Goal: Task Accomplishment & Management: Complete application form

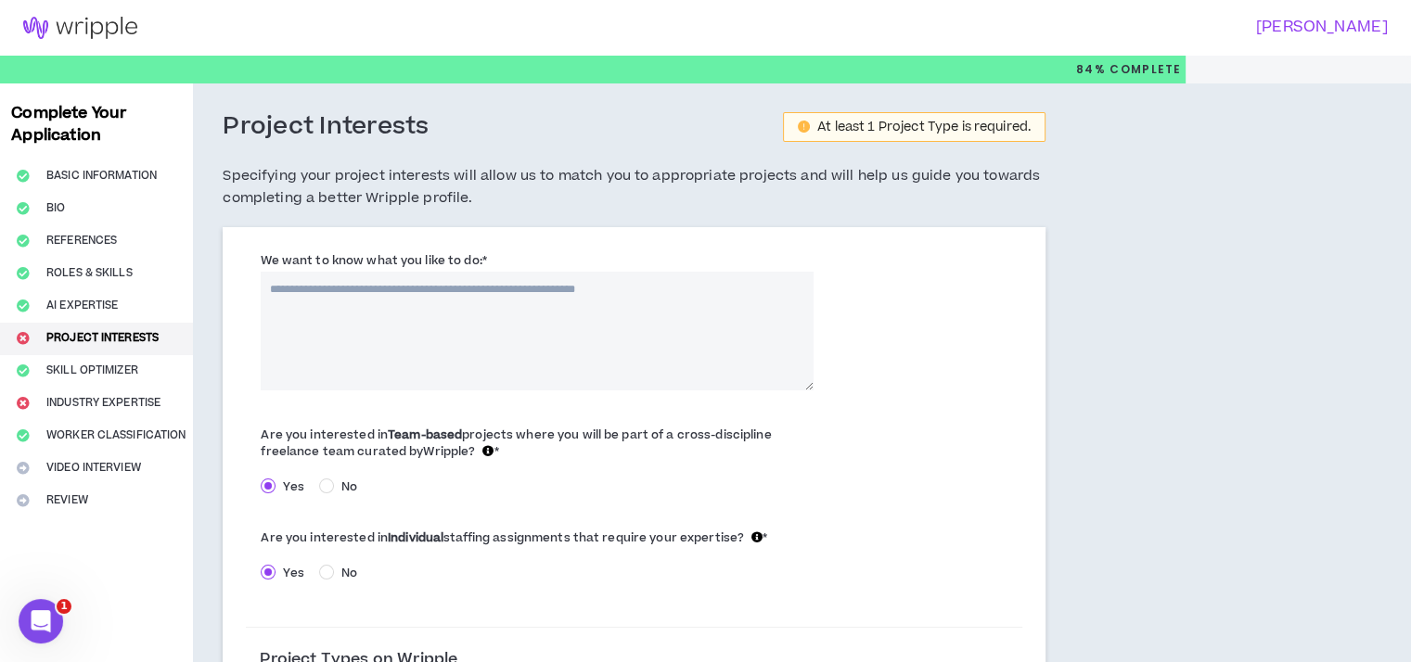
click at [564, 292] on textarea "We want to know what you like to do: *" at bounding box center [537, 331] width 552 height 119
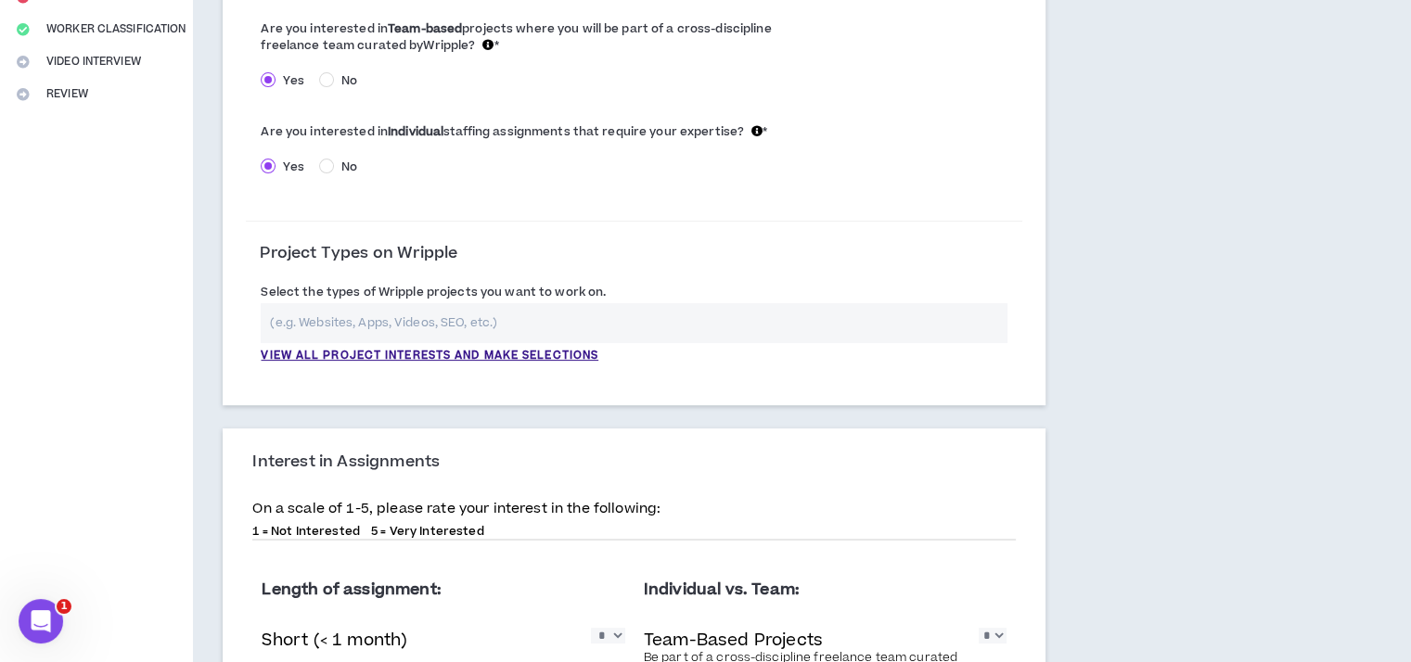
scroll to position [408, 0]
type textarea "**********"
click at [311, 322] on input "text" at bounding box center [634, 321] width 747 height 40
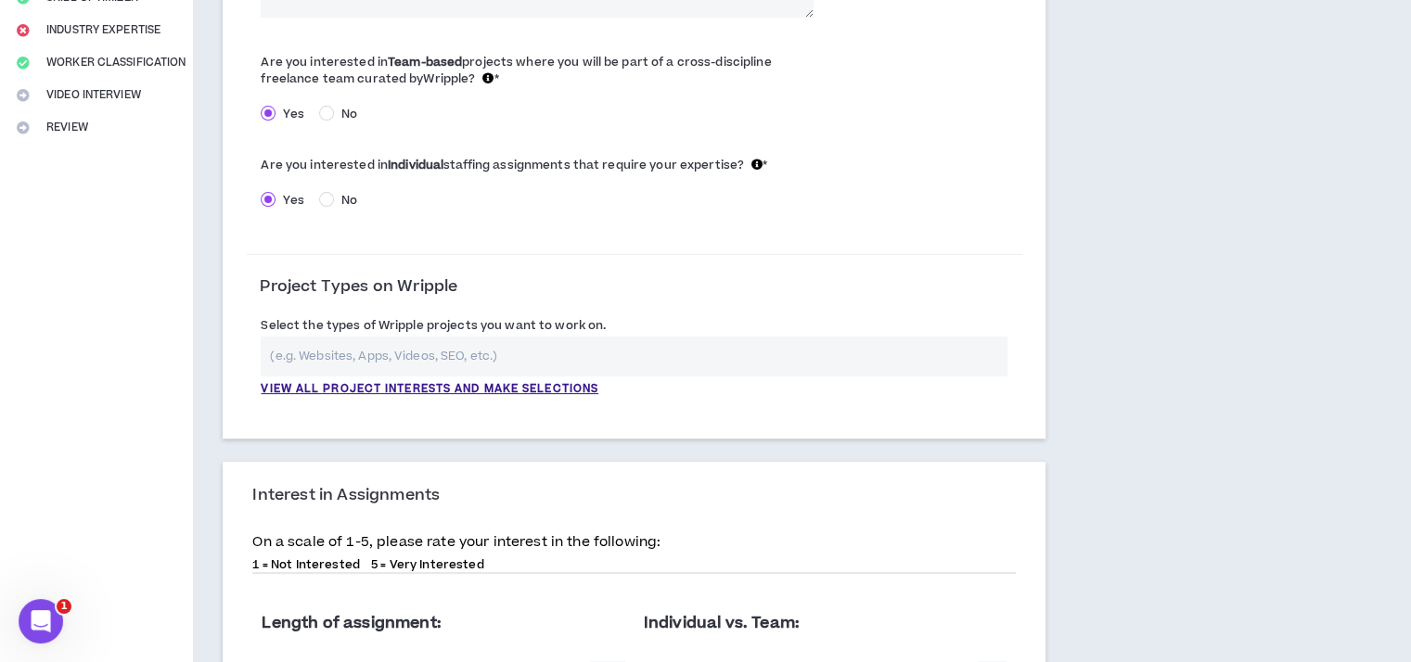
scroll to position [403, 0]
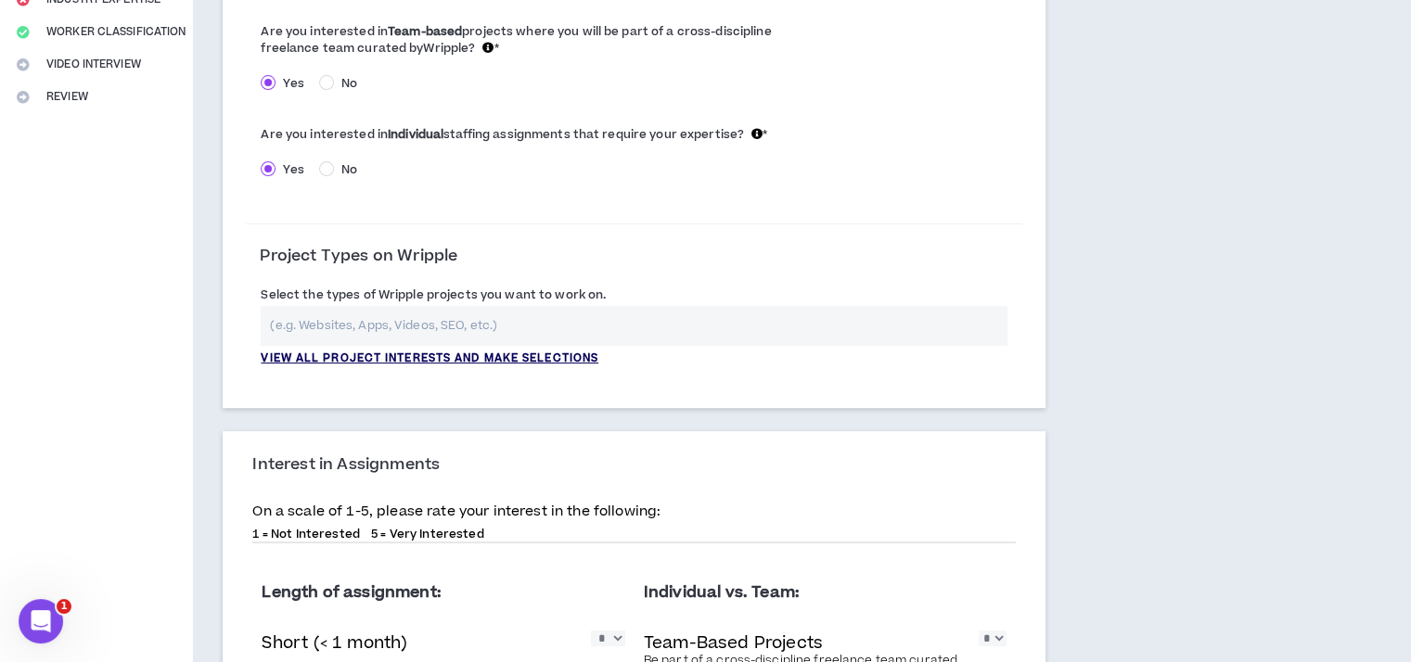
click at [593, 354] on p "View all project interests and make selections" at bounding box center [430, 359] width 338 height 17
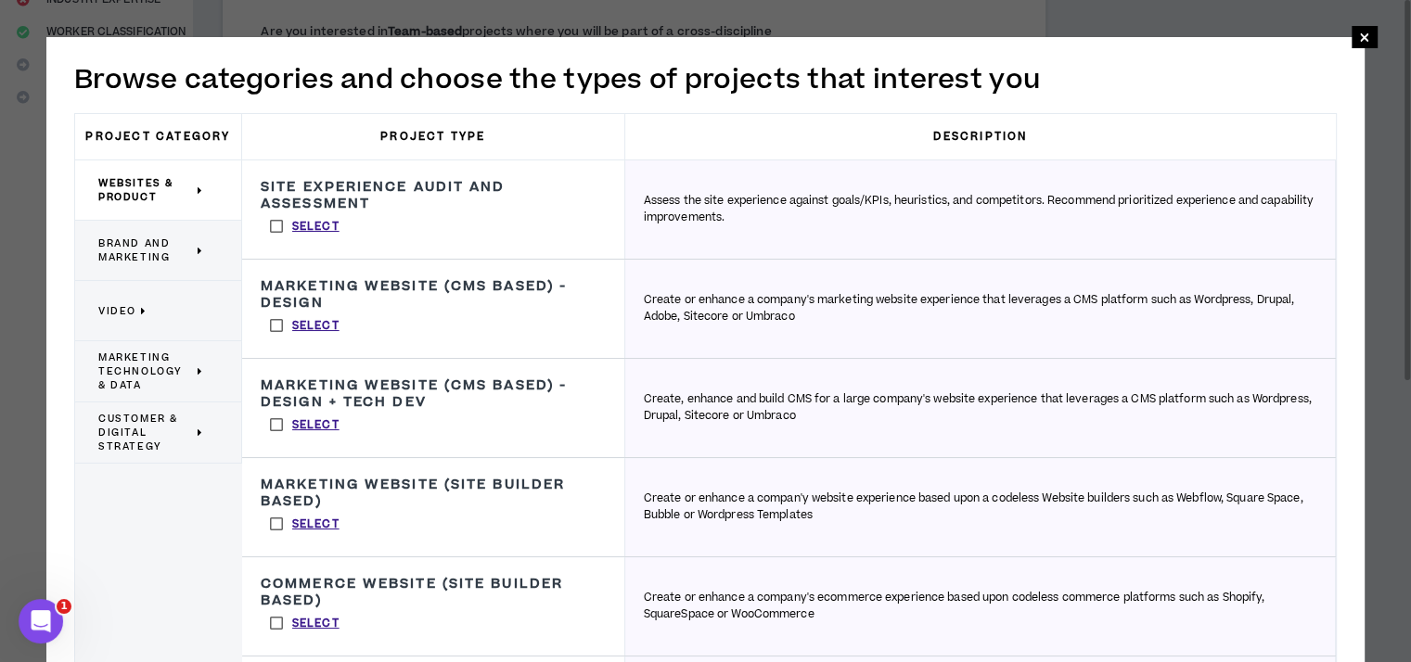
click at [184, 246] on span "Brand and Marketing" at bounding box center [145, 251] width 95 height 28
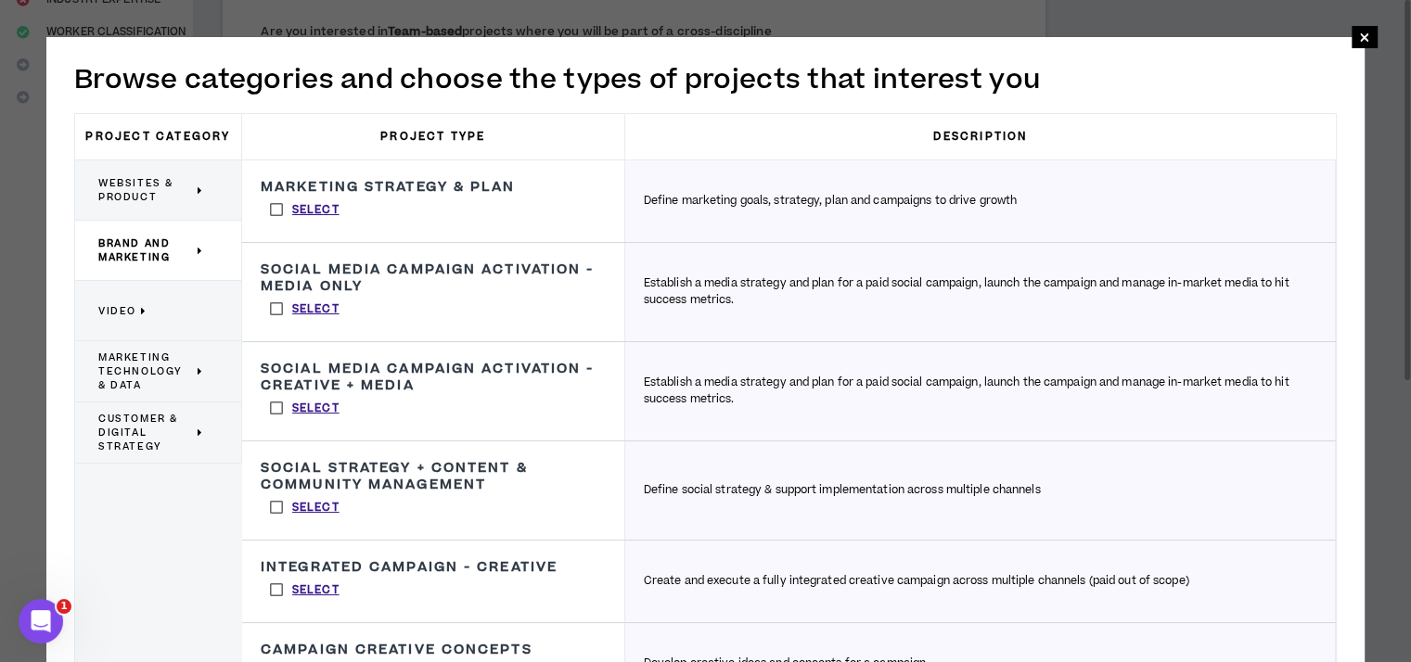
click at [272, 212] on label "Select" at bounding box center [305, 210] width 88 height 28
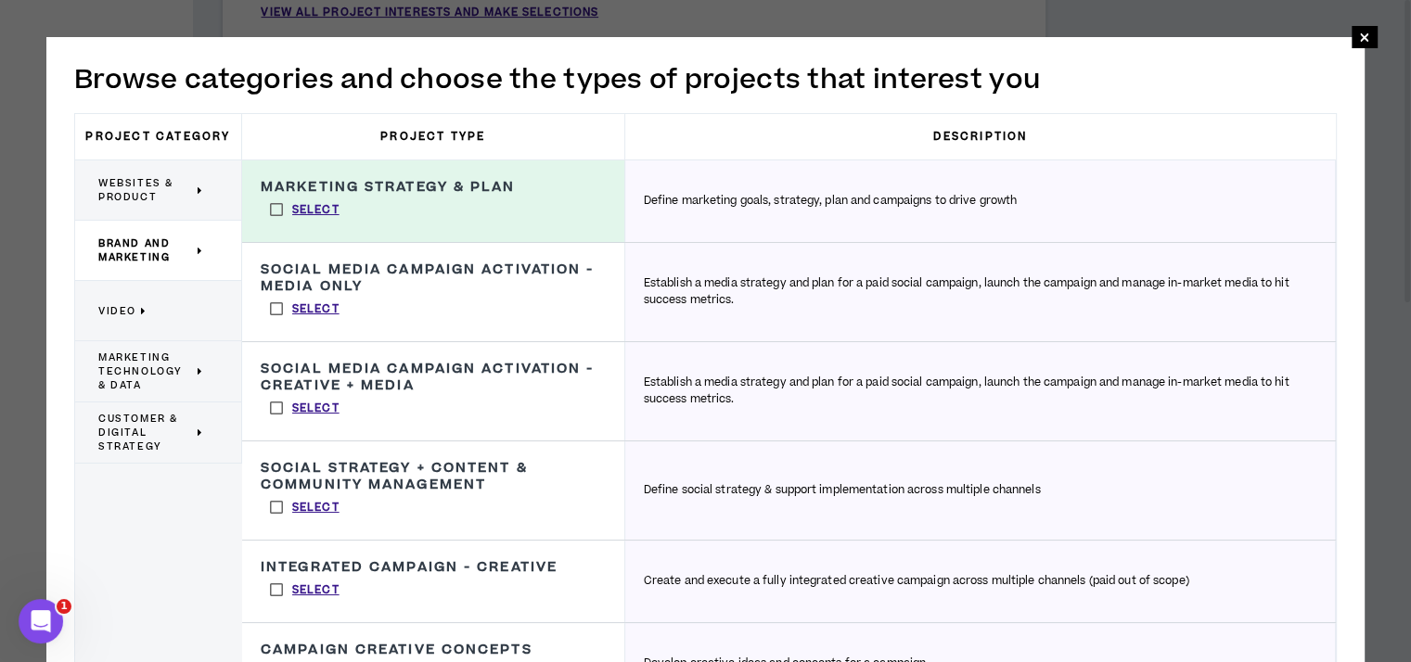
scroll to position [770, 0]
click at [276, 584] on label "Select" at bounding box center [305, 590] width 88 height 28
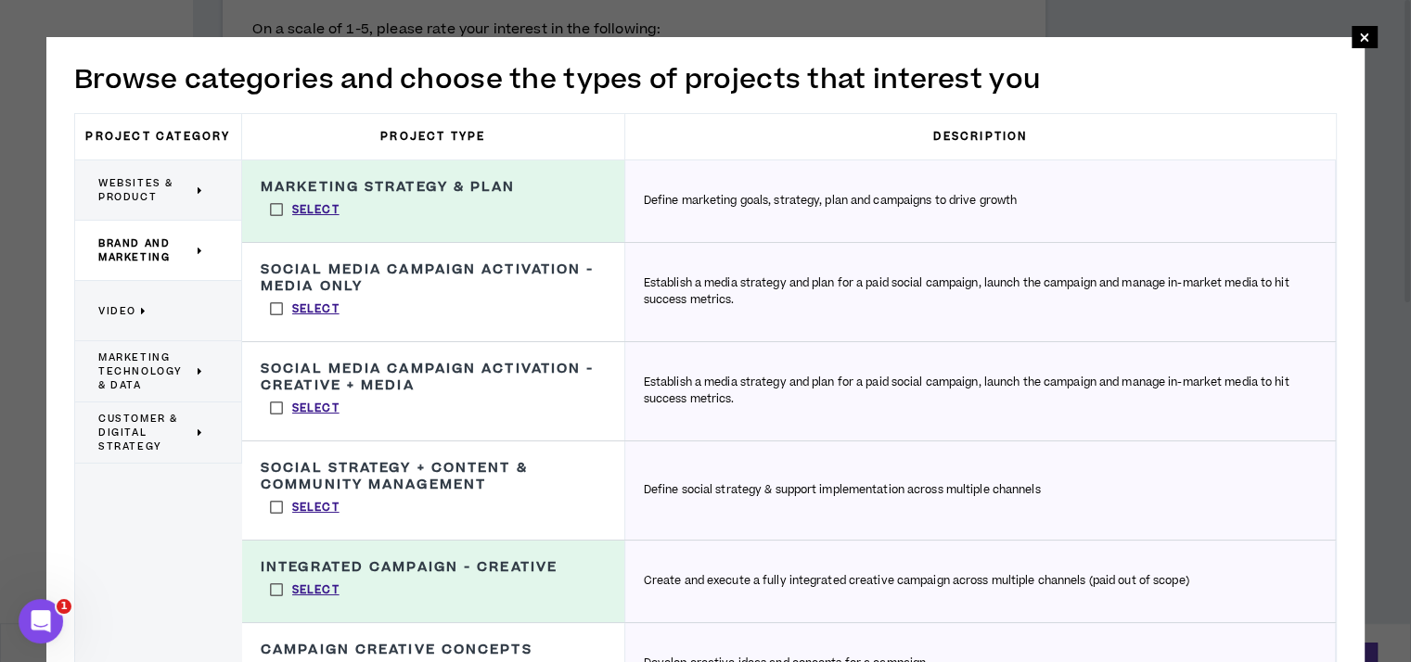
scroll to position [1124, 0]
click at [1362, 32] on span "×" at bounding box center [1364, 37] width 11 height 22
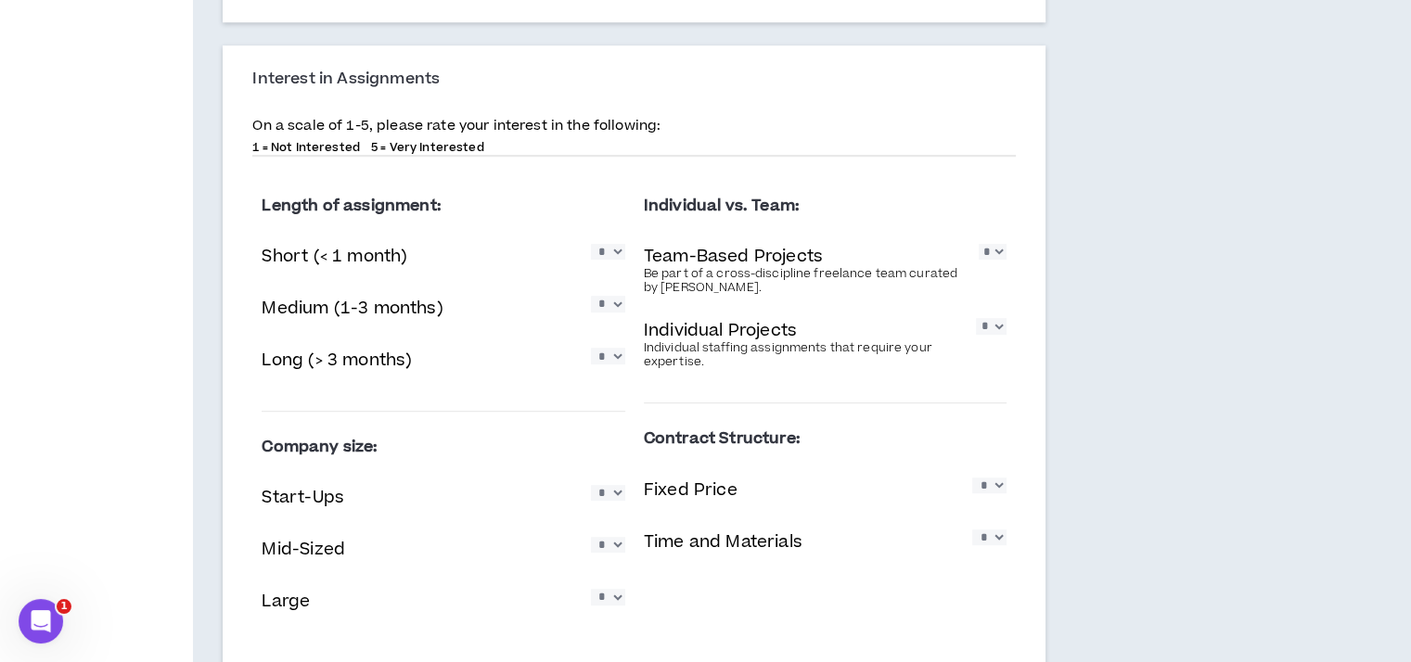
scroll to position [1003, 0]
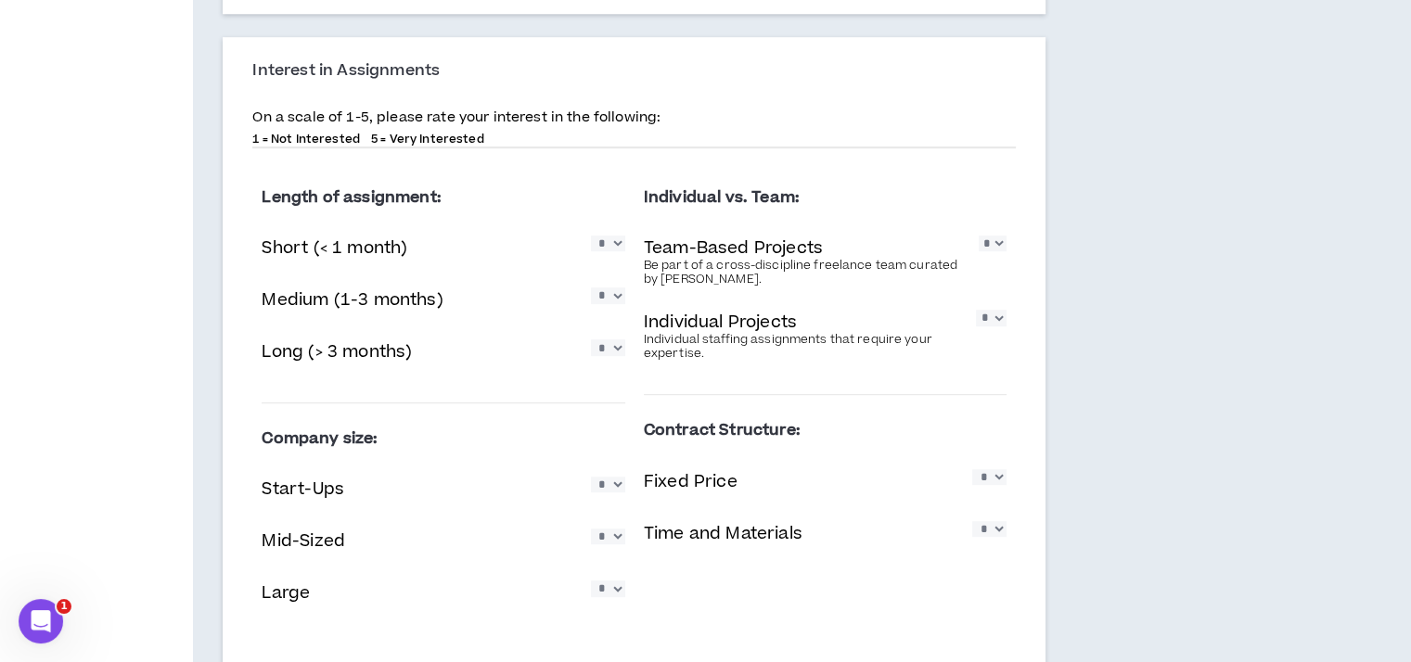
click at [613, 244] on select "* * * * *" at bounding box center [608, 244] width 34 height 16
click at [591, 236] on select "* * * * *" at bounding box center [608, 244] width 34 height 16
click at [613, 294] on select "* * * * *" at bounding box center [608, 296] width 34 height 16
select select "*"
click at [591, 288] on select "* * * * *" at bounding box center [608, 296] width 34 height 16
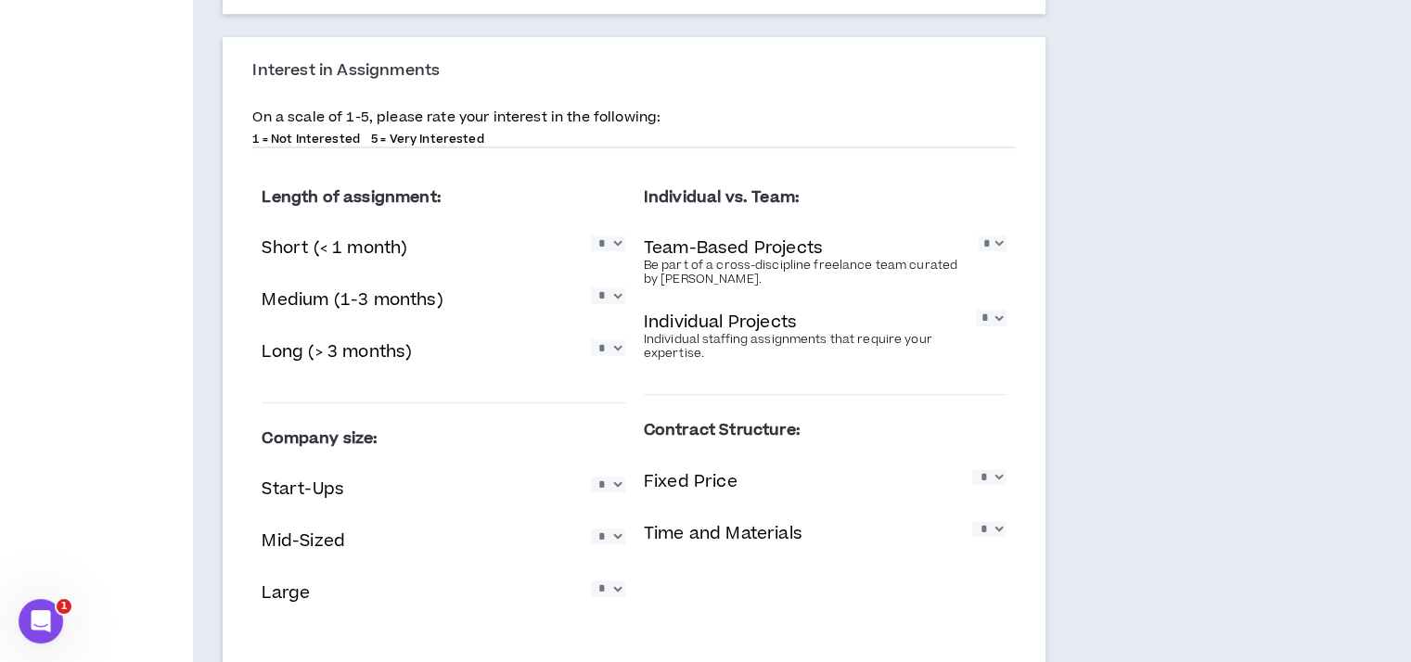
click at [609, 354] on select "* * * * *" at bounding box center [608, 347] width 34 height 16
select select "*"
click at [591, 339] on select "* * * * *" at bounding box center [608, 347] width 34 height 16
click at [995, 244] on select "* * * * *" at bounding box center [992, 244] width 28 height 16
select select "*"
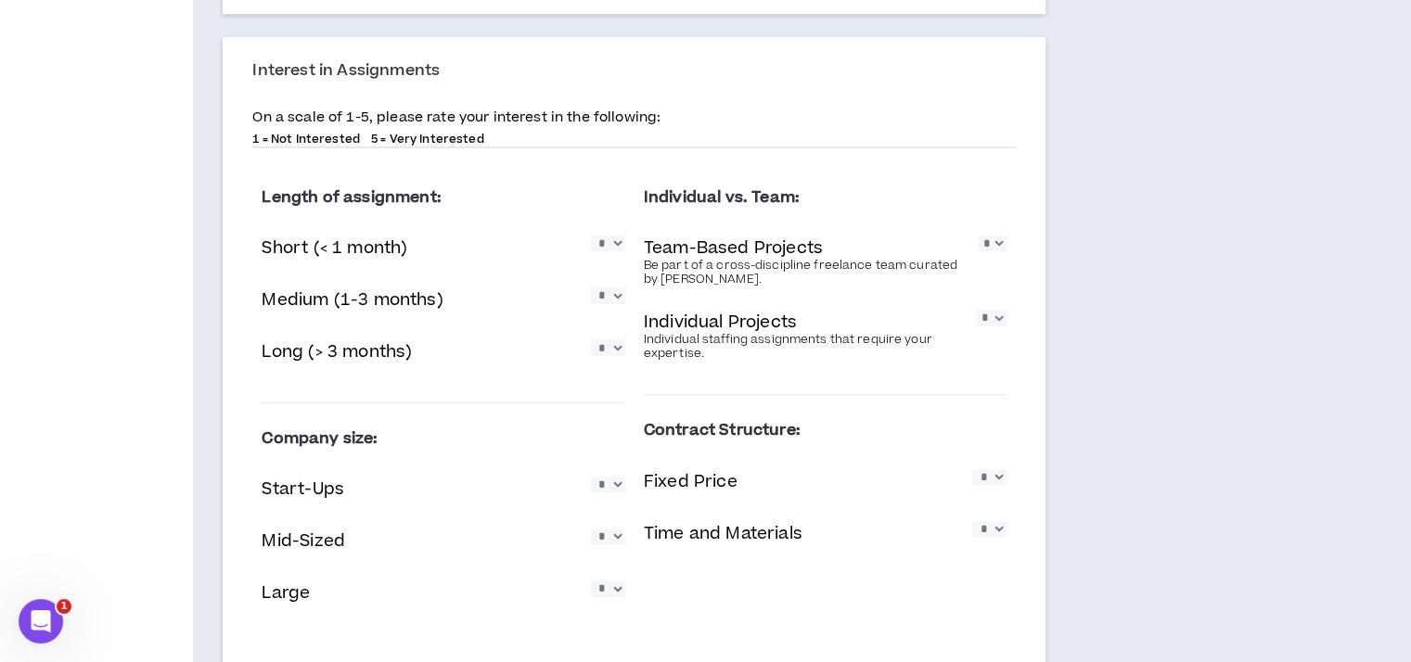
click at [978, 236] on select "* * * * *" at bounding box center [992, 244] width 28 height 16
click at [991, 314] on select "* * * * *" at bounding box center [991, 318] width 31 height 16
select select "*"
click at [976, 310] on select "* * * * *" at bounding box center [991, 318] width 31 height 16
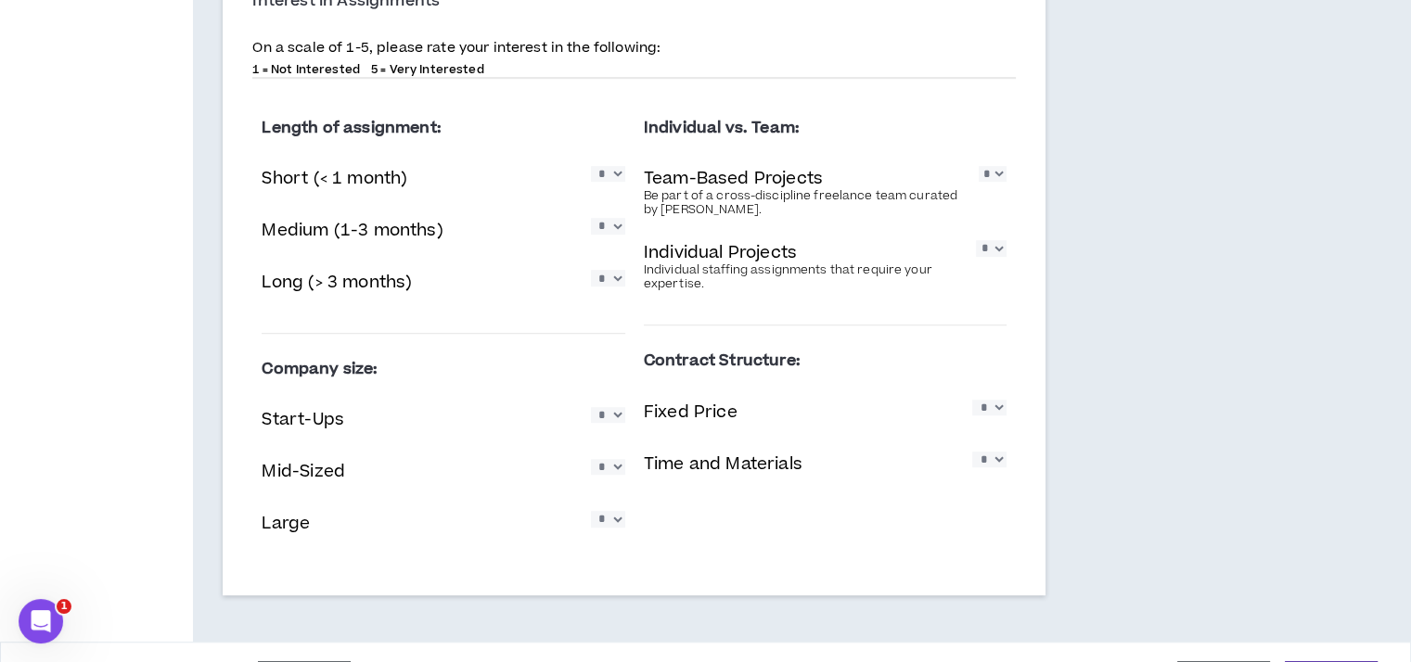
scroll to position [1124, 0]
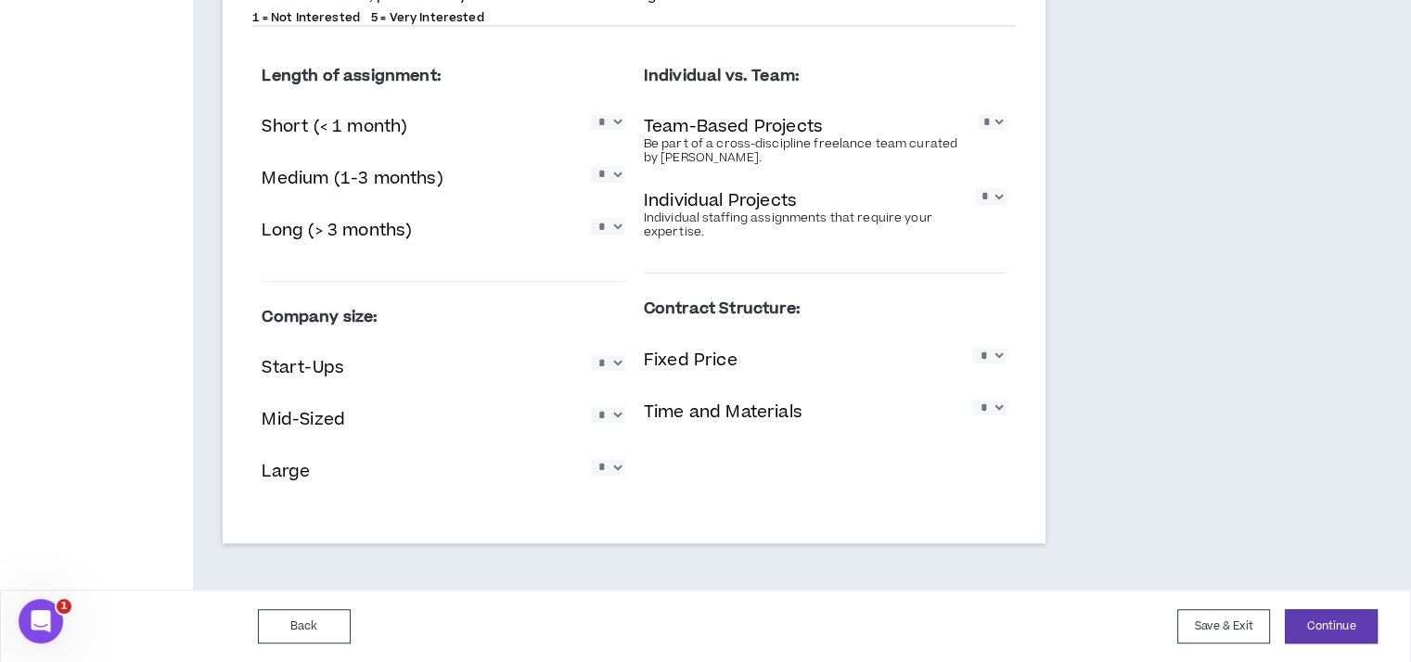
click at [612, 369] on select "* * * * *" at bounding box center [608, 363] width 34 height 16
select select "*"
click at [591, 355] on select "* * * * *" at bounding box center [608, 363] width 34 height 16
click at [603, 417] on select "* * * * *" at bounding box center [608, 415] width 34 height 16
select select "*"
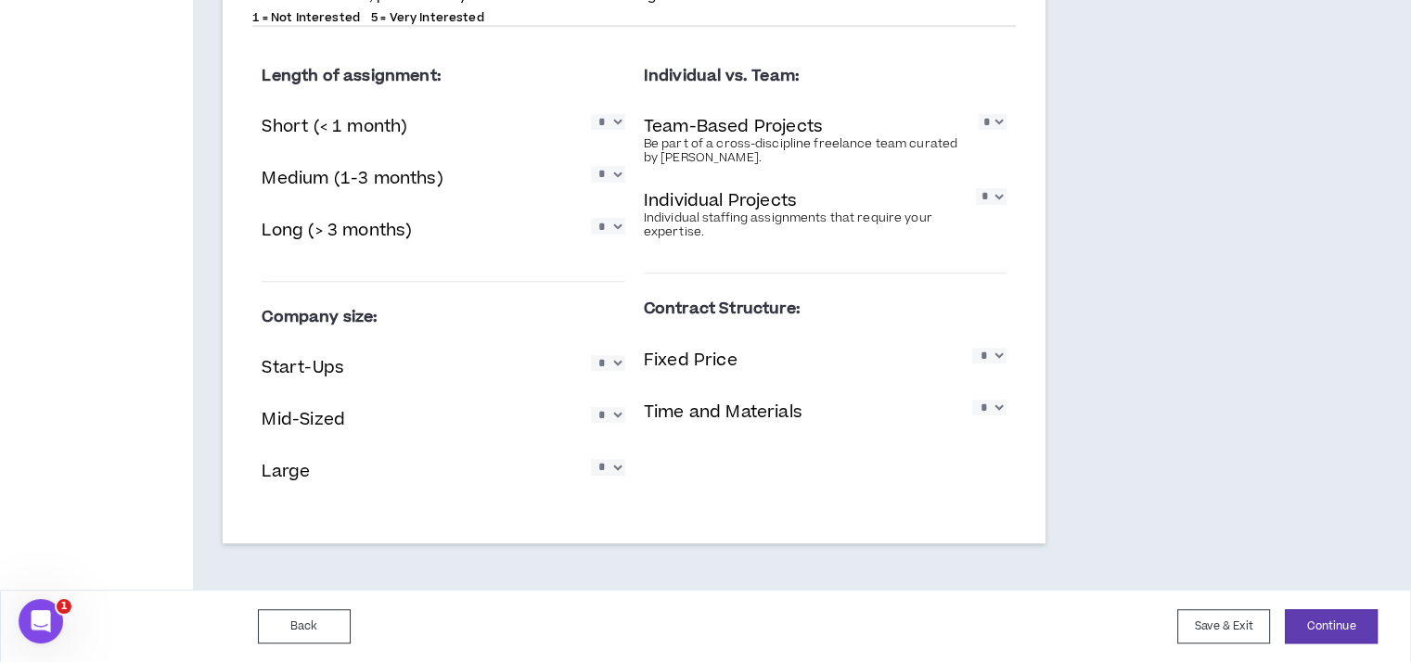
click at [591, 407] on select "* * * * *" at bounding box center [608, 415] width 34 height 16
click at [605, 470] on select "* * * * *" at bounding box center [608, 467] width 34 height 16
select select "*"
click at [591, 459] on select "* * * * *" at bounding box center [608, 467] width 34 height 16
click at [988, 360] on select "* * * * *" at bounding box center [989, 356] width 34 height 16
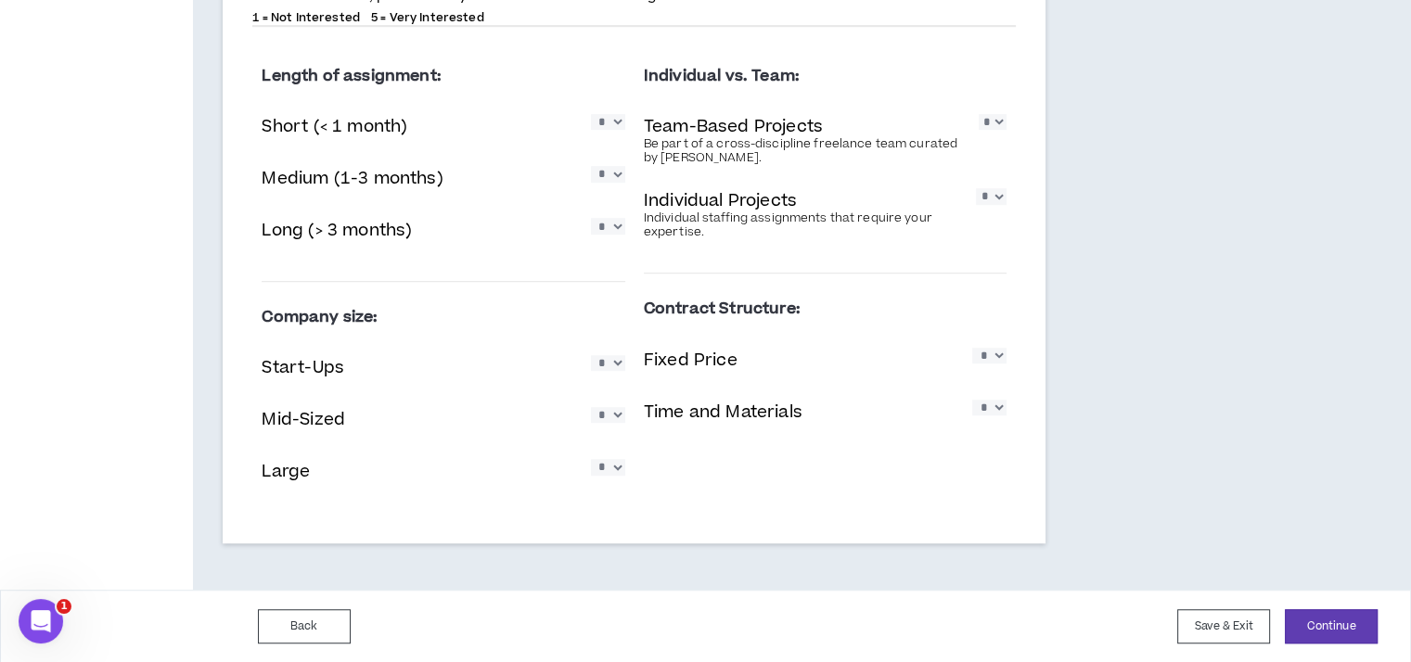
select select "*"
click at [972, 348] on select "* * * * *" at bounding box center [989, 356] width 34 height 16
click at [1315, 619] on button "Continue" at bounding box center [1331, 626] width 93 height 34
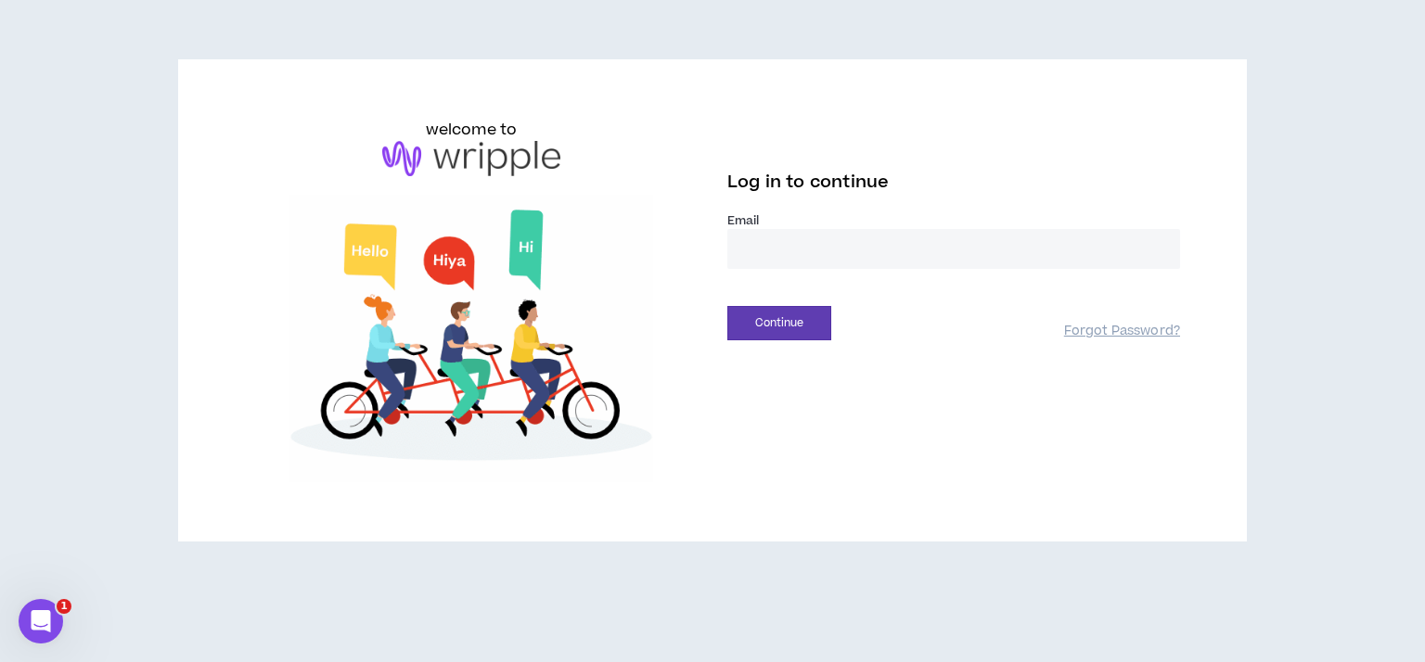
click at [855, 236] on input "email" at bounding box center [953, 249] width 453 height 40
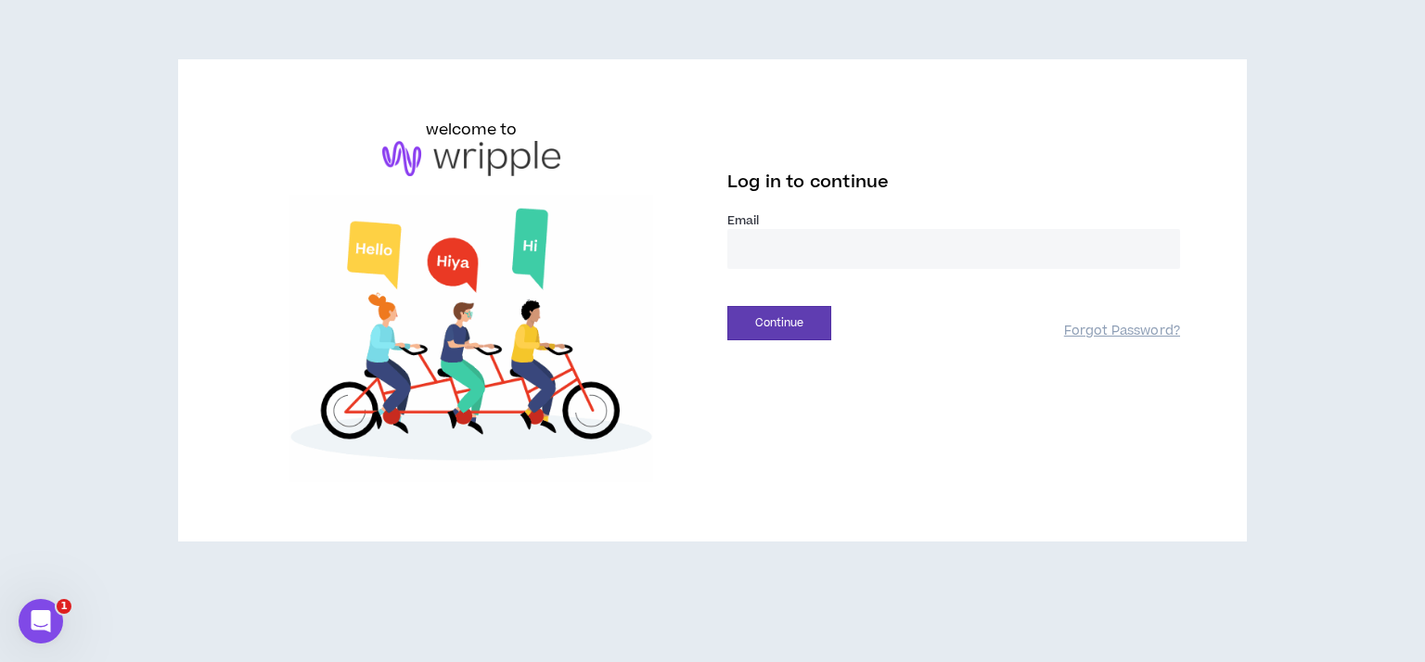
type input "**********"
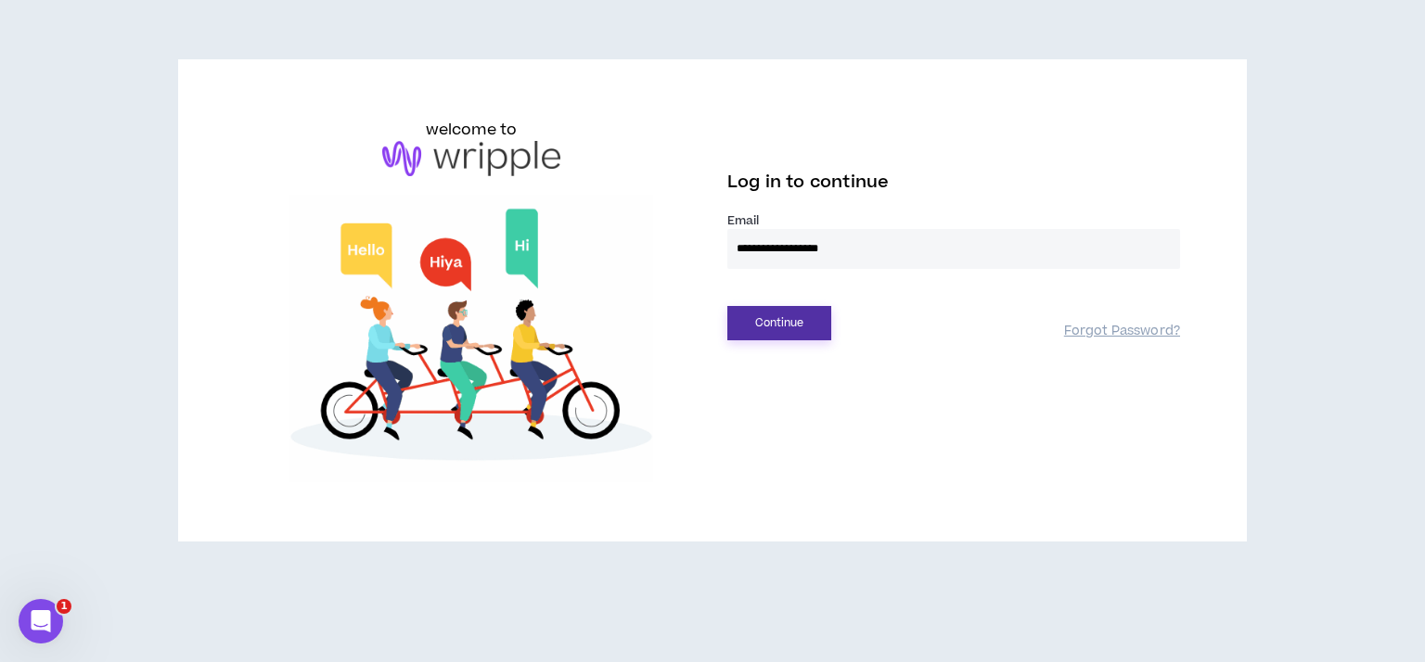
click at [797, 322] on button "Continue" at bounding box center [779, 323] width 104 height 34
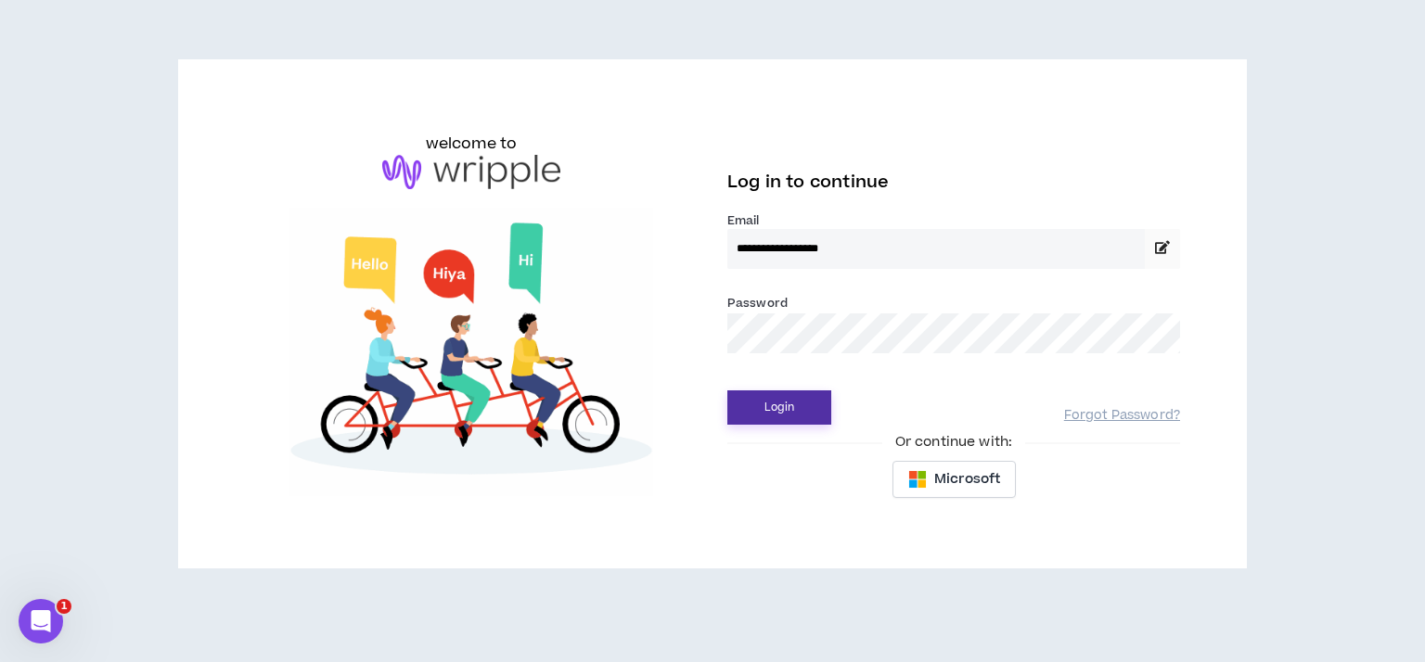
click at [786, 403] on button "Login" at bounding box center [779, 407] width 104 height 34
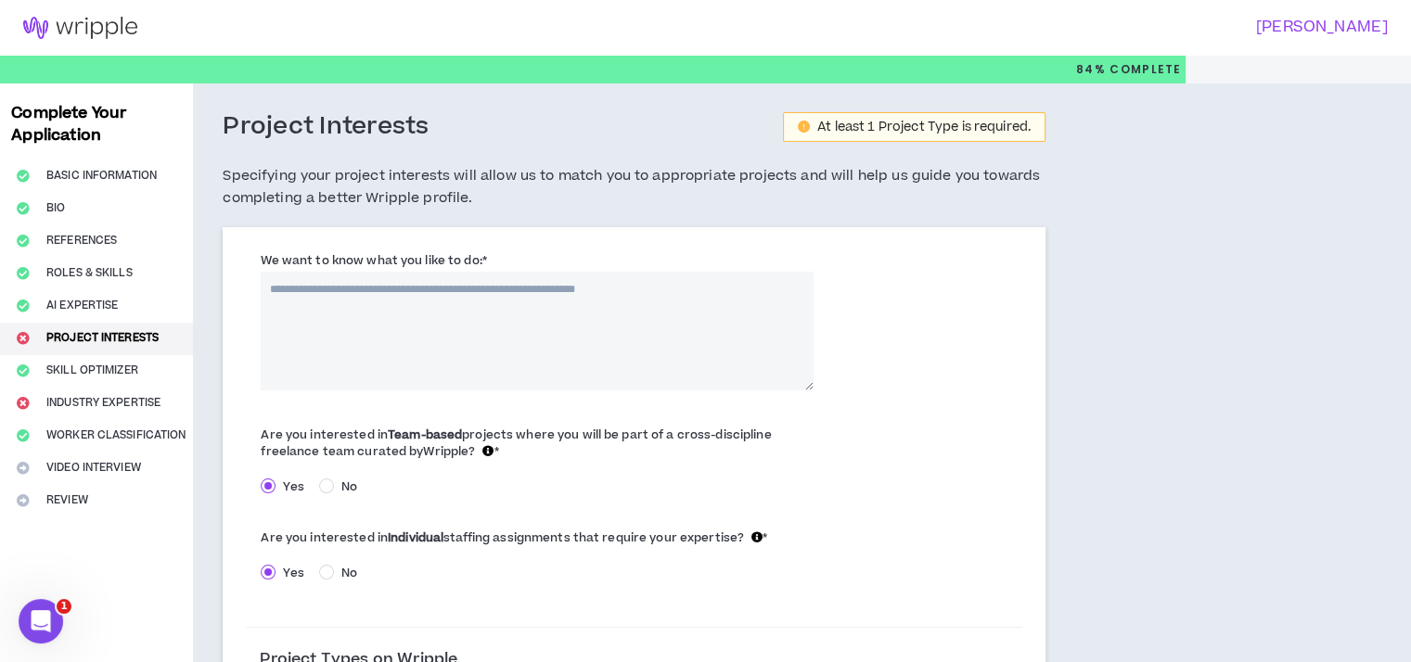
click at [300, 286] on textarea "We want to know what you like to do: *" at bounding box center [537, 331] width 552 height 119
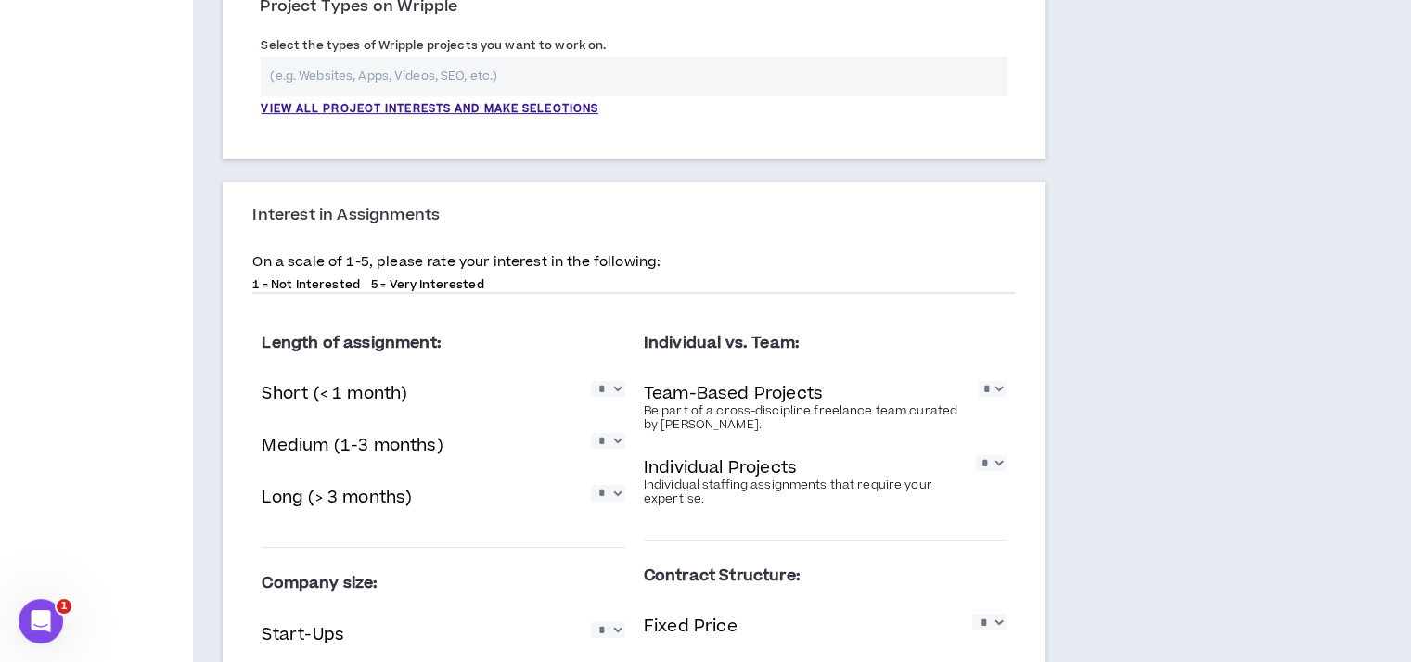
scroll to position [711, 0]
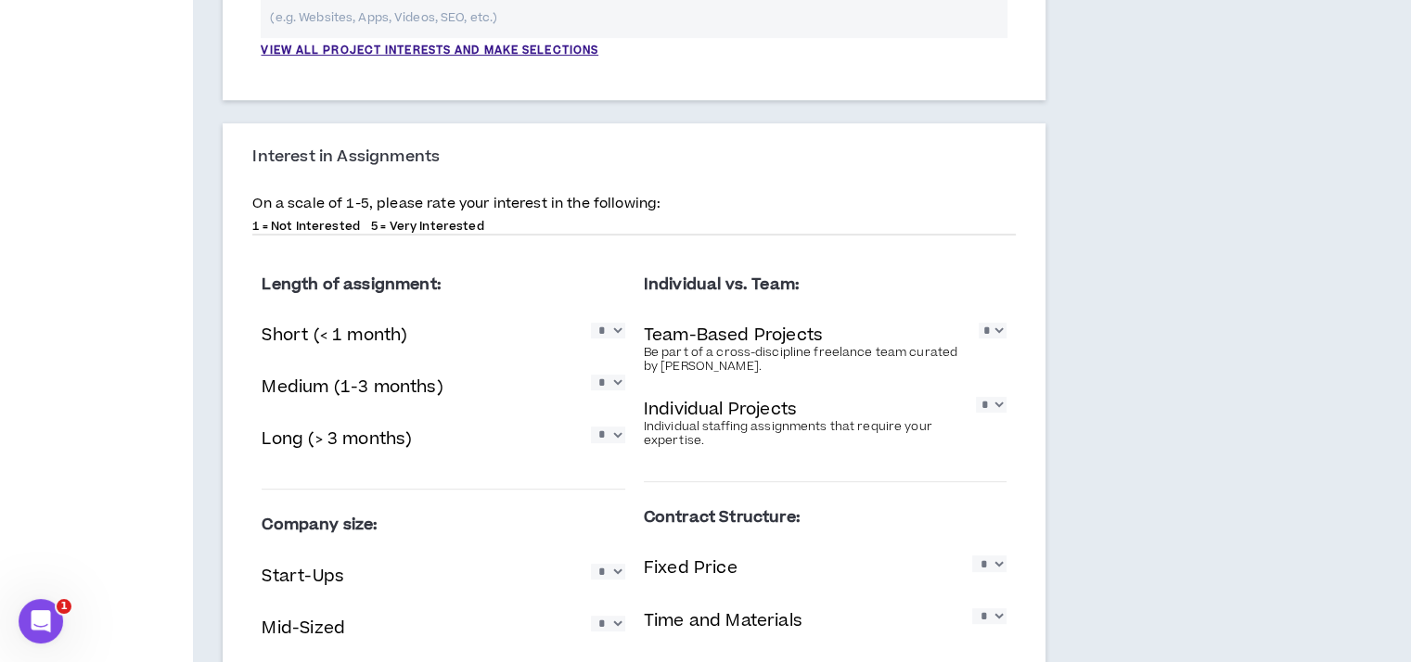
type textarea "**********"
click at [616, 385] on select "* * * * *" at bounding box center [608, 383] width 34 height 16
select select "*"
click at [591, 375] on select "* * * * *" at bounding box center [608, 383] width 34 height 16
click at [605, 437] on select "* * * * *" at bounding box center [608, 435] width 34 height 16
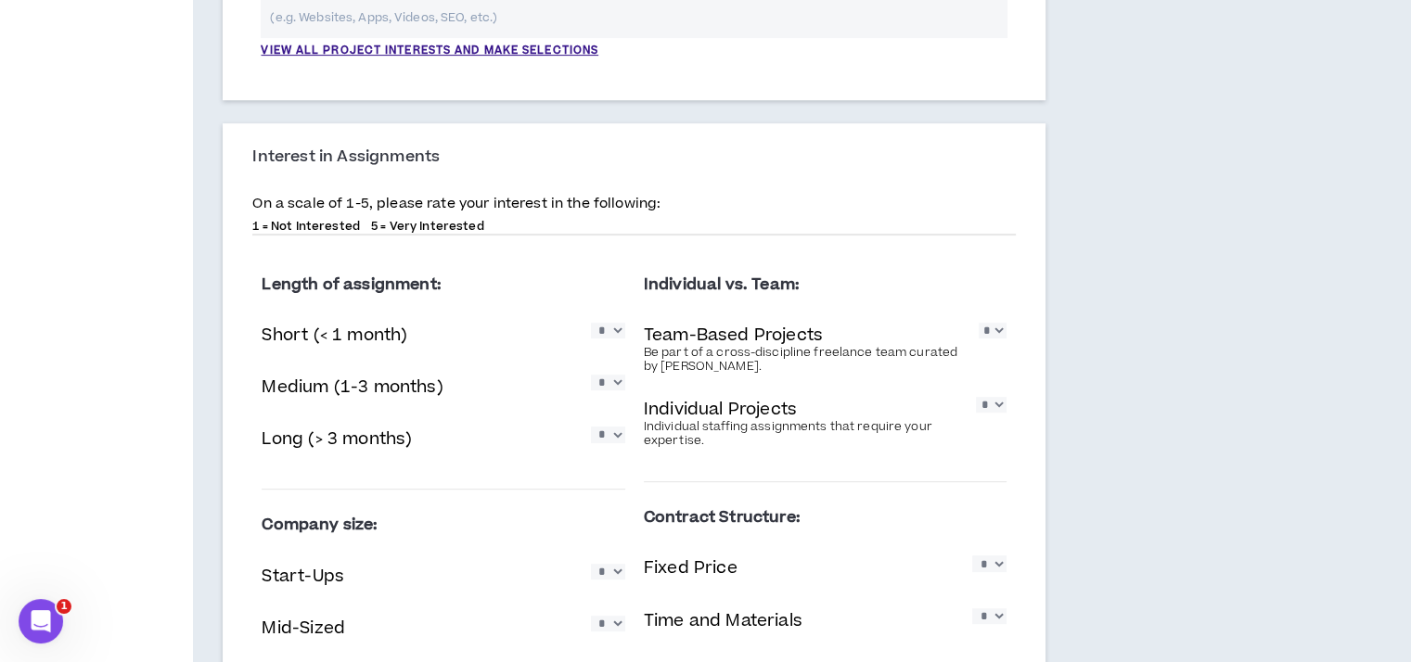
select select "*"
click at [591, 427] on select "* * * * *" at bounding box center [608, 435] width 34 height 16
click at [999, 329] on select "* * * * *" at bounding box center [992, 331] width 28 height 16
select select "*"
click at [978, 323] on select "* * * * *" at bounding box center [992, 331] width 28 height 16
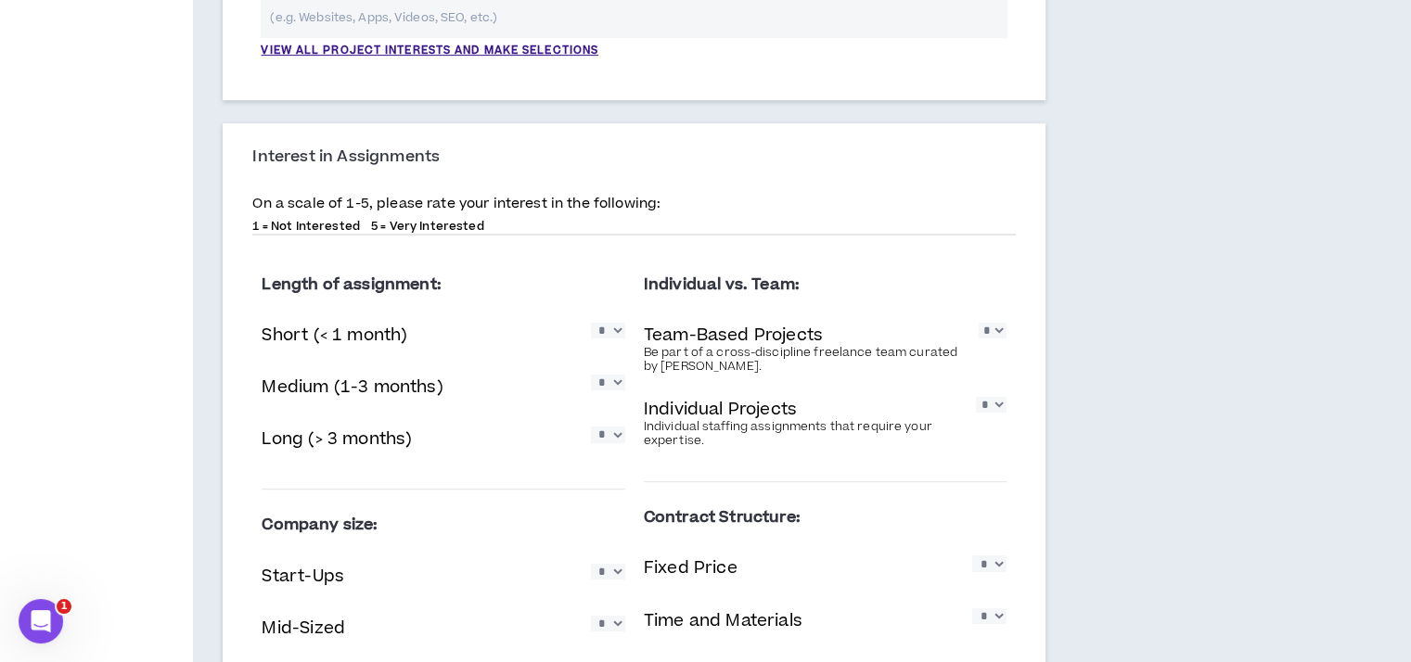
click at [1012, 397] on div "Individual vs. Team: Team-Based Projects Be part of a cross-discipline freelanc…" at bounding box center [824, 459] width 381 height 421
click at [994, 403] on select "* * * * *" at bounding box center [991, 405] width 31 height 16
select select "*"
click at [976, 397] on select "* * * * *" at bounding box center [991, 405] width 31 height 16
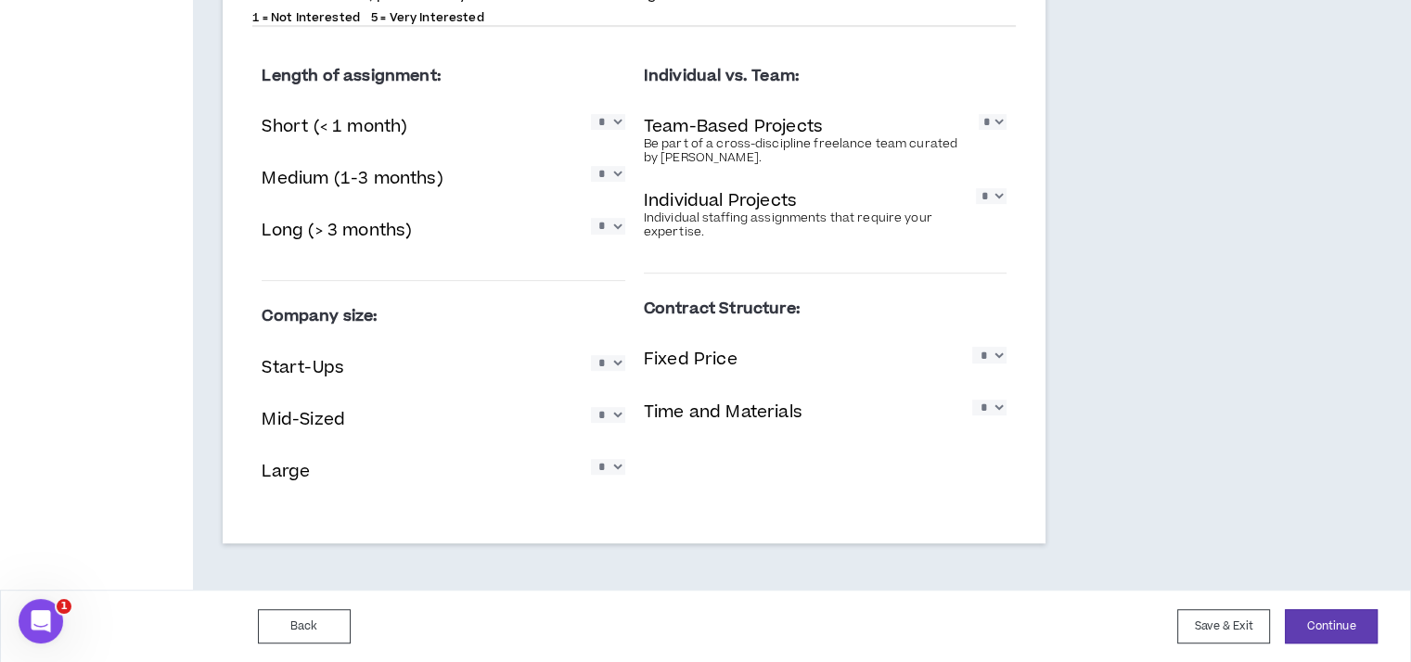
click at [608, 364] on select "* * * * *" at bounding box center [608, 363] width 34 height 16
select select "*"
click at [591, 355] on select "* * * * *" at bounding box center [608, 363] width 34 height 16
click at [604, 411] on select "* * * * *" at bounding box center [608, 415] width 34 height 16
select select "*"
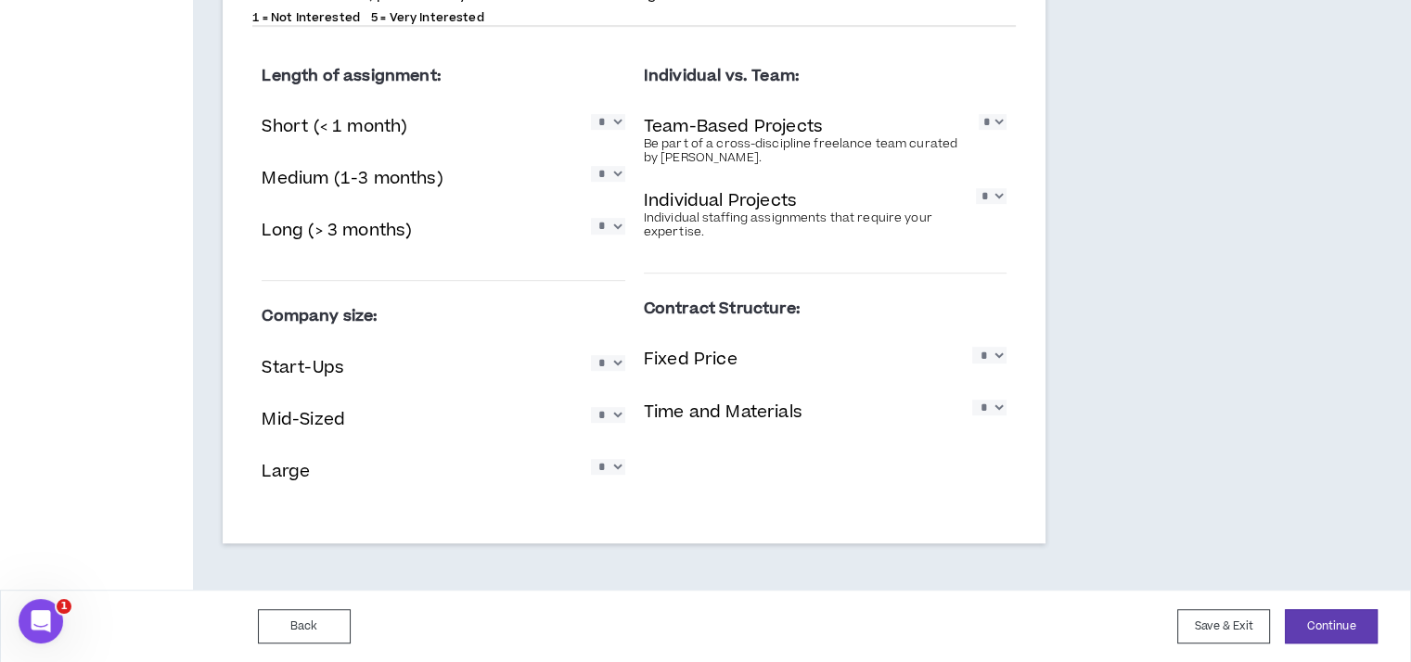
click at [591, 407] on select "* * * * *" at bounding box center [608, 415] width 34 height 16
click at [611, 457] on div "Large * * * * *" at bounding box center [443, 473] width 363 height 38
click at [612, 465] on select "* * * * *" at bounding box center [608, 467] width 34 height 16
select select "*"
click at [591, 459] on select "* * * * *" at bounding box center [608, 467] width 34 height 16
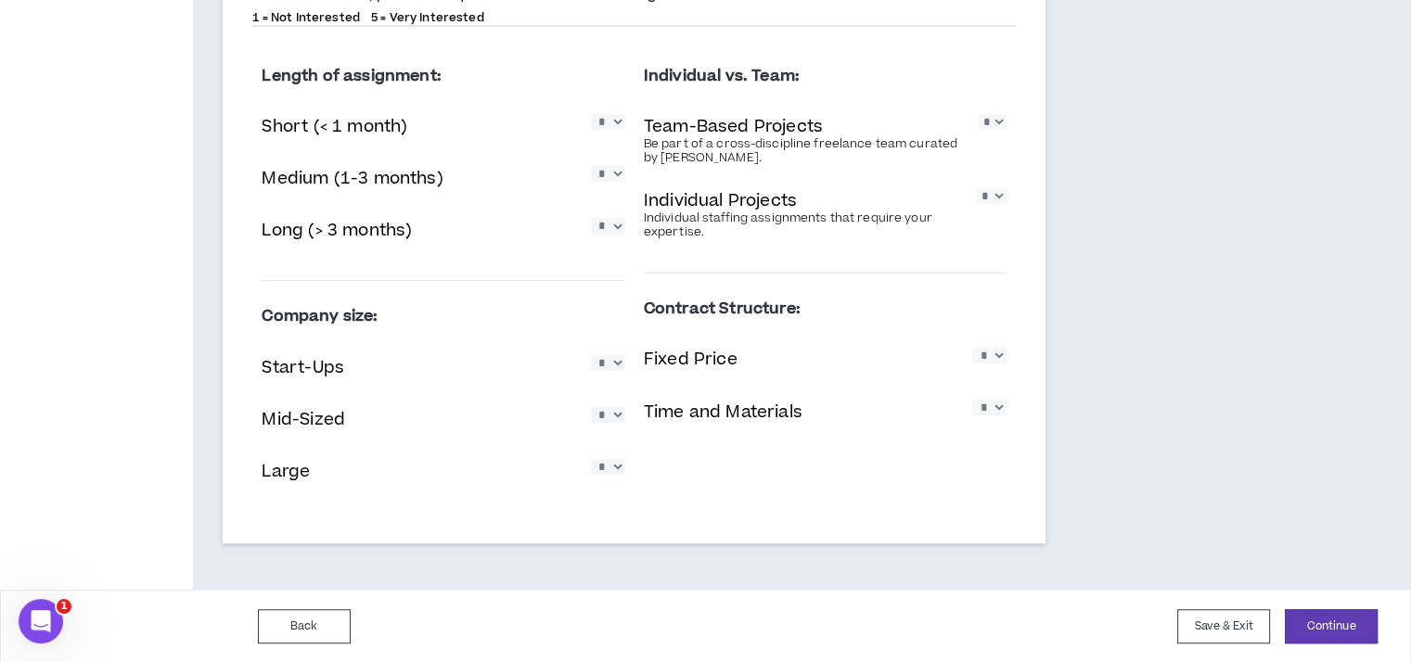
click at [999, 355] on select "* * * * *" at bounding box center [989, 355] width 34 height 16
select select "*"
click at [972, 347] on select "* * * * *" at bounding box center [989, 355] width 34 height 16
click at [1312, 614] on button "Continue" at bounding box center [1331, 626] width 93 height 34
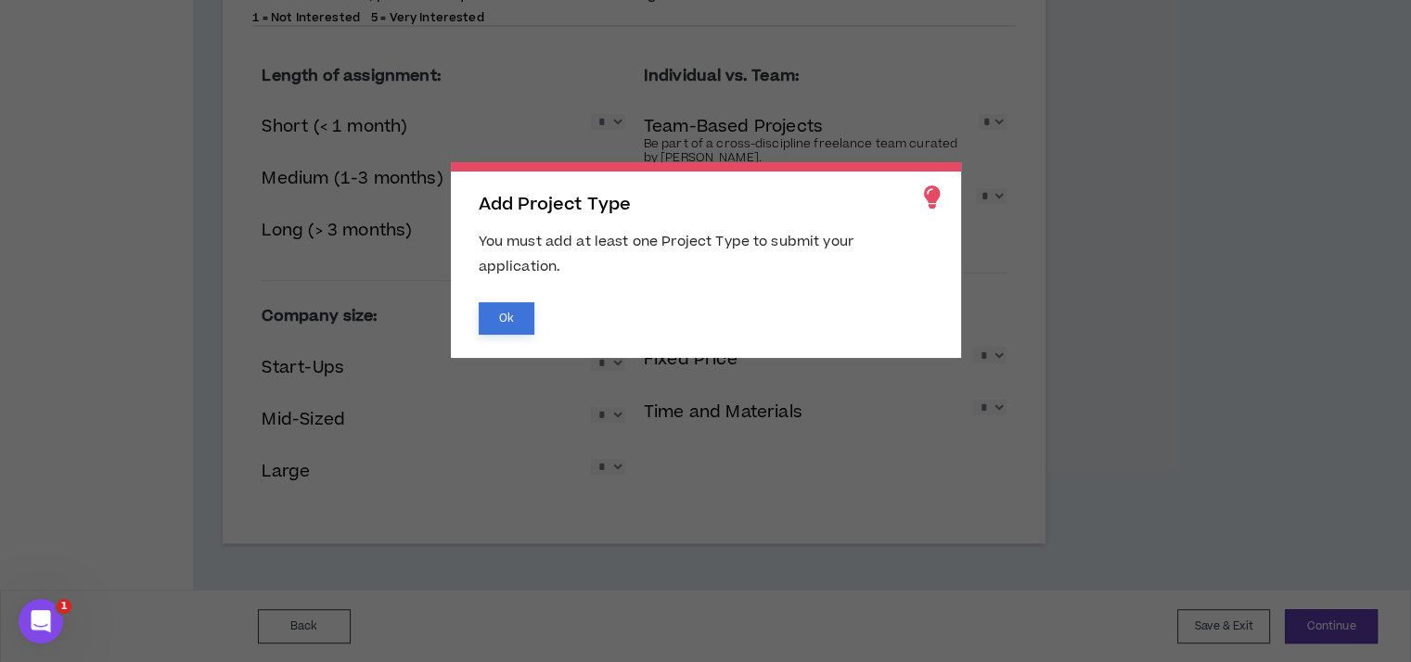
click at [497, 312] on button "Ok" at bounding box center [507, 318] width 56 height 32
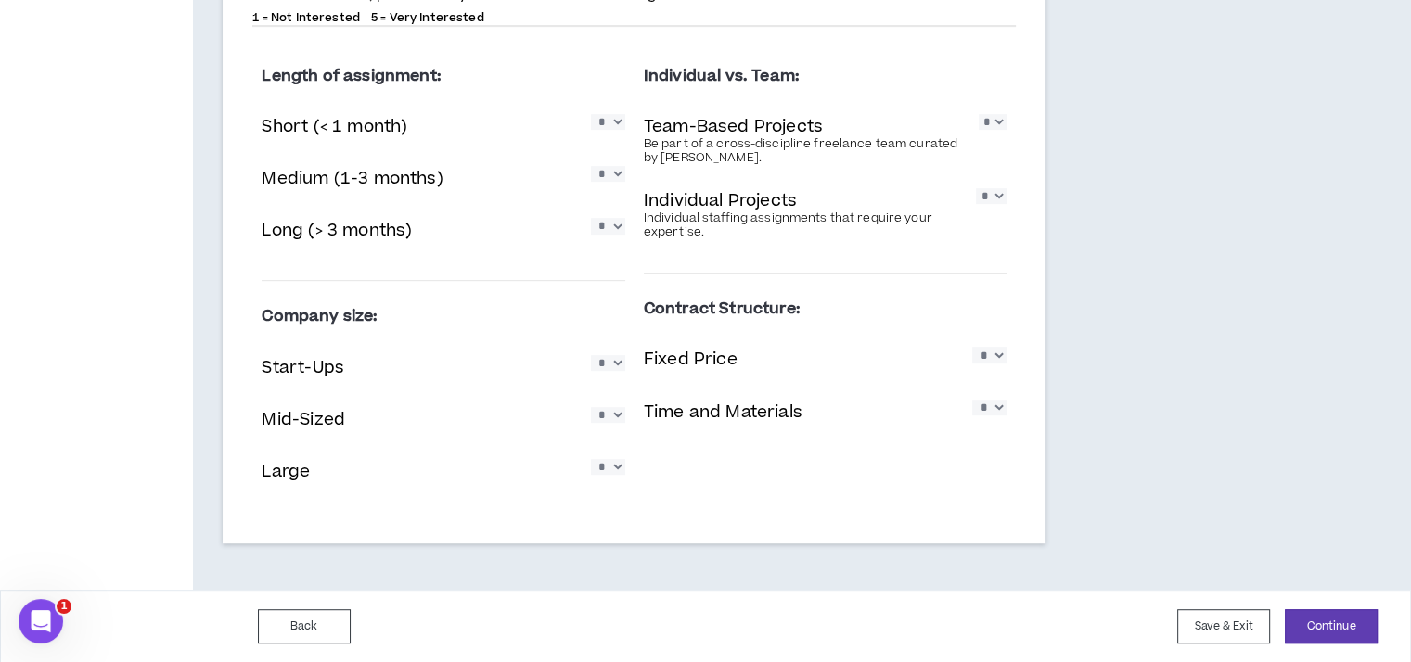
drag, startPoint x: 1410, startPoint y: 500, endPoint x: 1403, endPoint y: 370, distance: 130.0
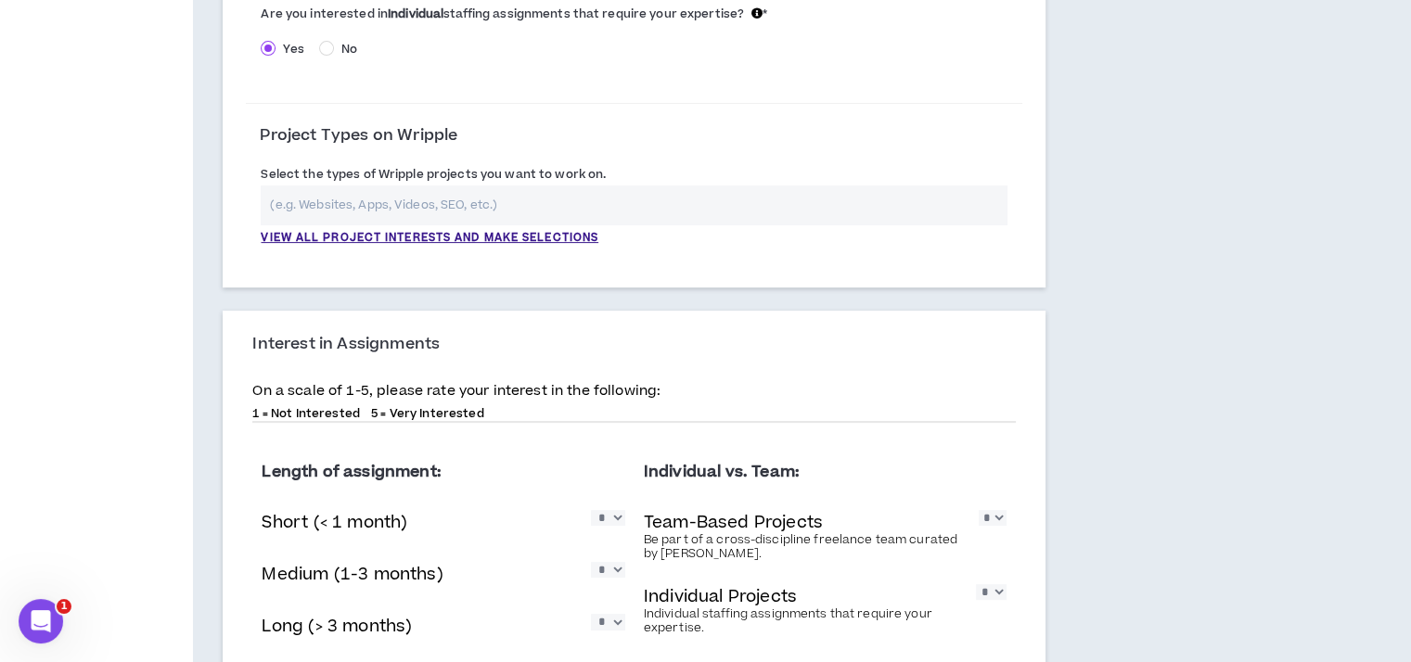
scroll to position [534, 0]
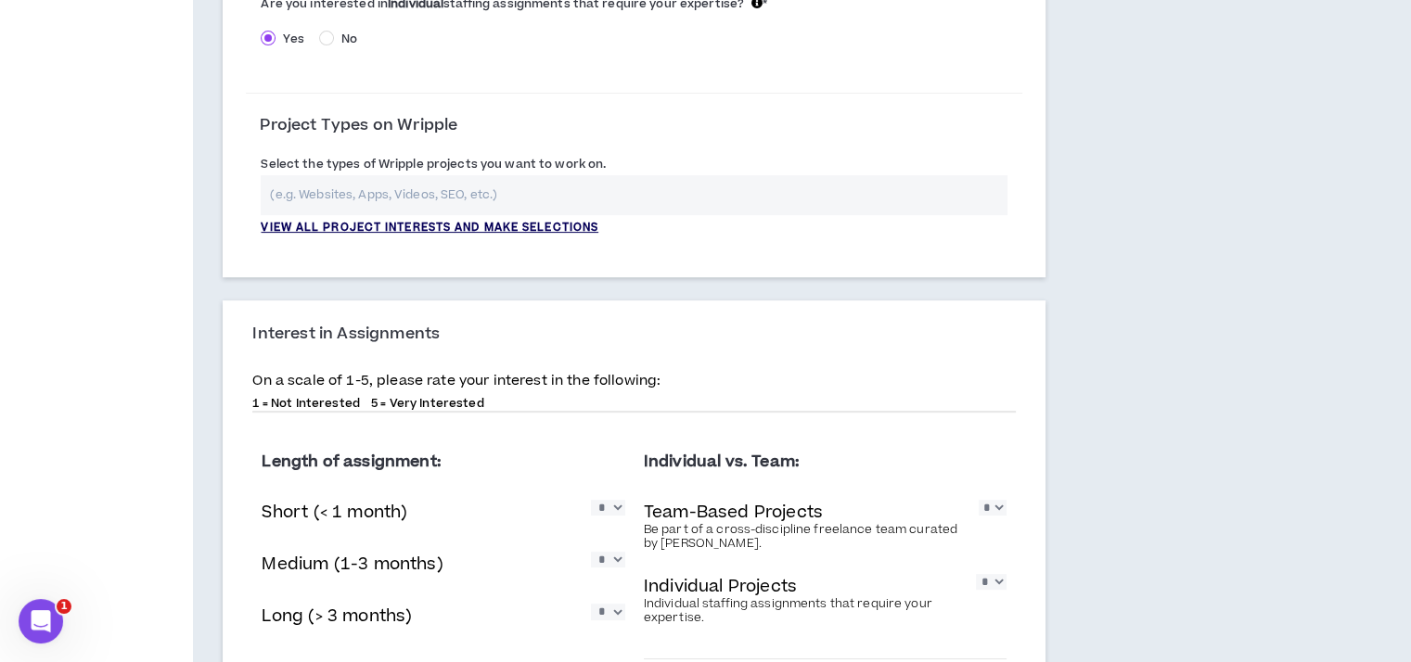
click at [531, 229] on p "View all project interests and make selections" at bounding box center [430, 228] width 338 height 17
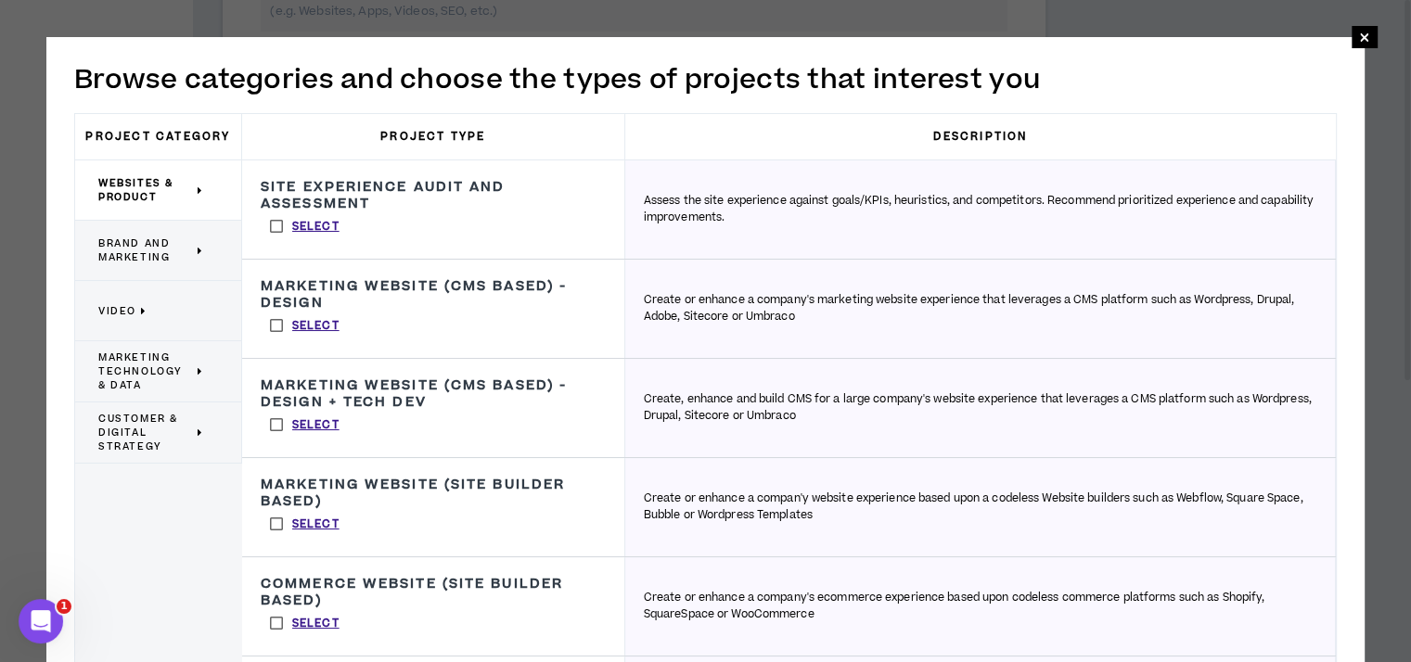
scroll to position [723, 0]
click at [191, 246] on span "Brand and Marketing" at bounding box center [145, 251] width 95 height 28
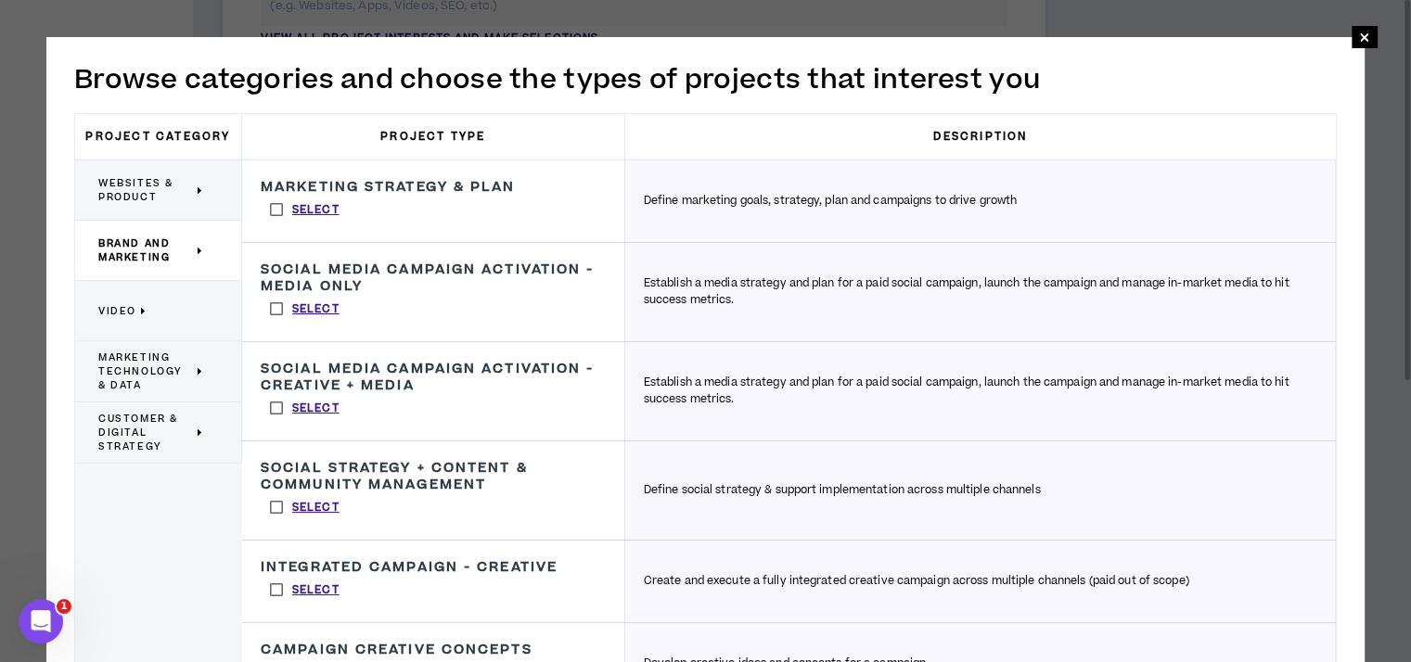
click at [275, 203] on label "Select" at bounding box center [305, 210] width 88 height 28
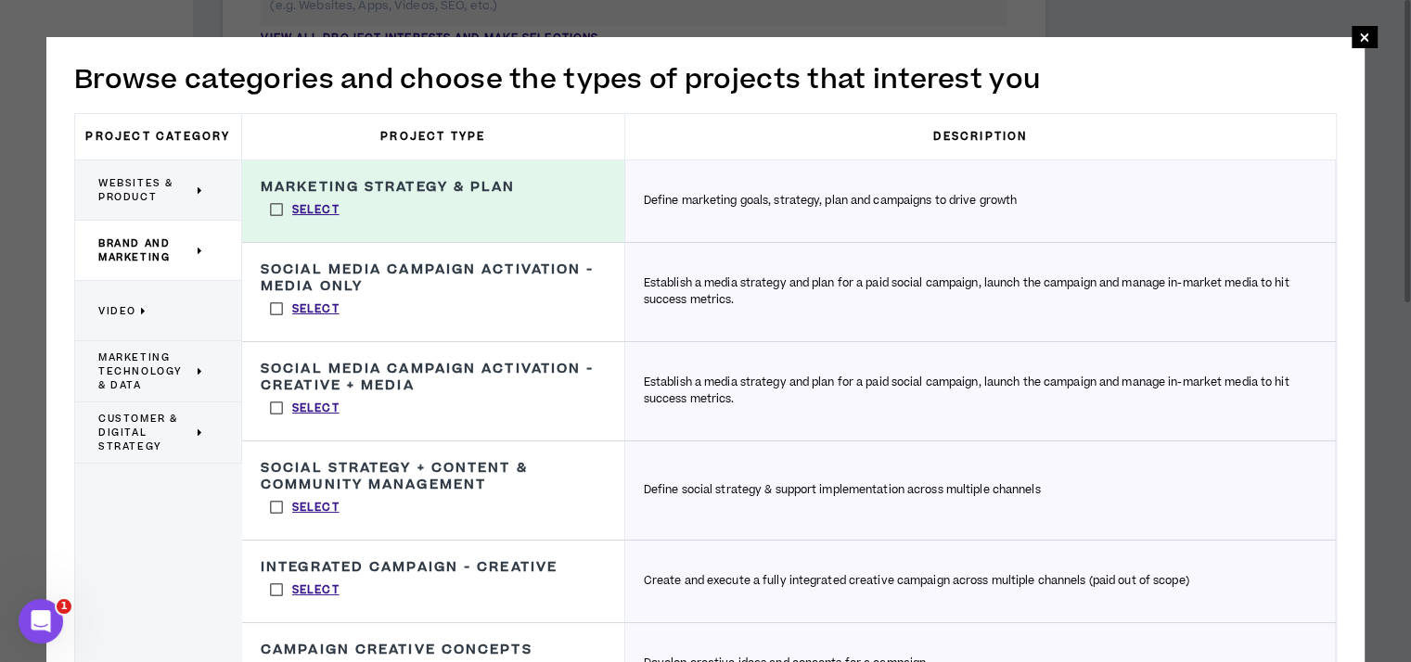
click at [275, 586] on label "Select" at bounding box center [305, 590] width 88 height 28
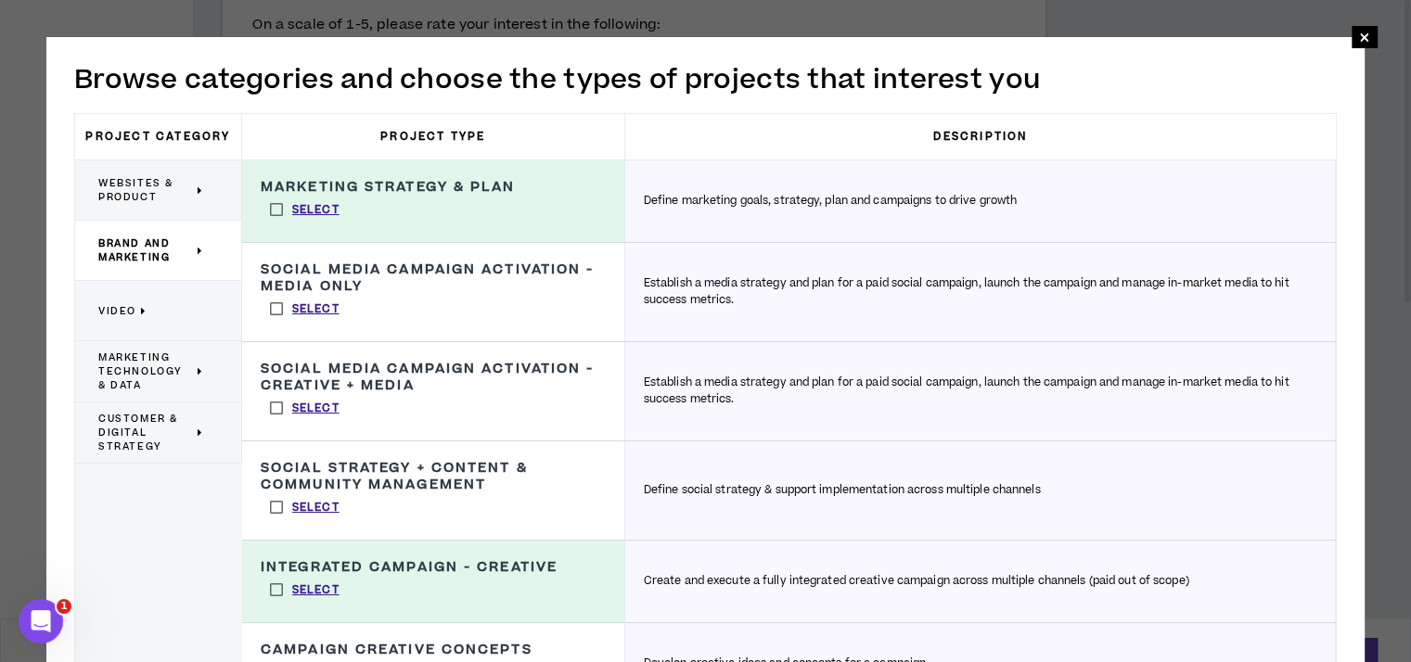
scroll to position [1124, 0]
click at [1354, 26] on span "×" at bounding box center [1364, 37] width 26 height 22
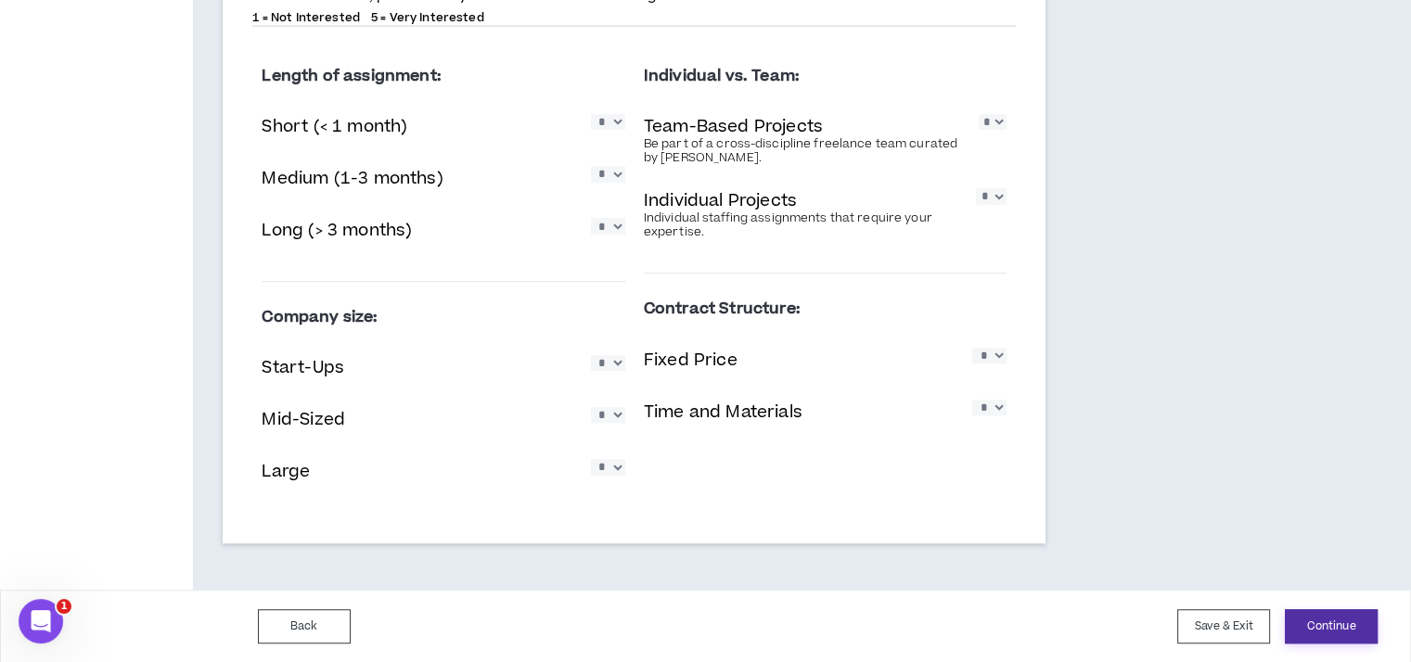
click at [1316, 620] on button "Continue" at bounding box center [1331, 626] width 93 height 34
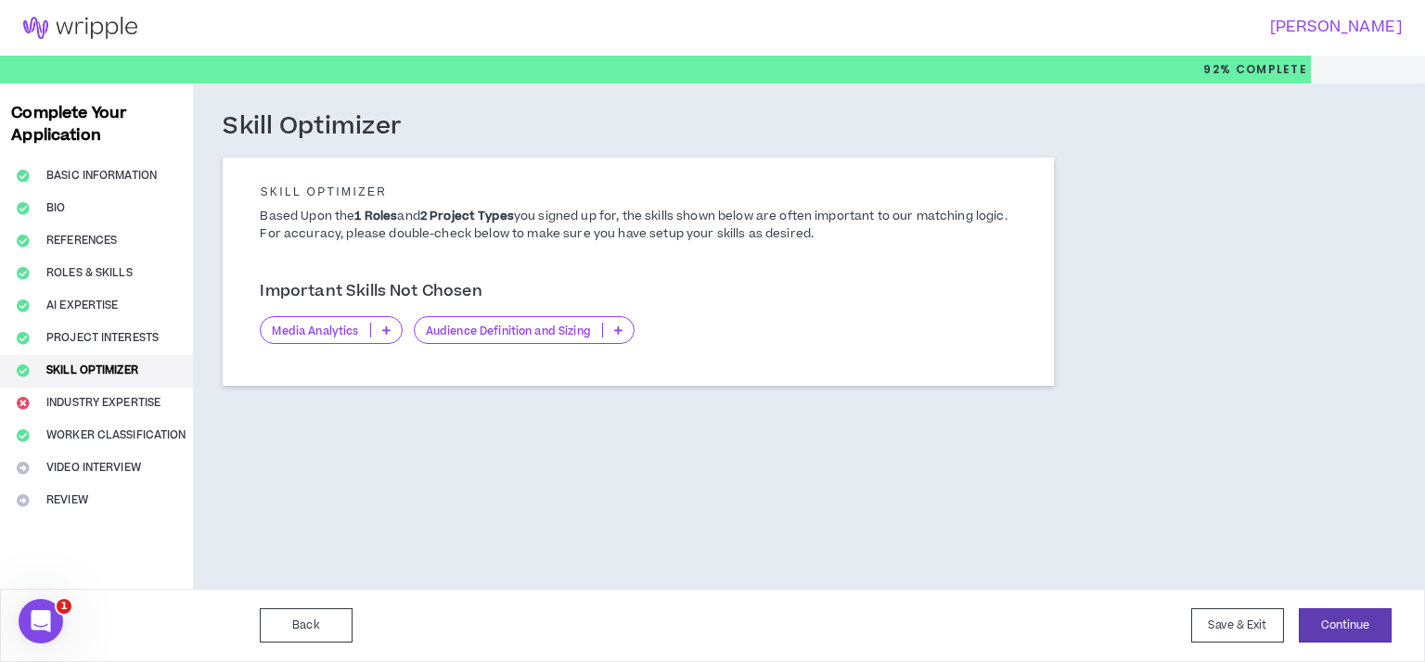
click at [391, 328] on p at bounding box center [386, 330] width 31 height 15
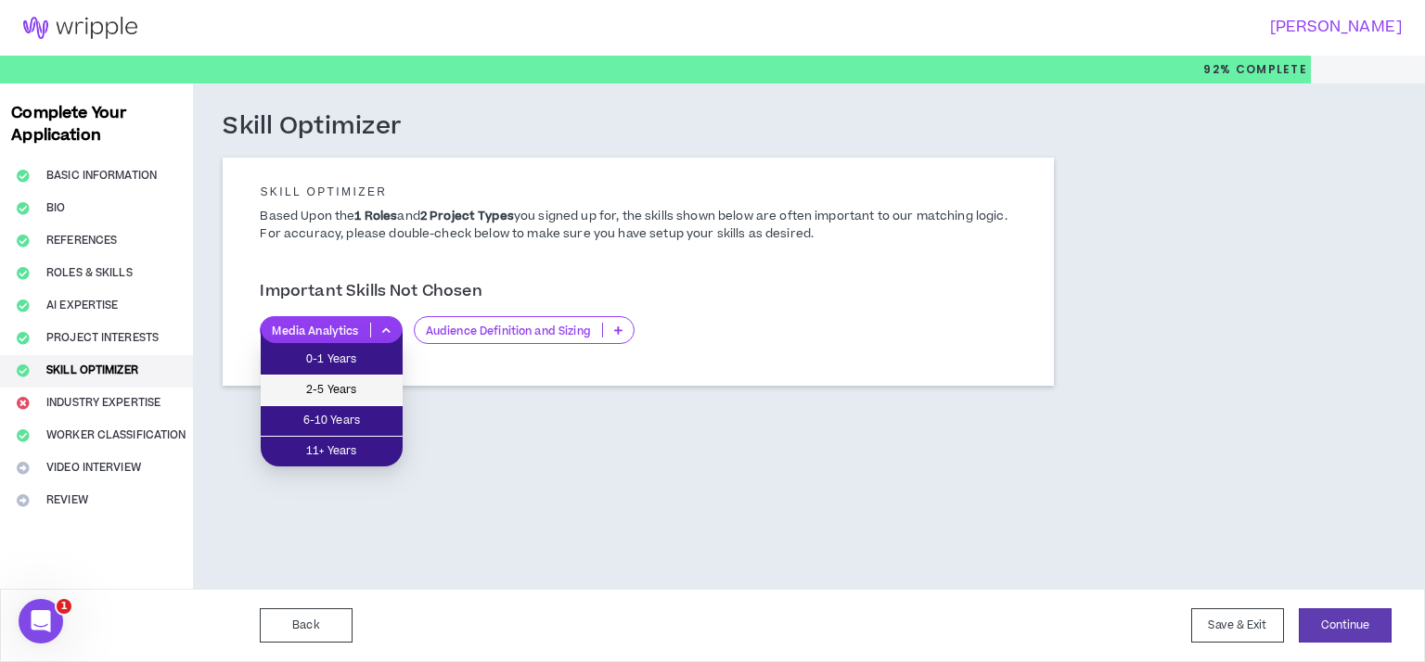
click at [384, 390] on span "2-5 Years" at bounding box center [332, 390] width 120 height 20
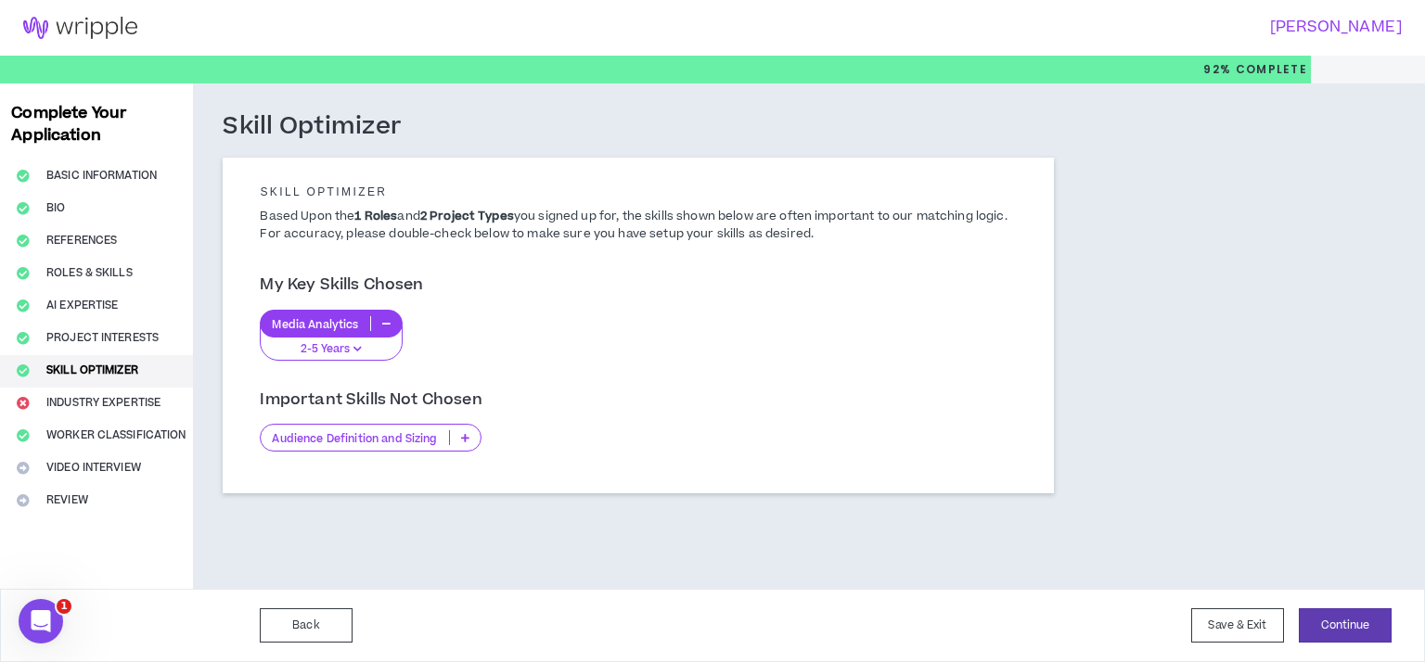
click at [470, 434] on p at bounding box center [465, 437] width 31 height 15
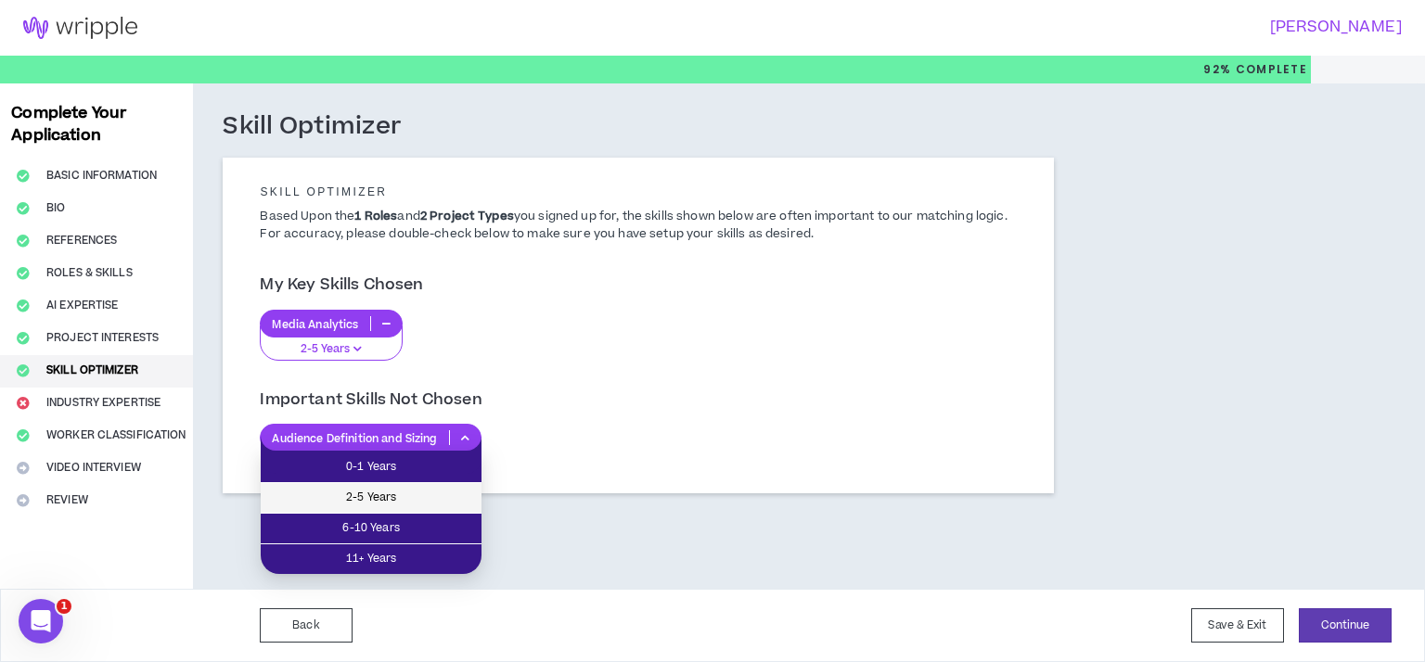
click at [430, 492] on span "2-5 Years" at bounding box center [371, 498] width 198 height 20
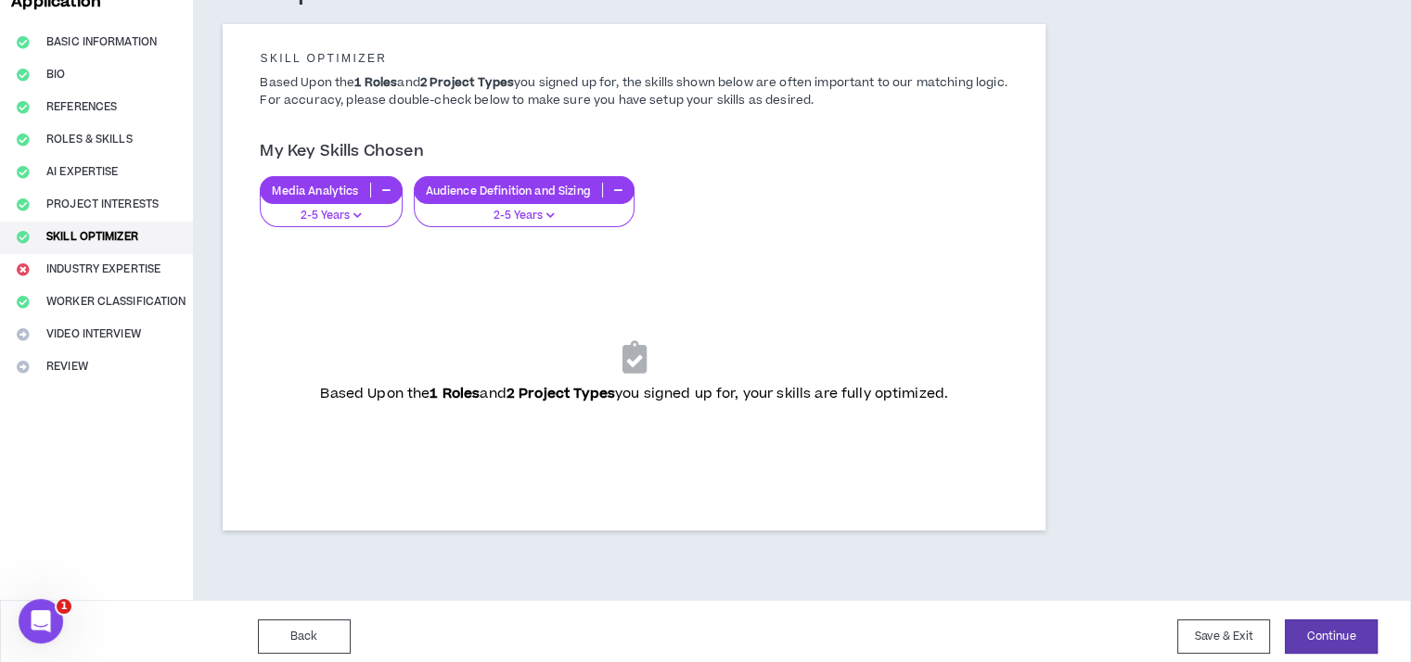
scroll to position [144, 0]
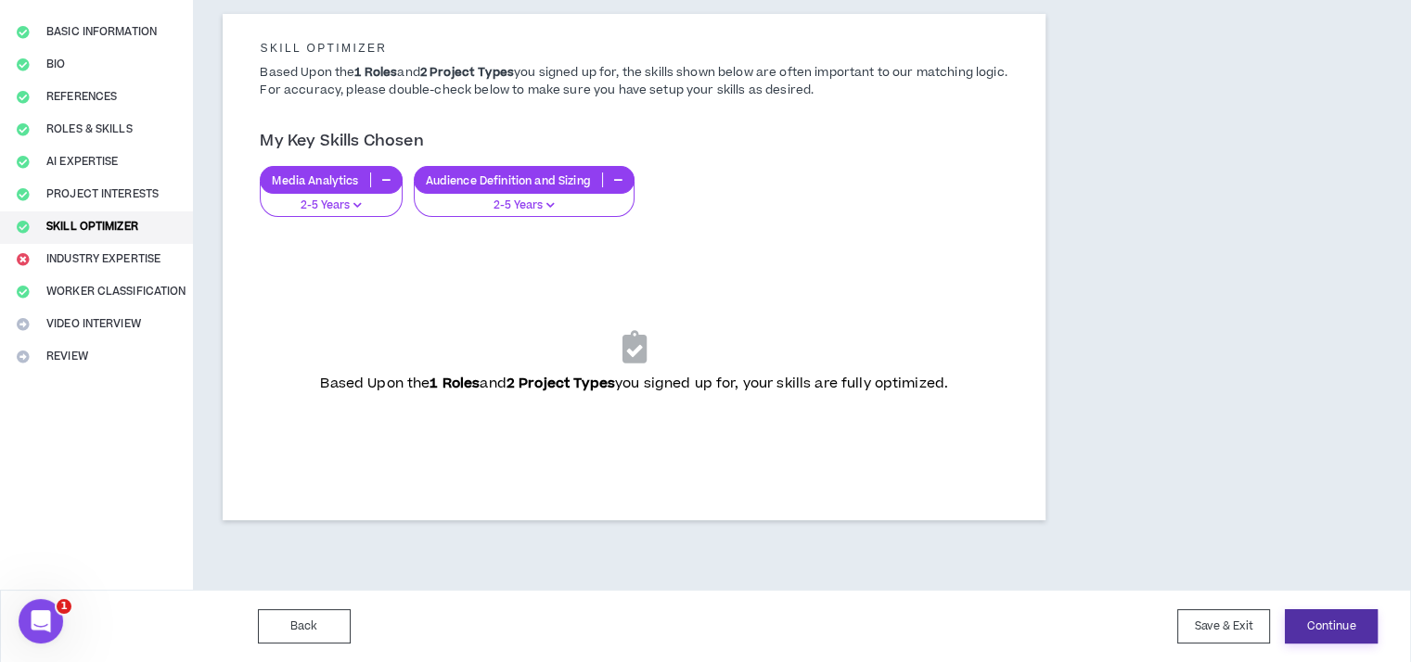
click at [1335, 615] on button "Continue" at bounding box center [1331, 626] width 93 height 34
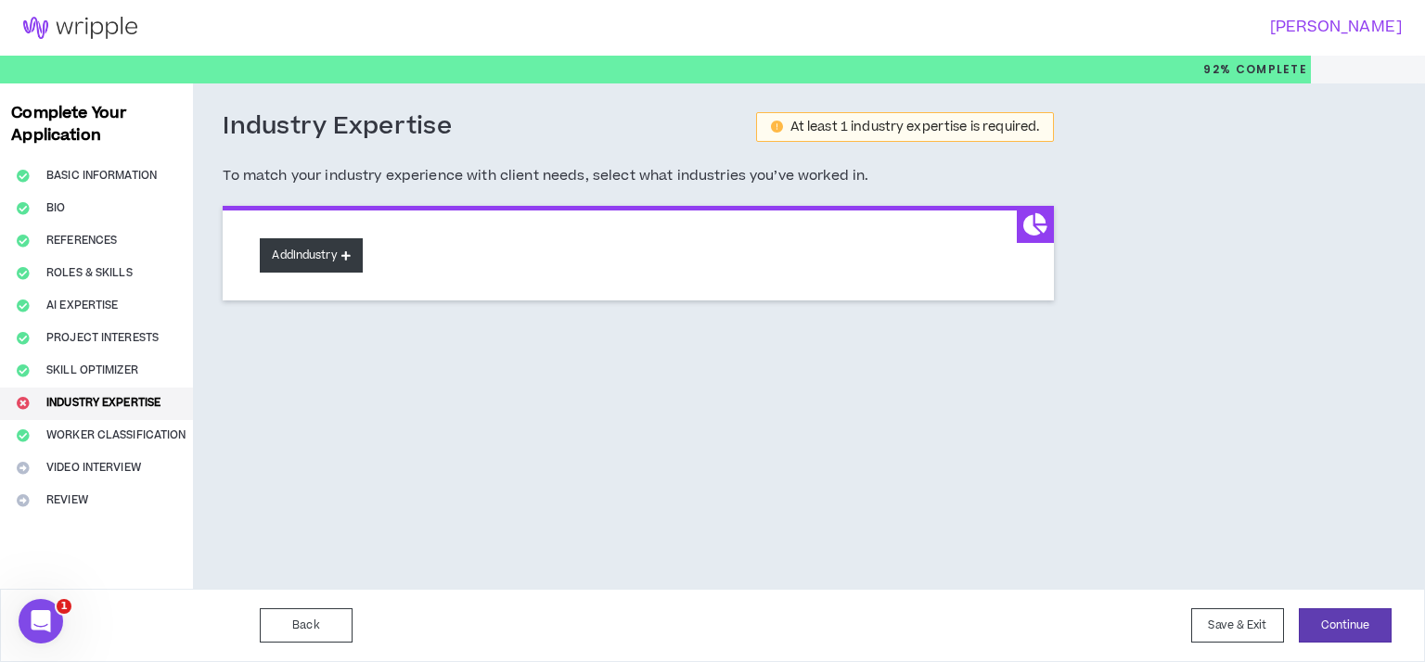
click at [344, 247] on button "Add Industry" at bounding box center [311, 255] width 102 height 34
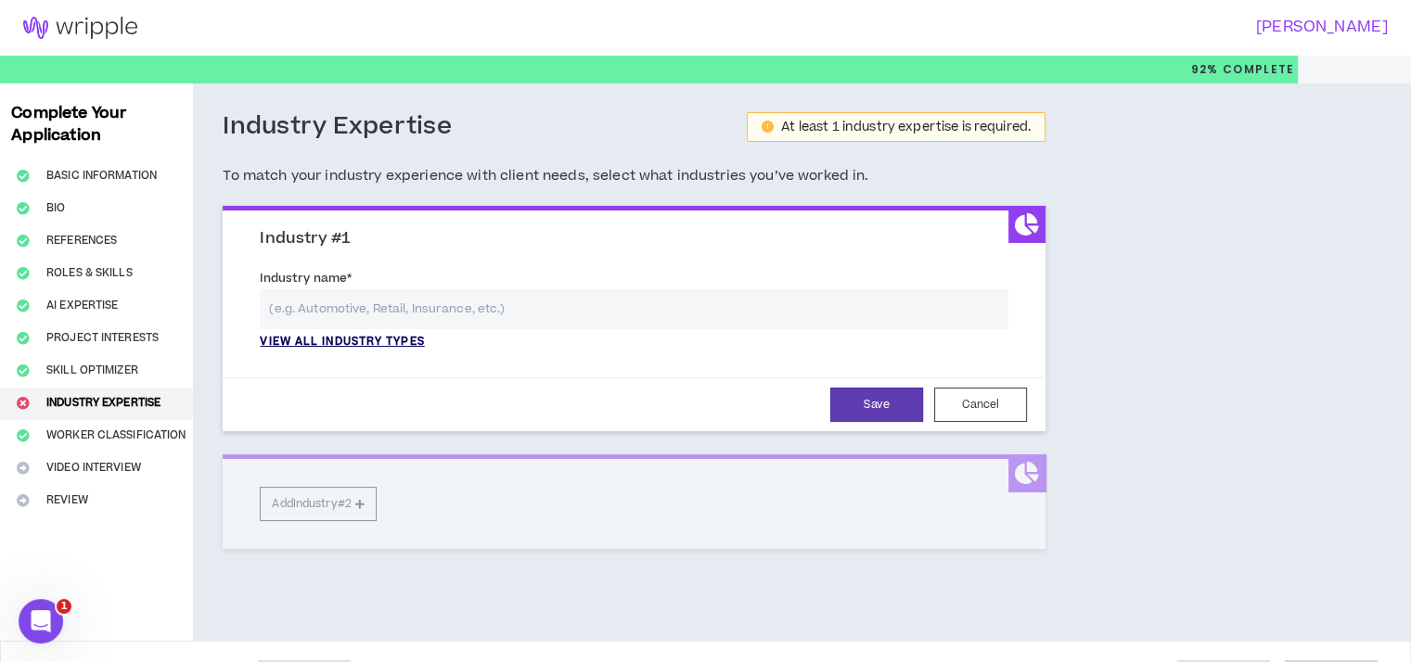
click at [353, 337] on p "View all industry types" at bounding box center [342, 342] width 164 height 17
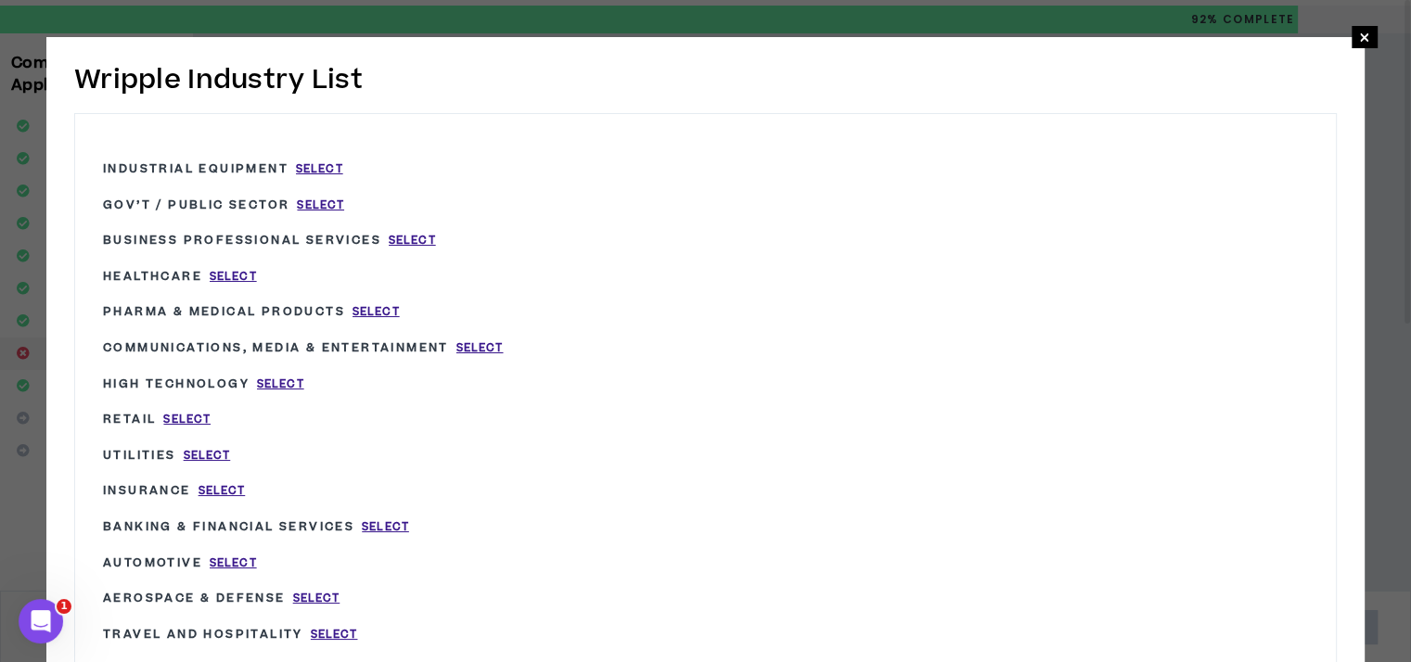
scroll to position [41, 0]
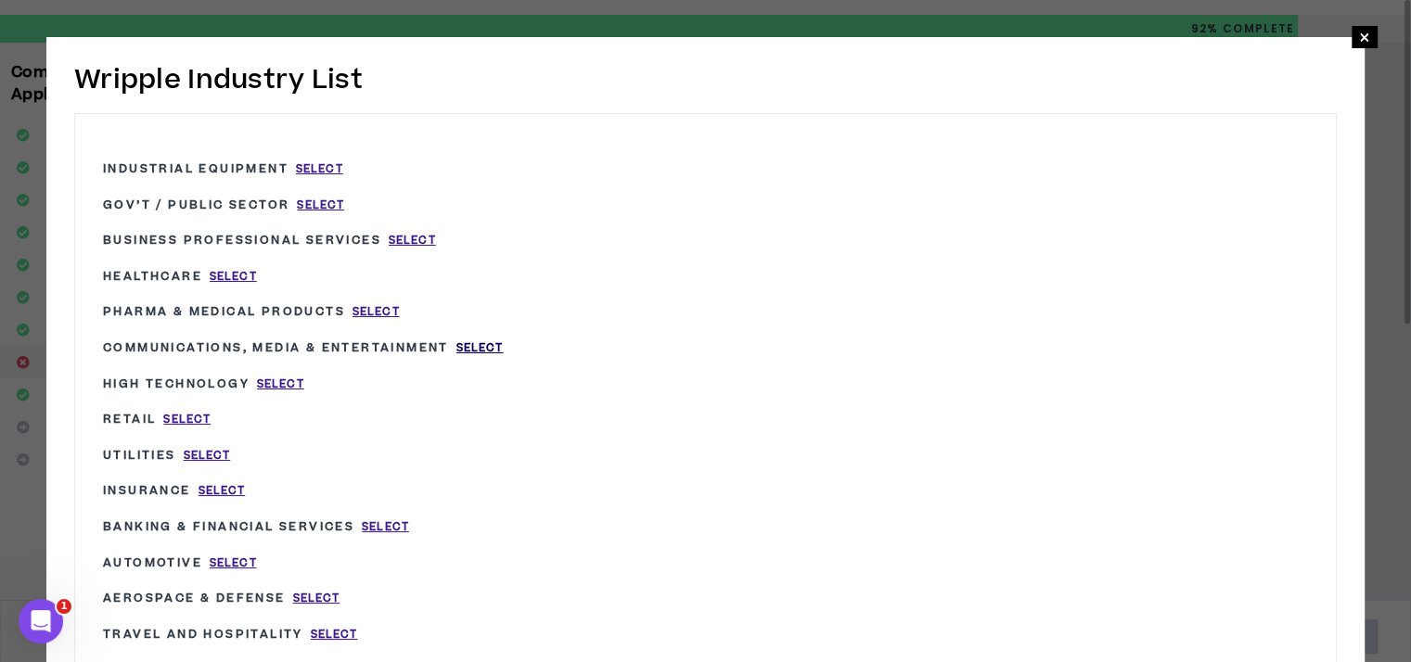
click at [482, 342] on span "Select" at bounding box center [479, 348] width 47 height 16
type input "Communications, Media & Entertainment"
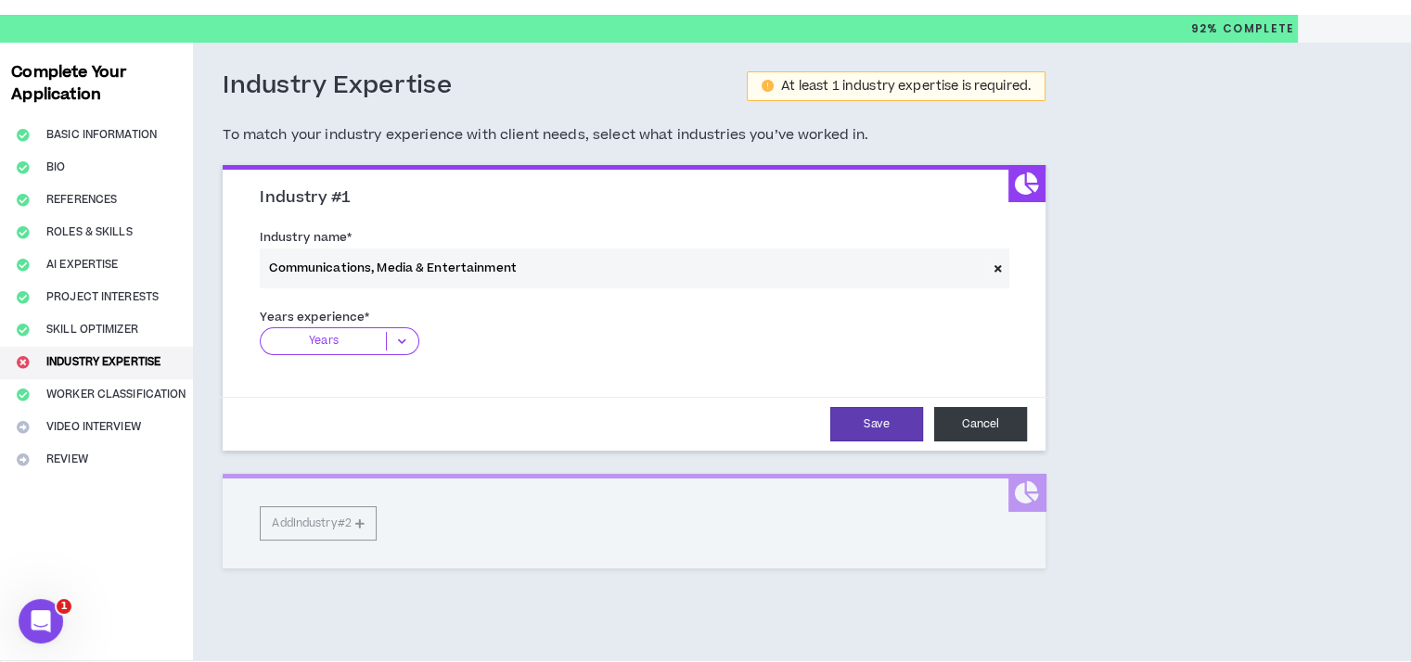
click at [991, 412] on button "Cancel" at bounding box center [980, 424] width 93 height 34
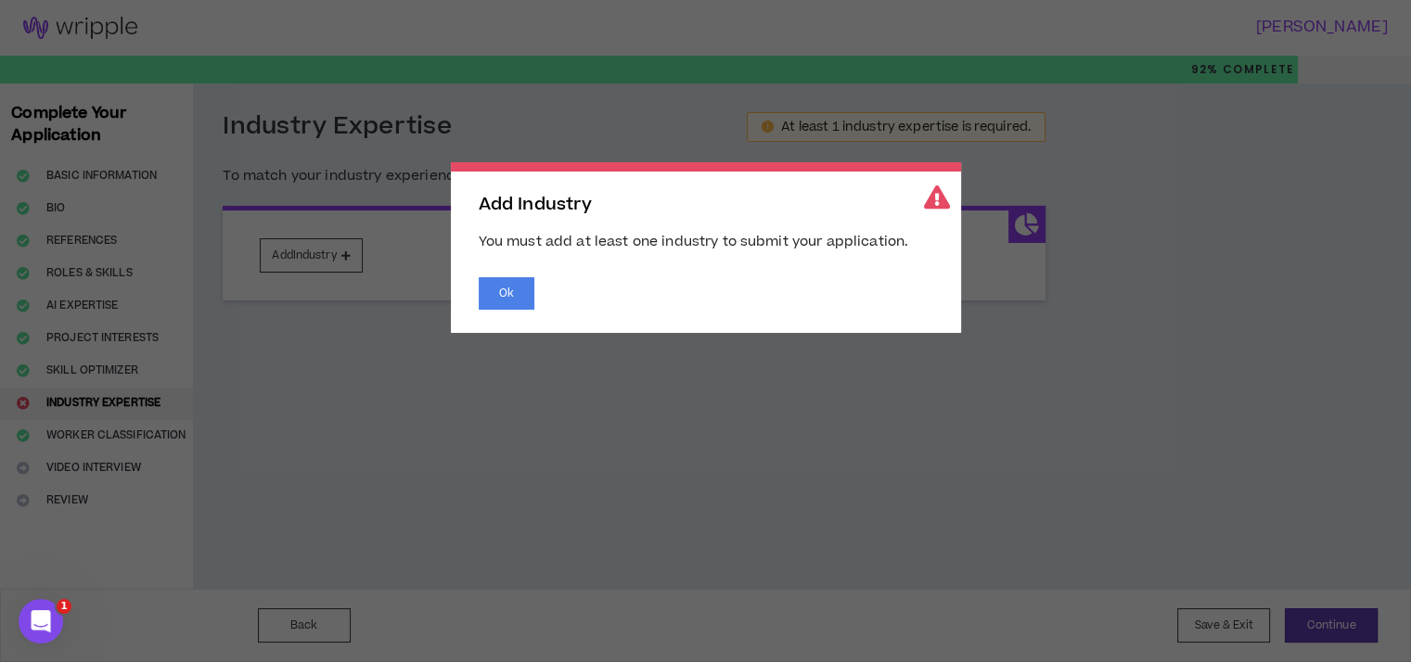
scroll to position [0, 0]
click at [494, 294] on button "Ok" at bounding box center [513, 293] width 56 height 32
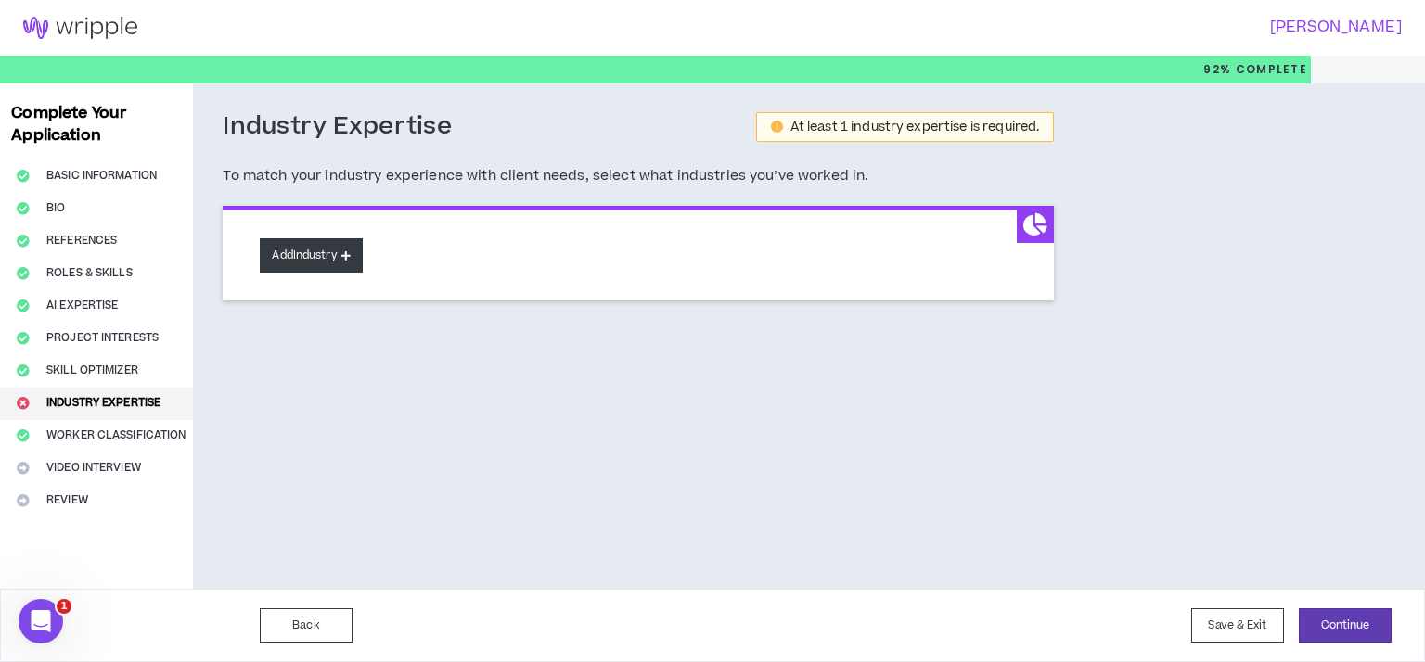
click at [328, 244] on button "Add Industry" at bounding box center [311, 255] width 102 height 34
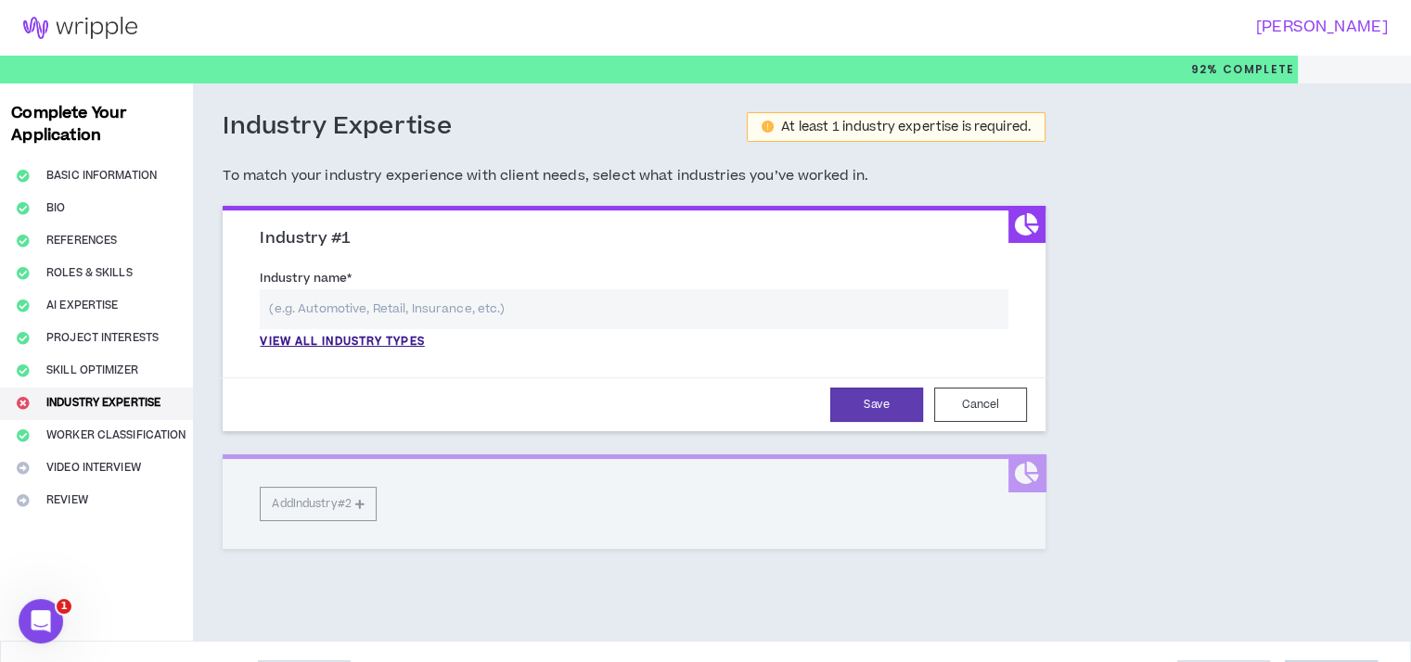
click at [380, 334] on p "View all industry types" at bounding box center [342, 342] width 164 height 17
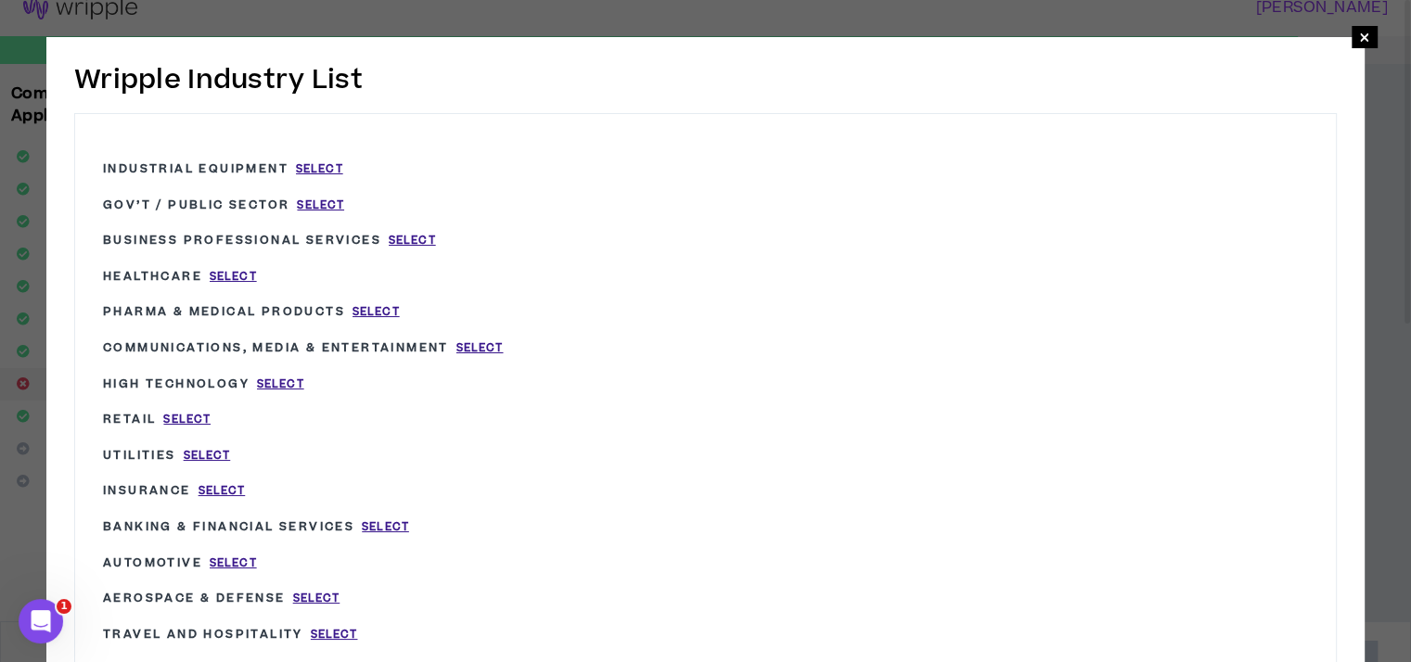
scroll to position [50, 0]
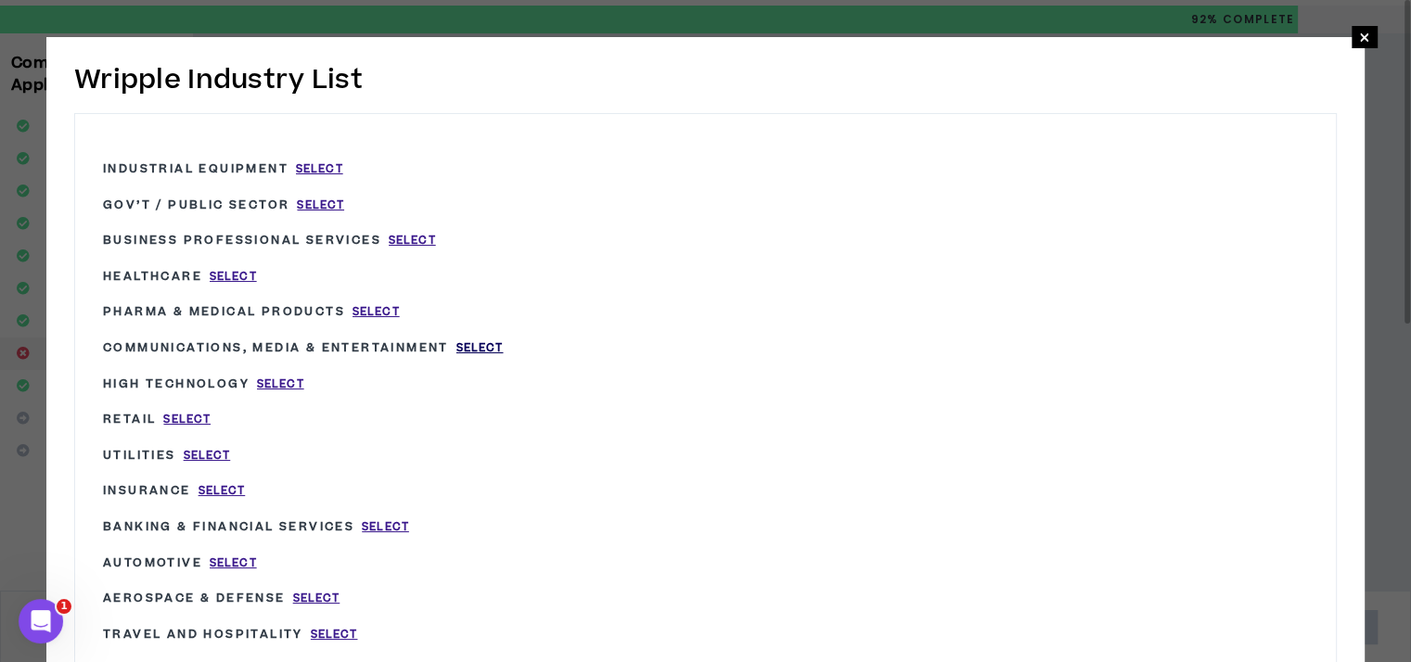
click at [484, 343] on span "Select" at bounding box center [479, 348] width 47 height 16
type input "Communications, Media & Entertainment"
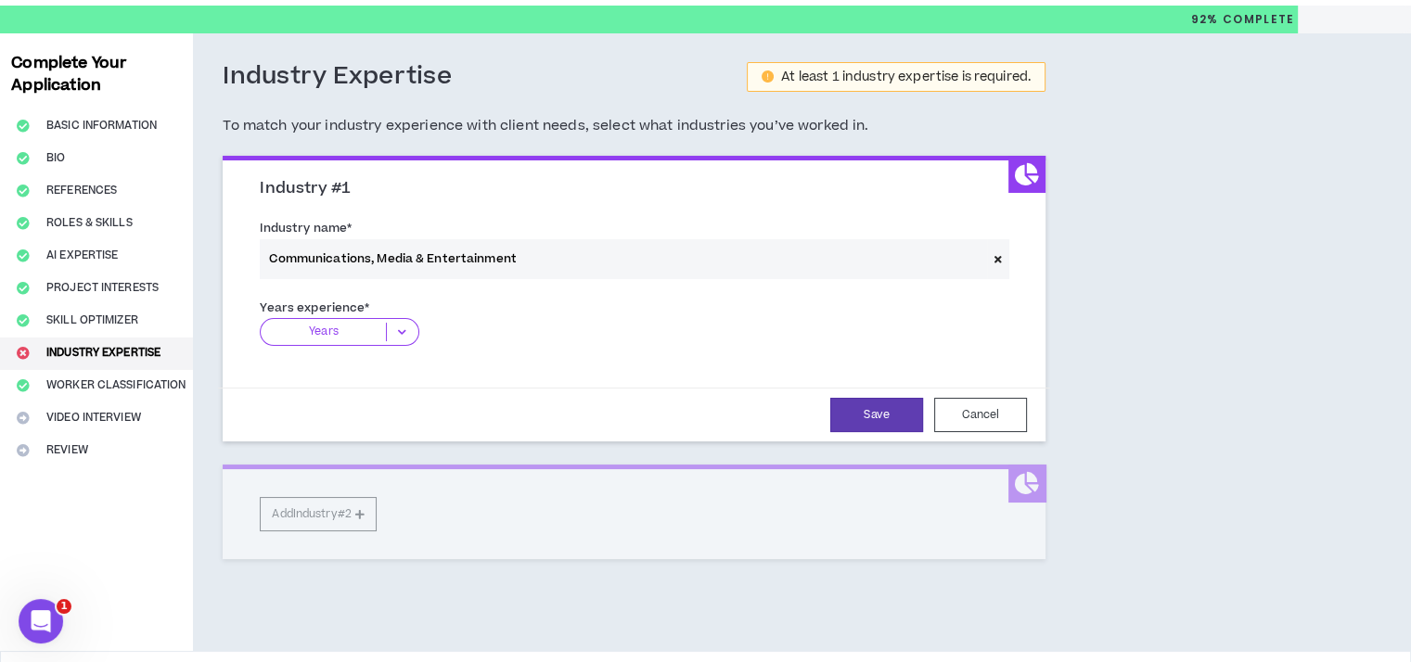
click at [403, 326] on icon at bounding box center [402, 332] width 31 height 19
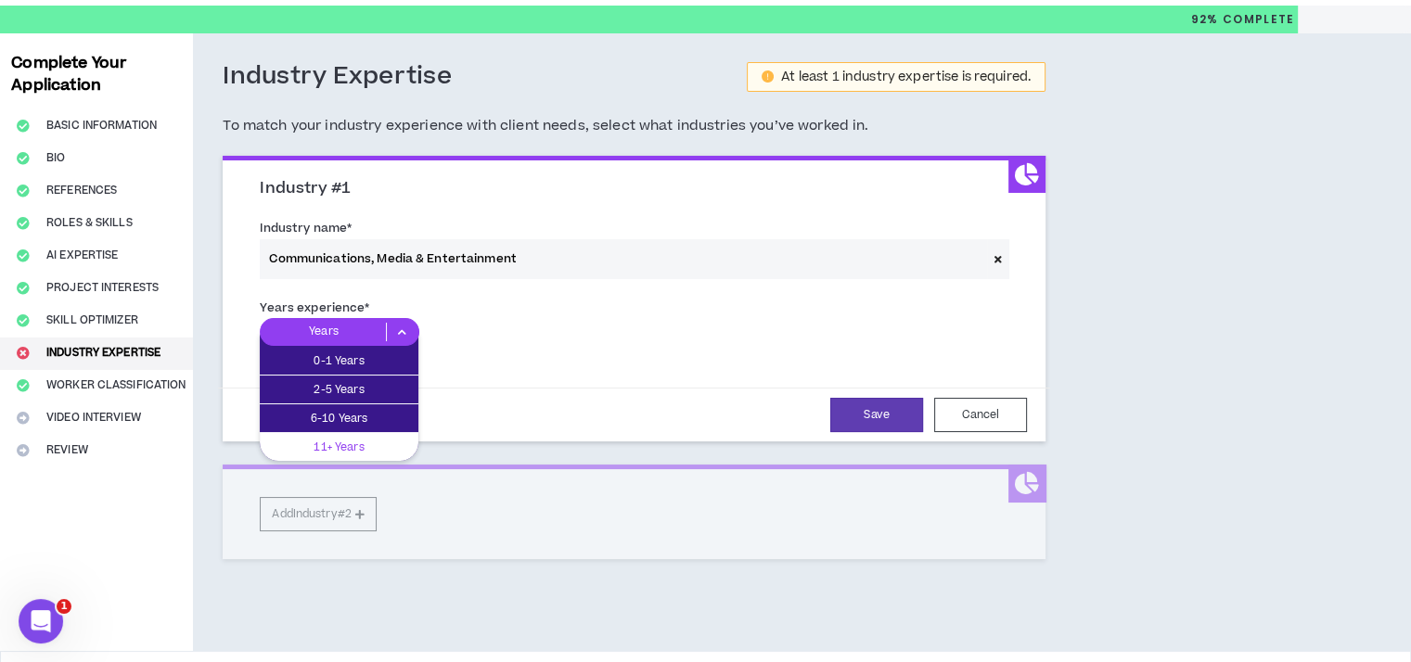
click at [383, 437] on p "11+ Years" at bounding box center [339, 447] width 159 height 20
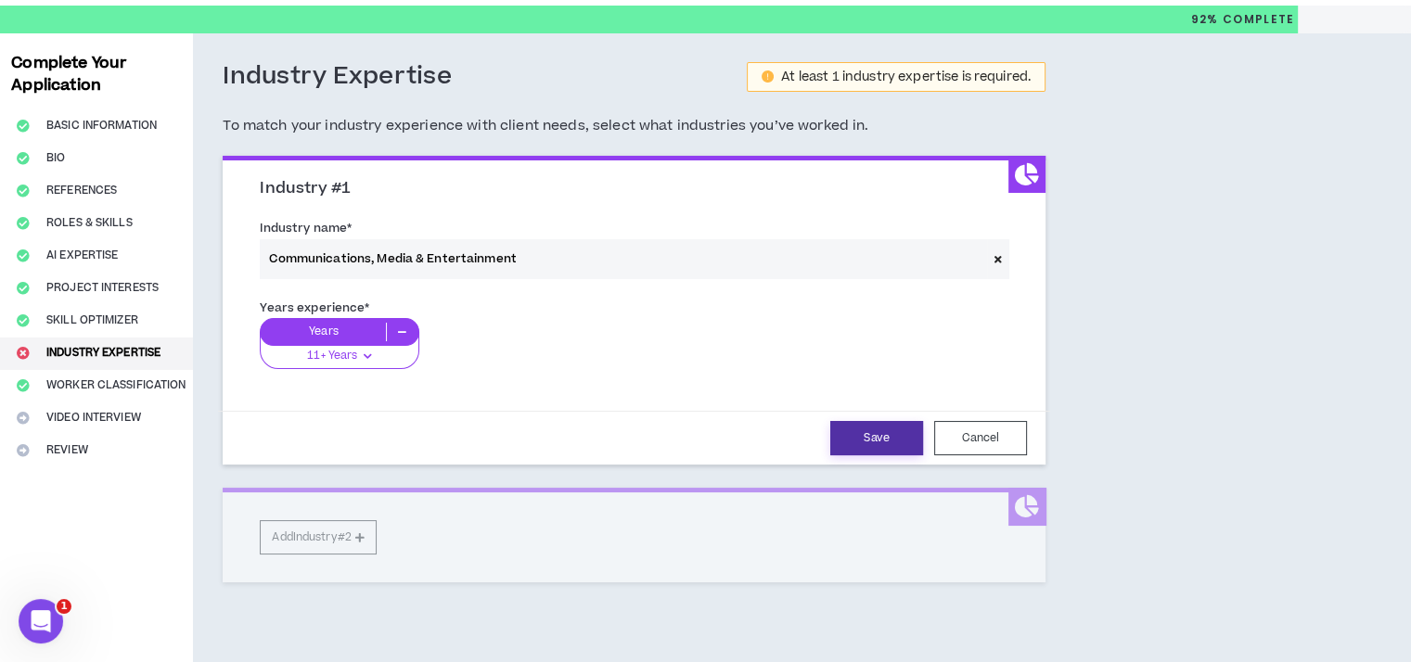
click at [877, 437] on button "Save" at bounding box center [876, 438] width 93 height 34
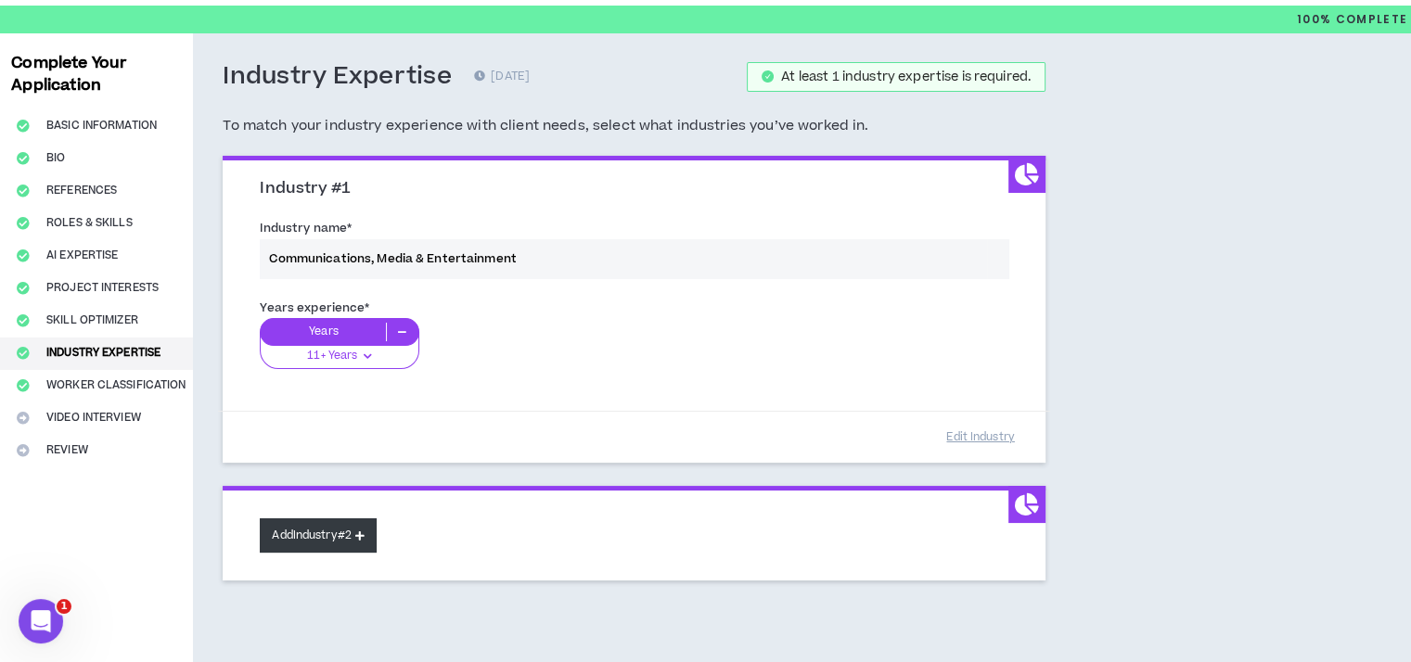
click at [373, 536] on button "Add Industry #2" at bounding box center [318, 535] width 117 height 34
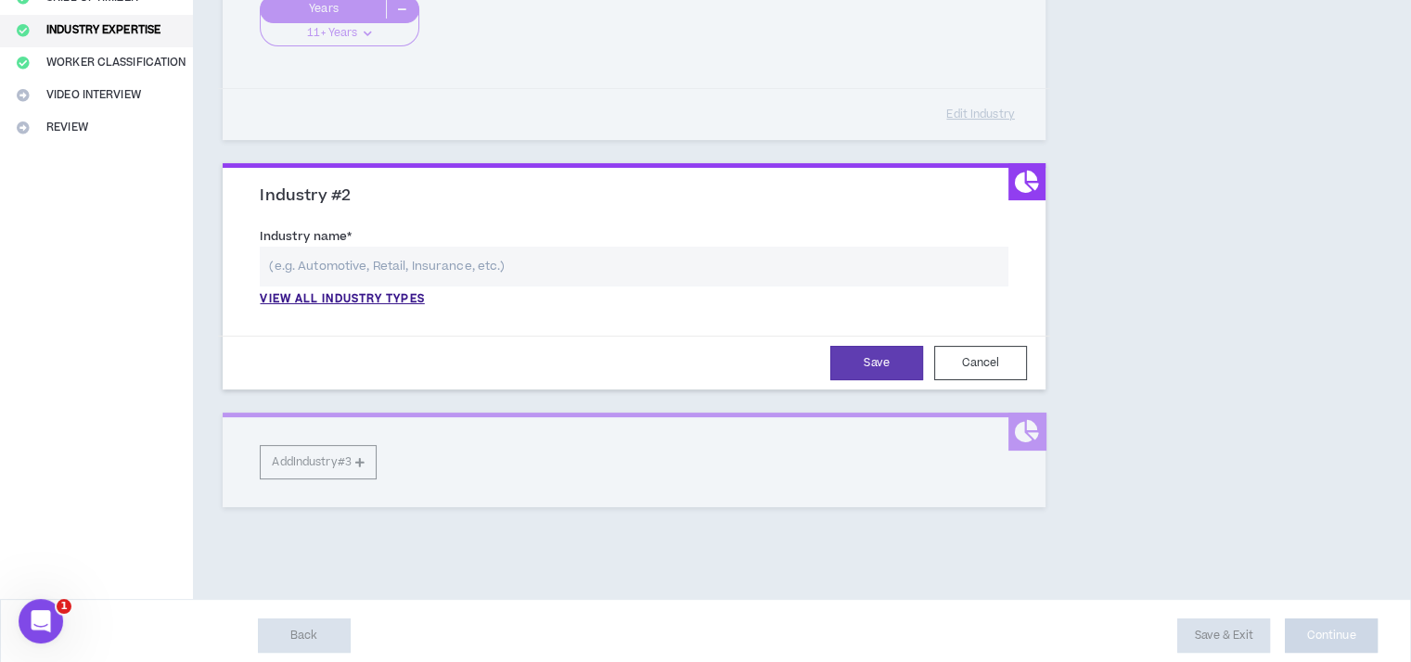
scroll to position [380, 0]
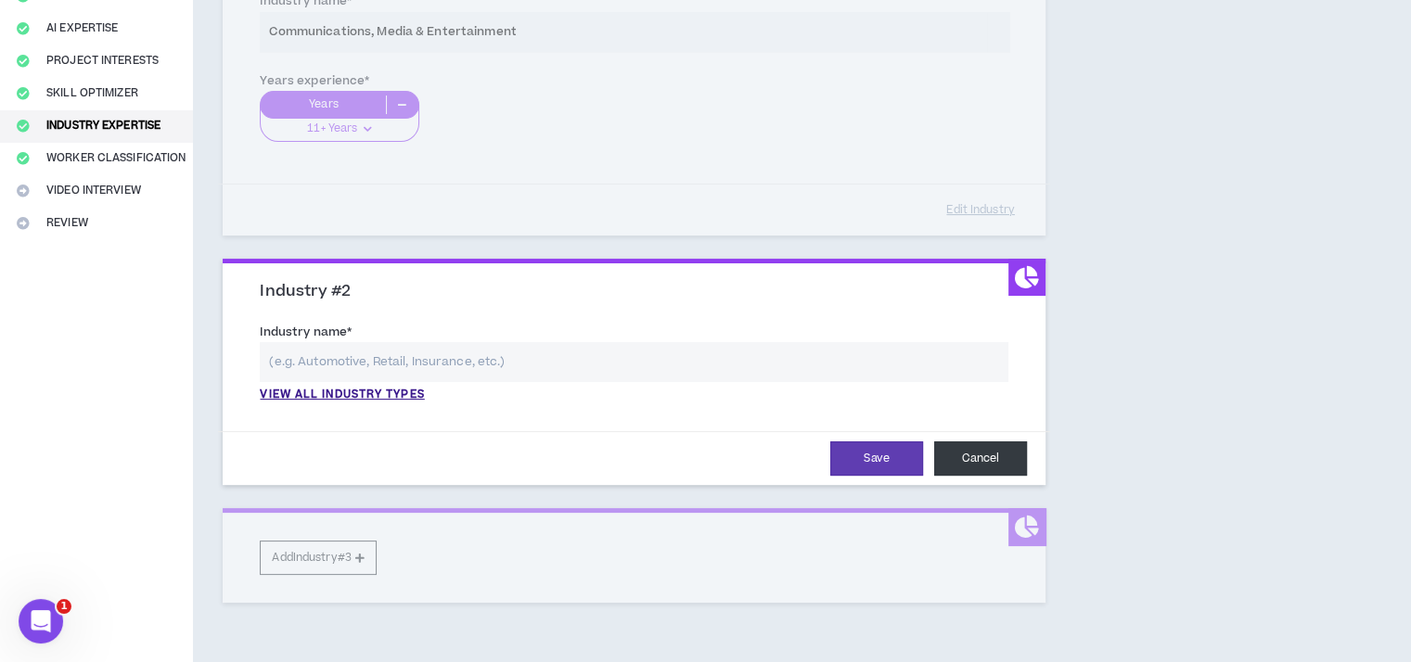
click at [981, 455] on button "Cancel" at bounding box center [980, 458] width 93 height 34
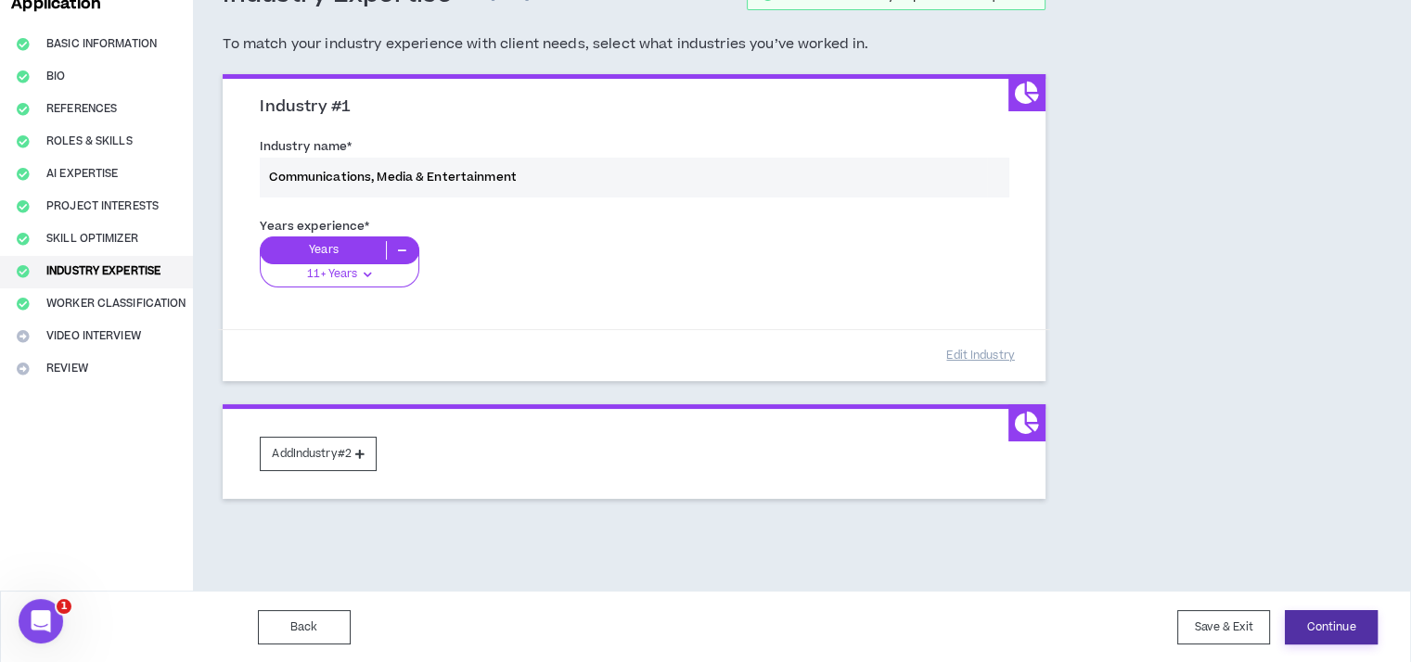
click at [1329, 610] on button "Continue" at bounding box center [1331, 627] width 93 height 34
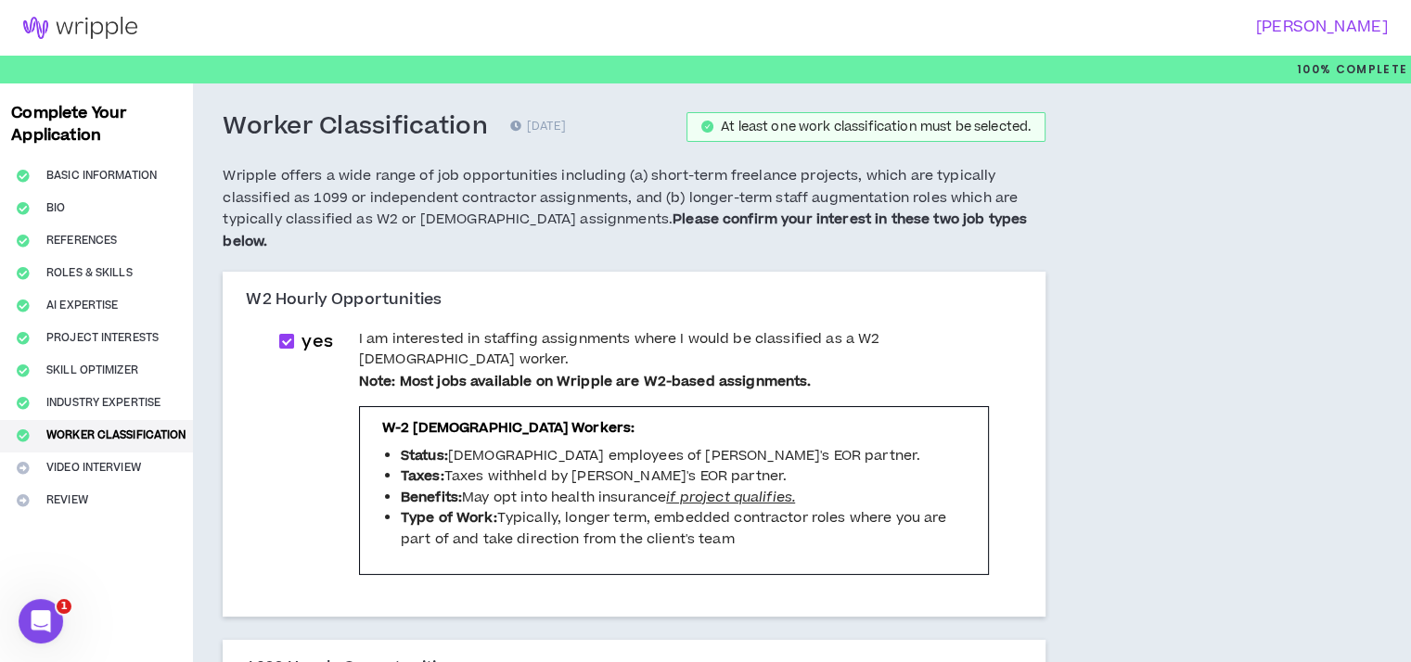
drag, startPoint x: 1408, startPoint y: 212, endPoint x: 1408, endPoint y: 225, distance: 13.0
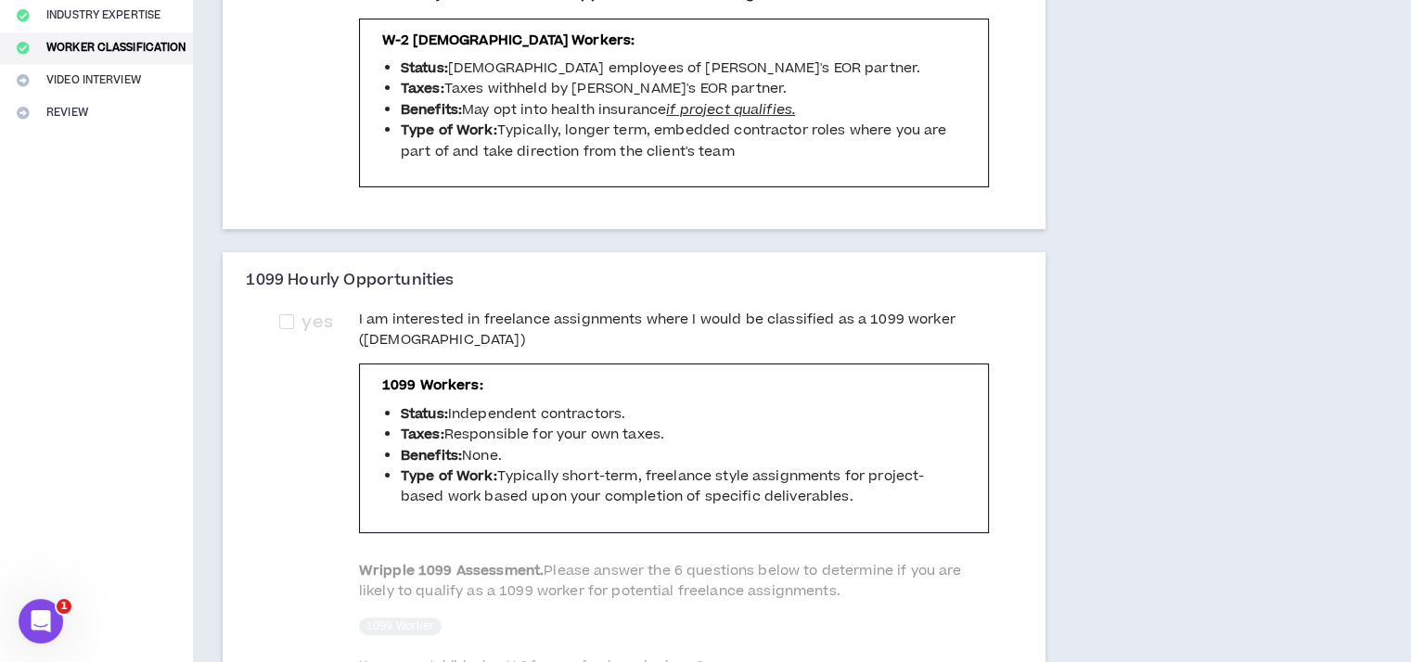
scroll to position [445, 0]
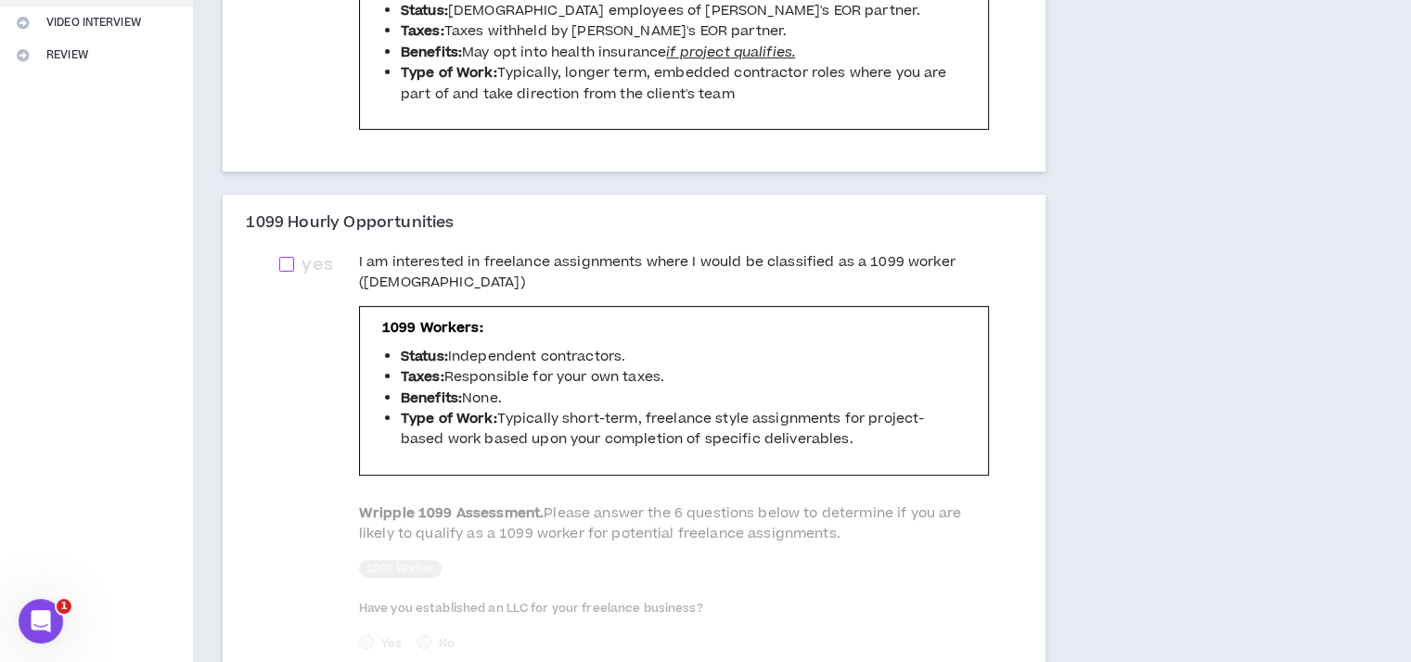
click at [292, 257] on span at bounding box center [286, 264] width 15 height 15
checkbox input "****"
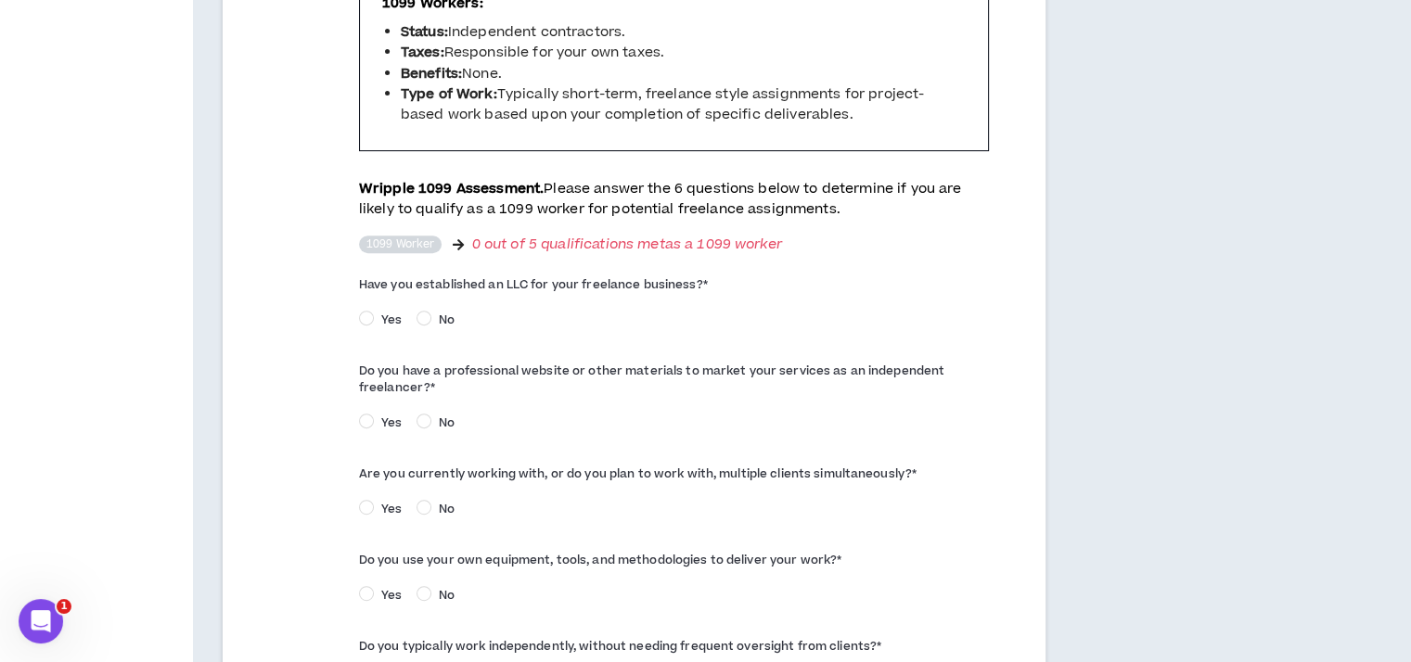
scroll to position [779, 0]
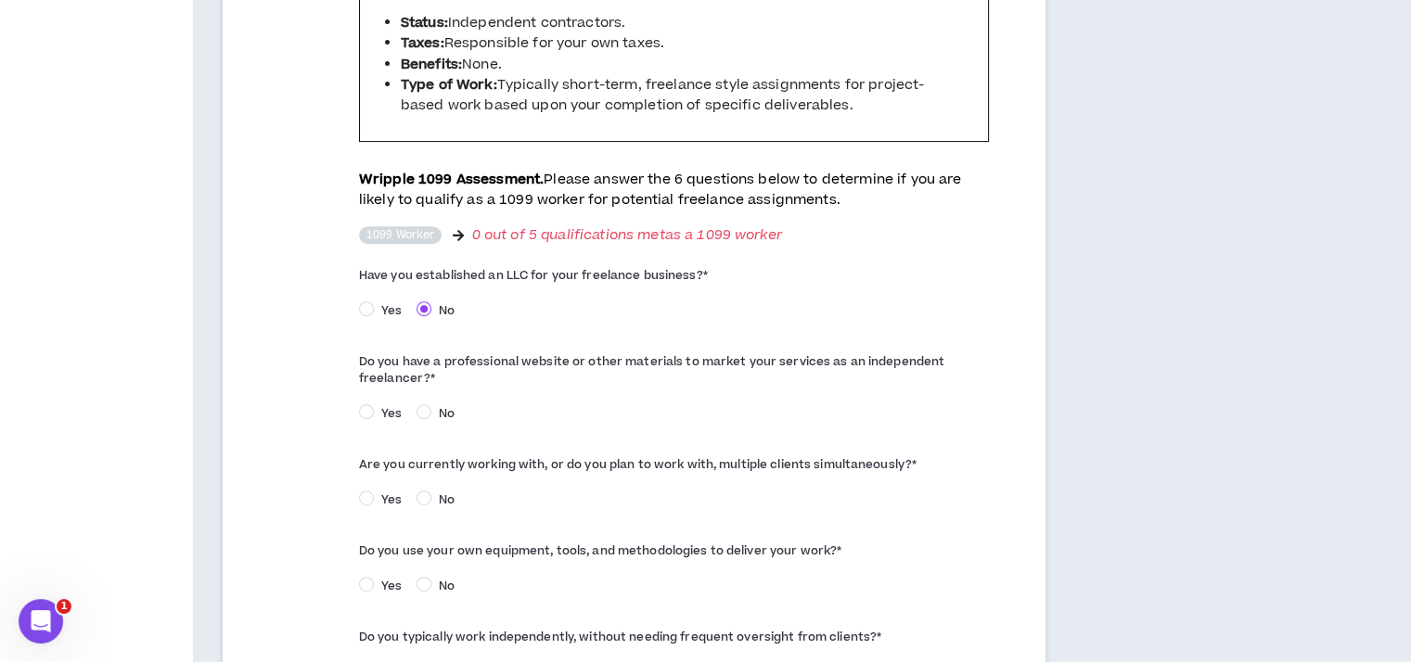
click at [433, 405] on span "No" at bounding box center [446, 413] width 31 height 17
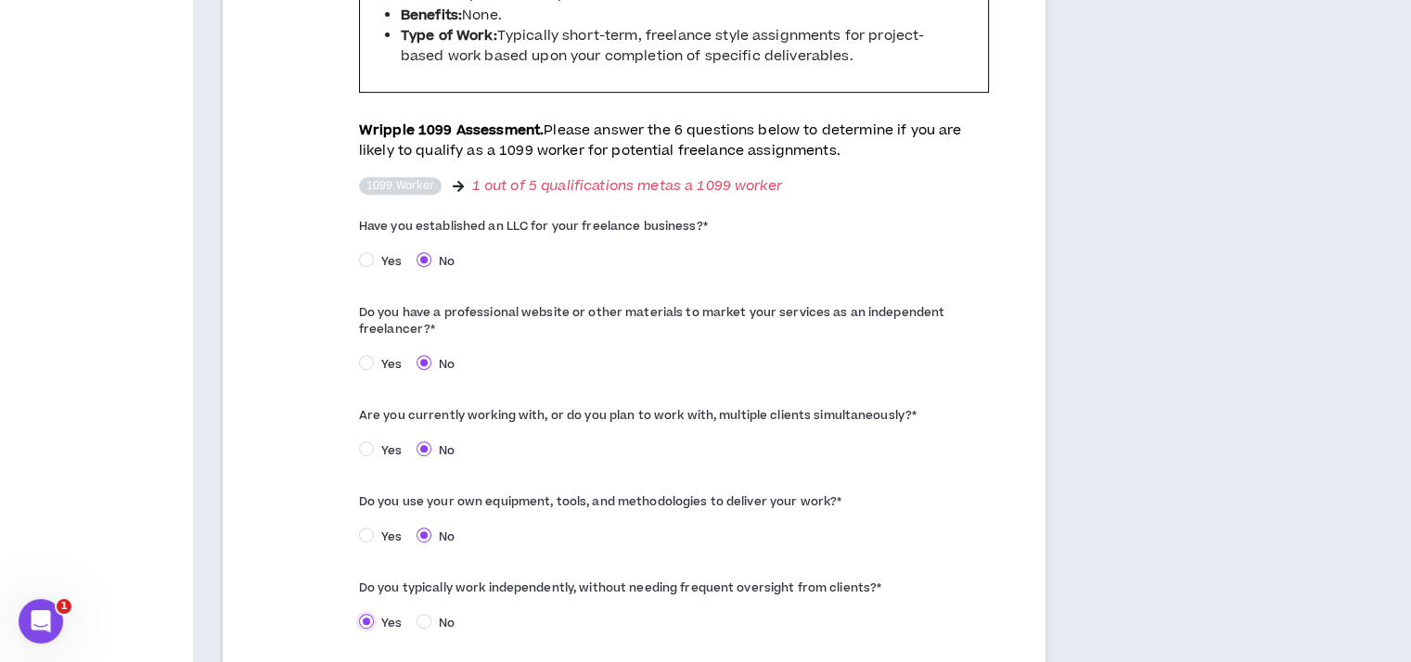
scroll to position [962, 0]
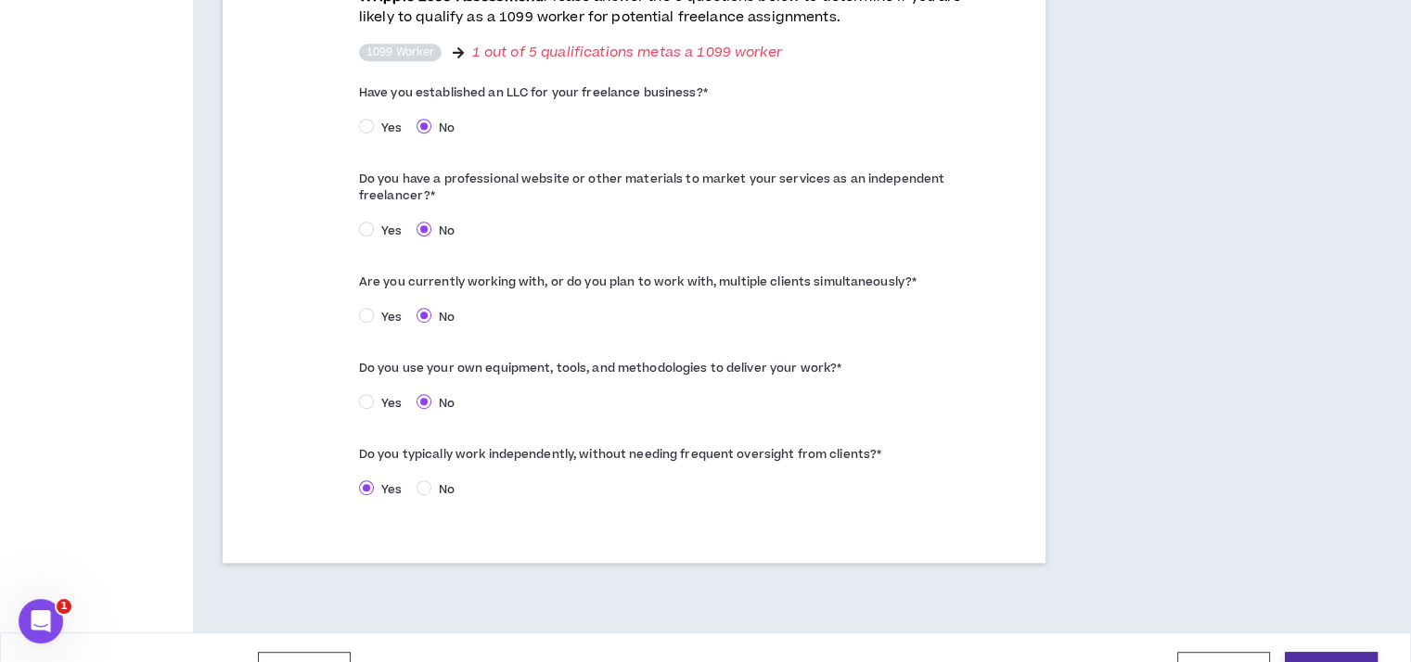
click at [1328, 652] on button "Continue" at bounding box center [1331, 669] width 93 height 34
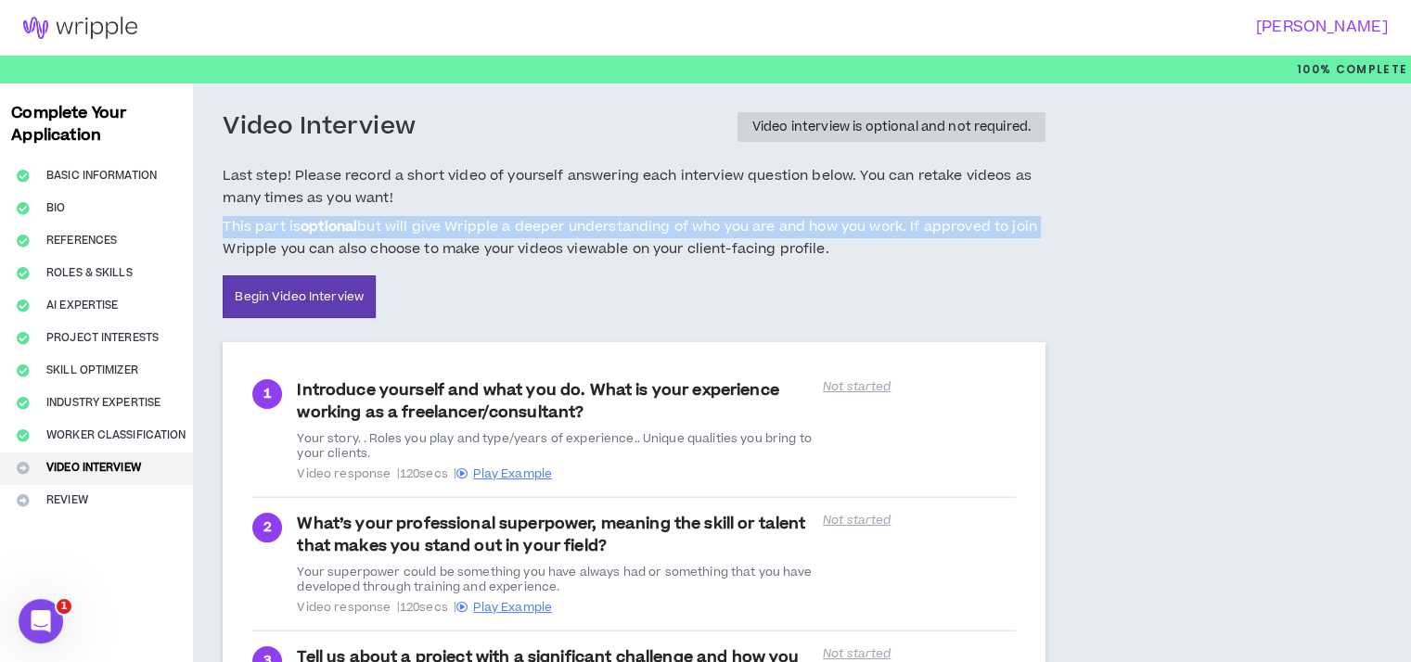
drag, startPoint x: 1409, startPoint y: 196, endPoint x: 1399, endPoint y: 237, distance: 42.1
click at [1399, 237] on div "Complete Your Application Basic Information Bio References Roles & Skills AI Ex…" at bounding box center [705, 457] width 1411 height 748
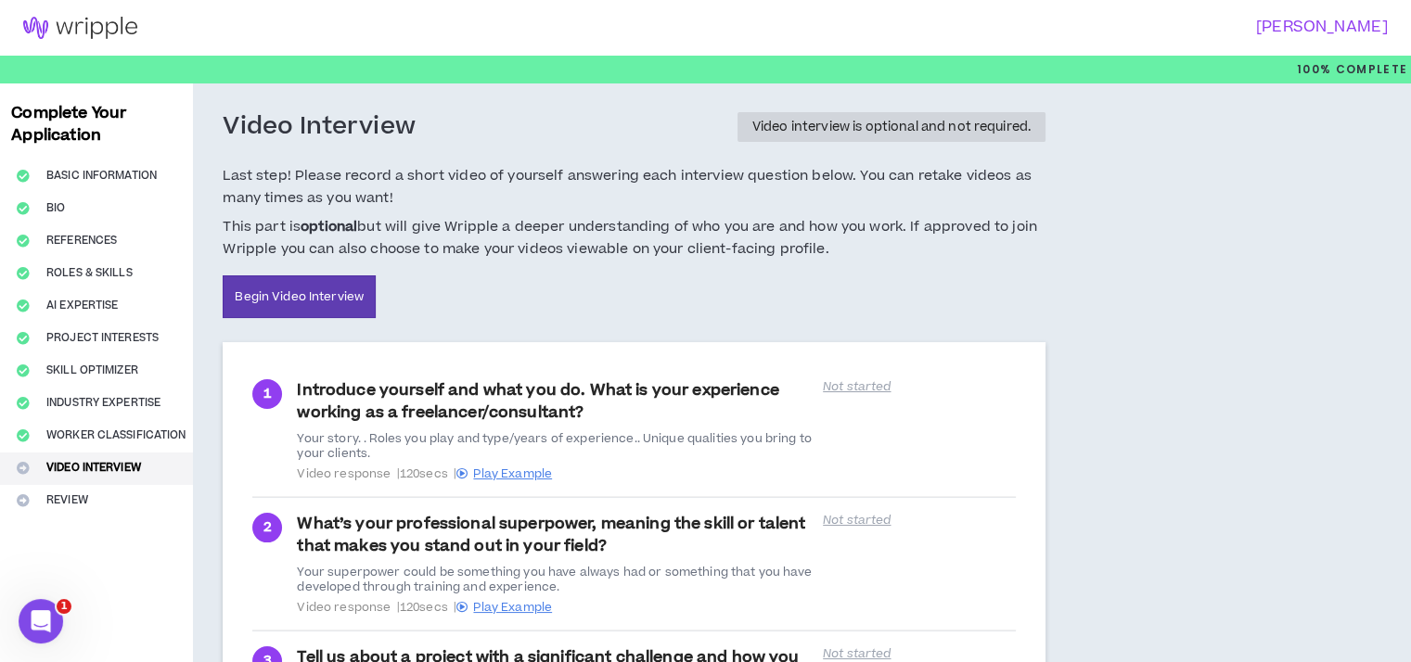
click at [1295, 268] on div "Complete Your Application Basic Information Bio References Roles & Skills AI Ex…" at bounding box center [705, 457] width 1411 height 748
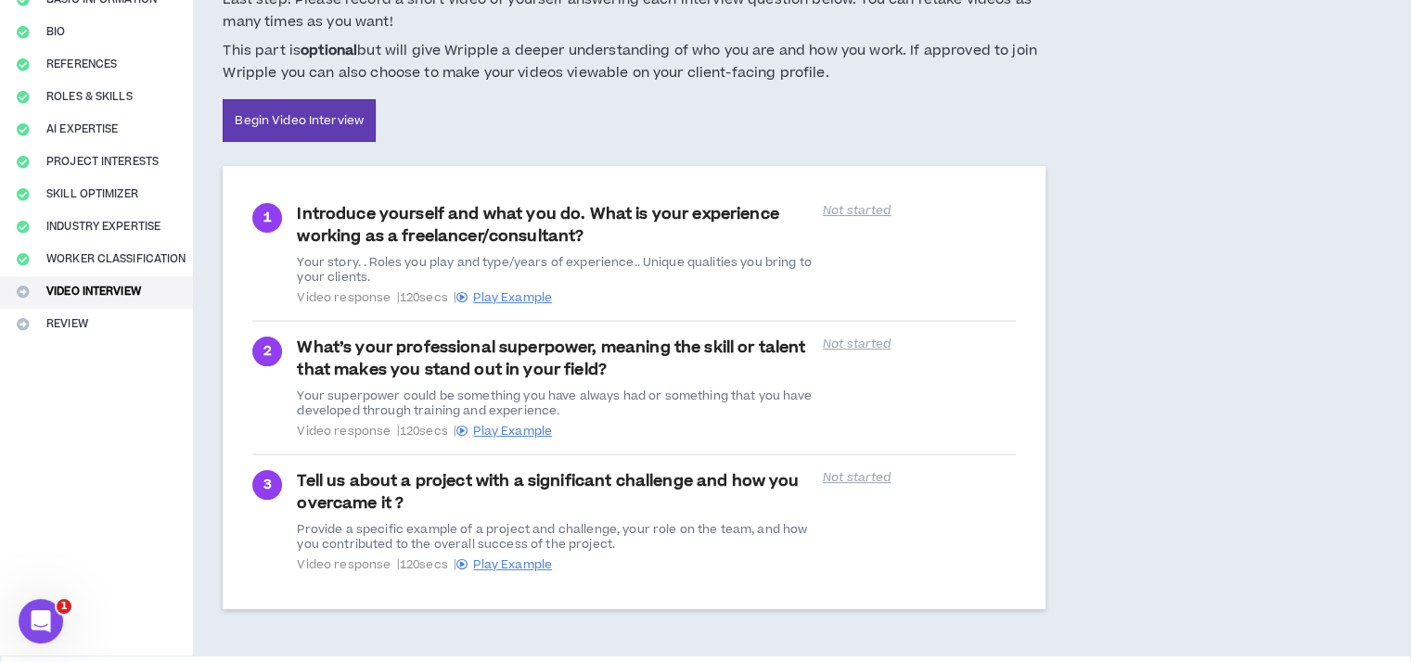
scroll to position [241, 0]
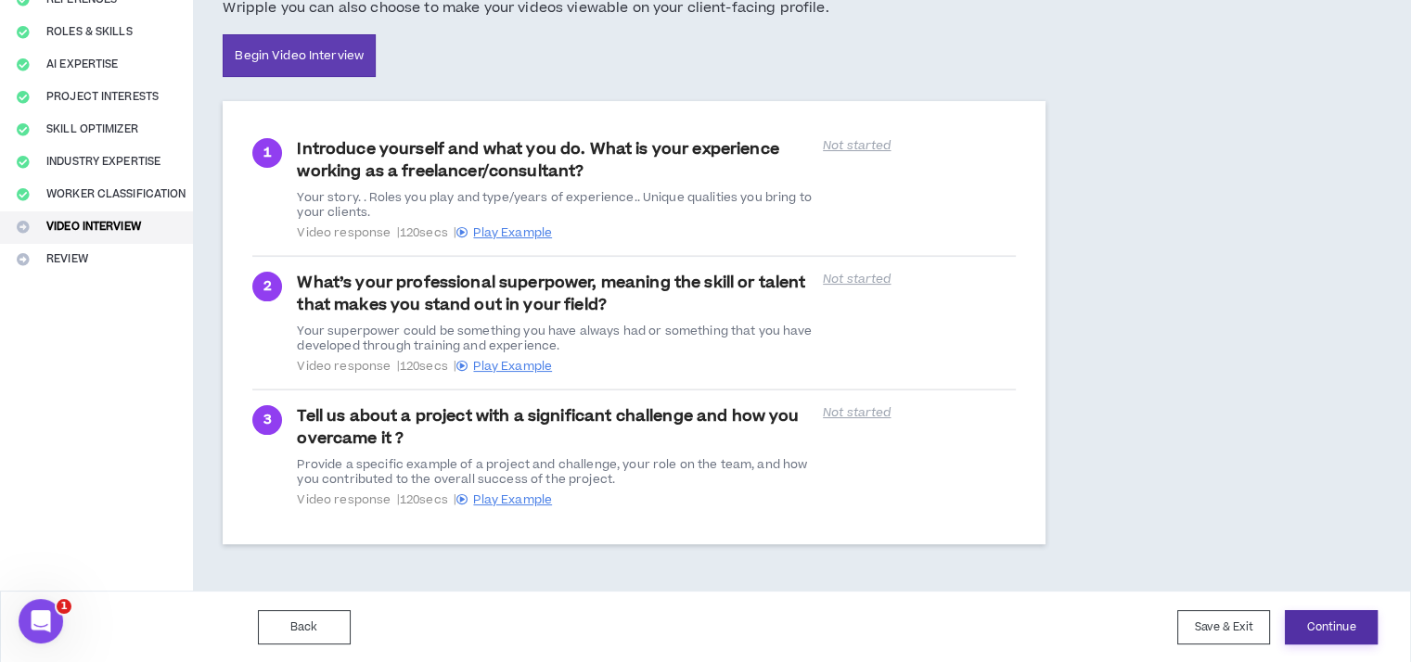
click at [1321, 620] on button "Continue" at bounding box center [1331, 627] width 93 height 34
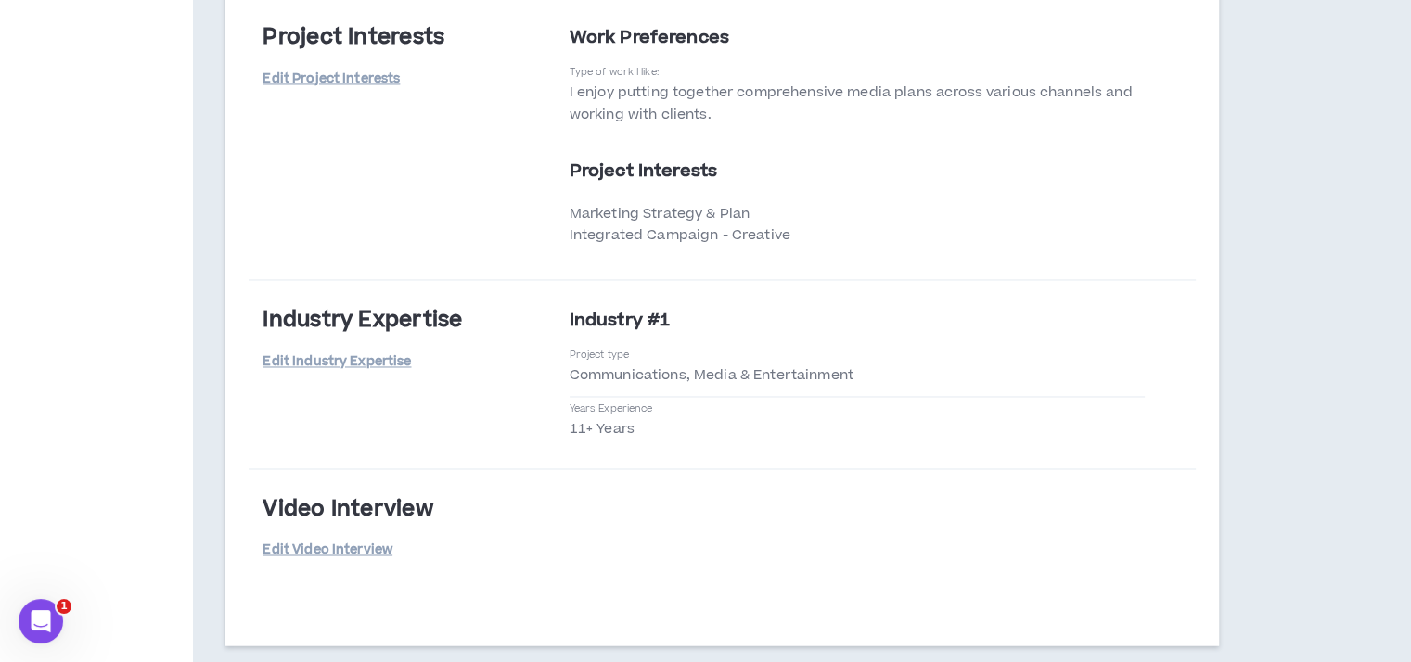
scroll to position [3079, 0]
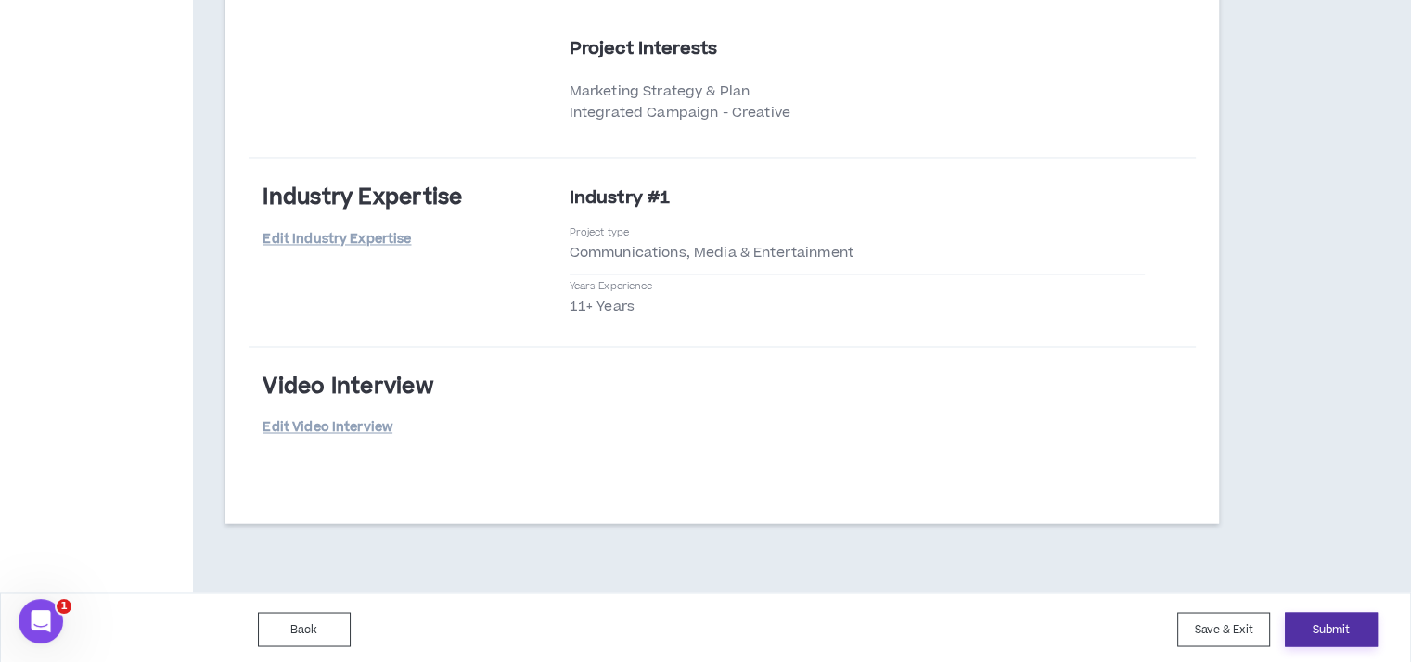
click at [1317, 633] on button "Submit" at bounding box center [1331, 629] width 93 height 34
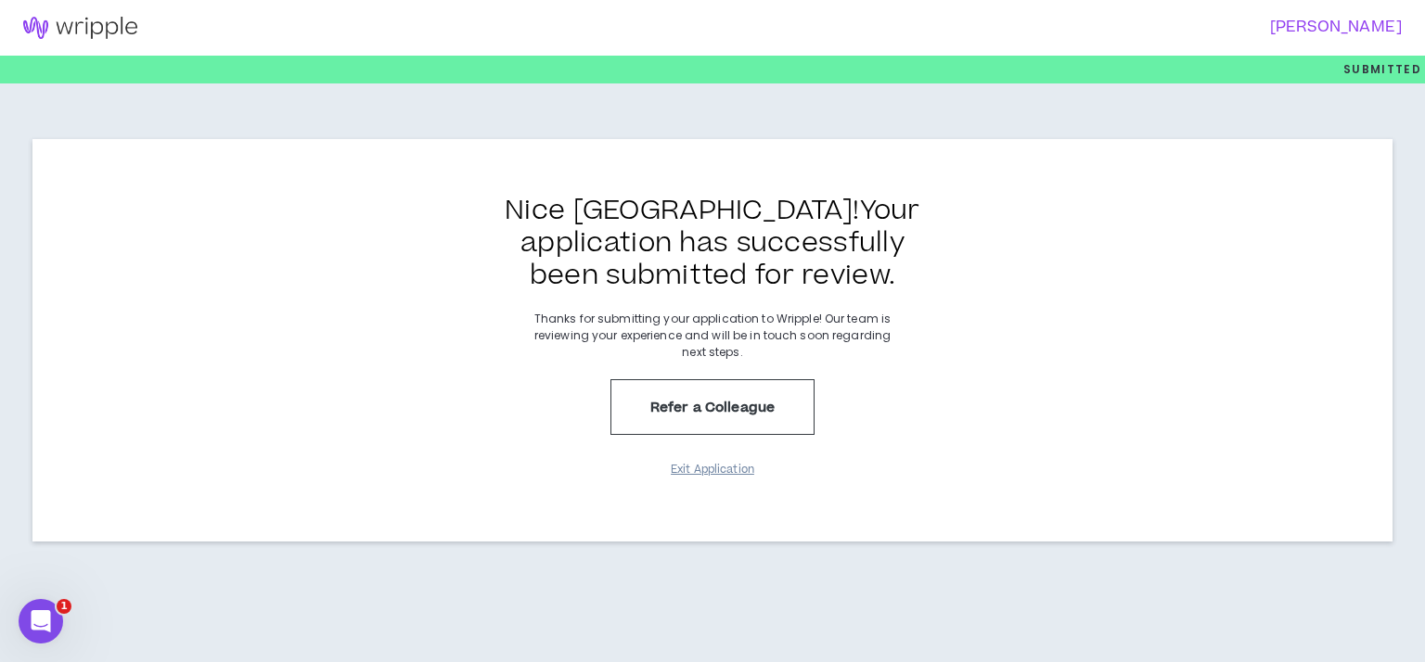
click at [720, 470] on button "Exit Application" at bounding box center [712, 470] width 93 height 32
